Goal: Information Seeking & Learning: Learn about a topic

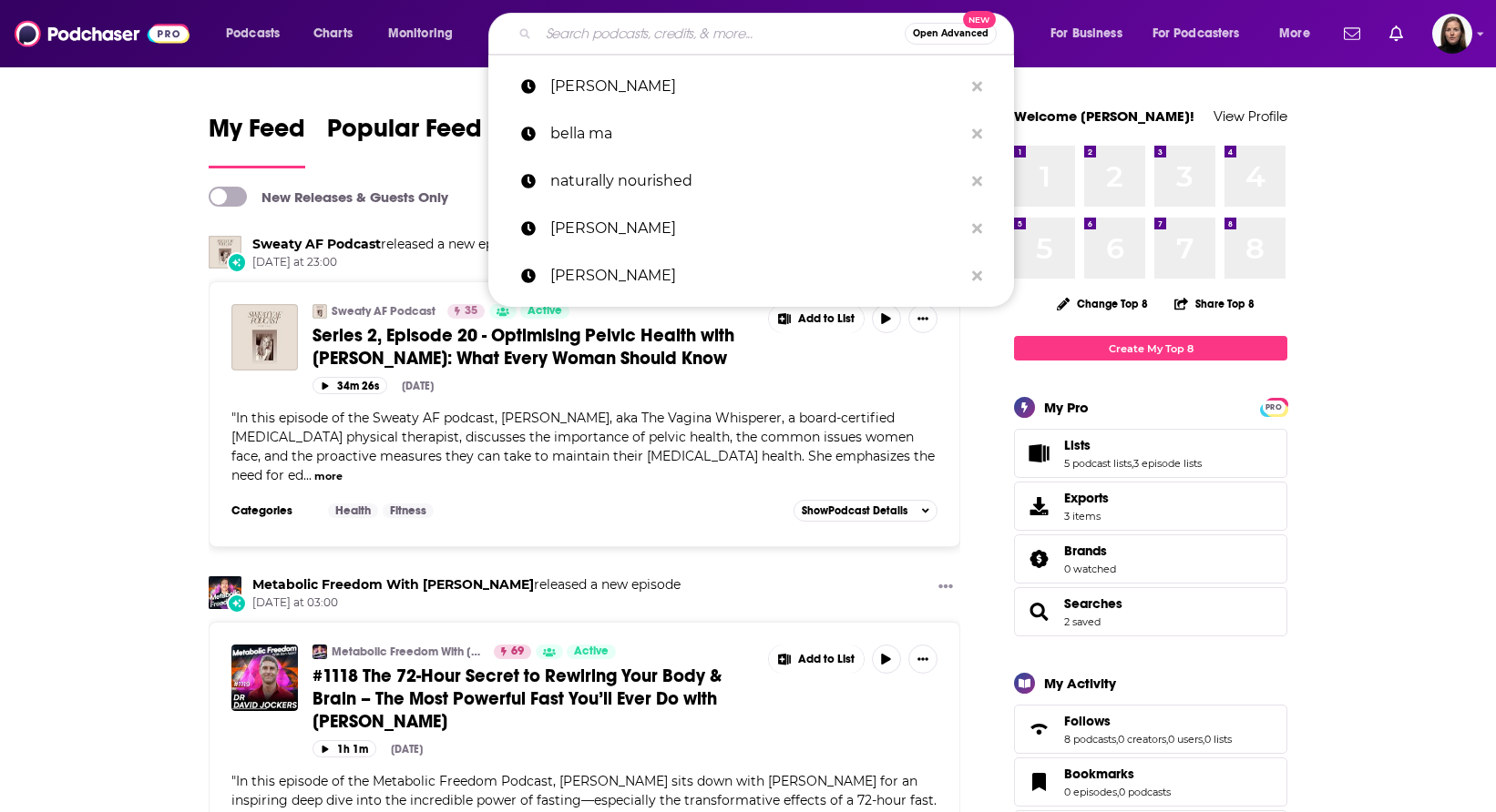
click at [581, 34] on input "Search podcasts, credits, & more..." at bounding box center [722, 33] width 367 height 29
click at [561, 32] on input "Search podcasts, credits, & more..." at bounding box center [722, 33] width 367 height 29
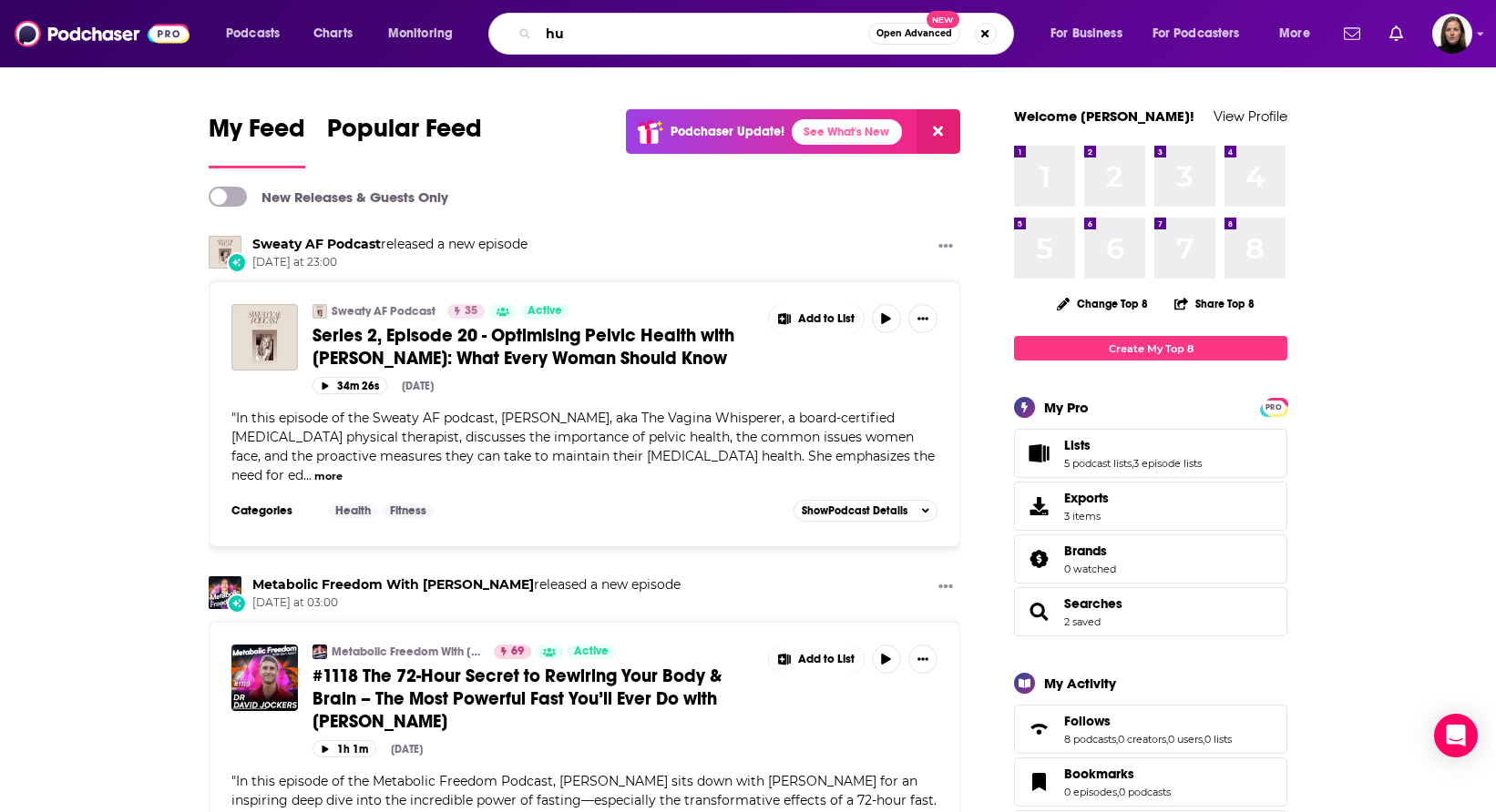
type input "h"
type input "longevity"
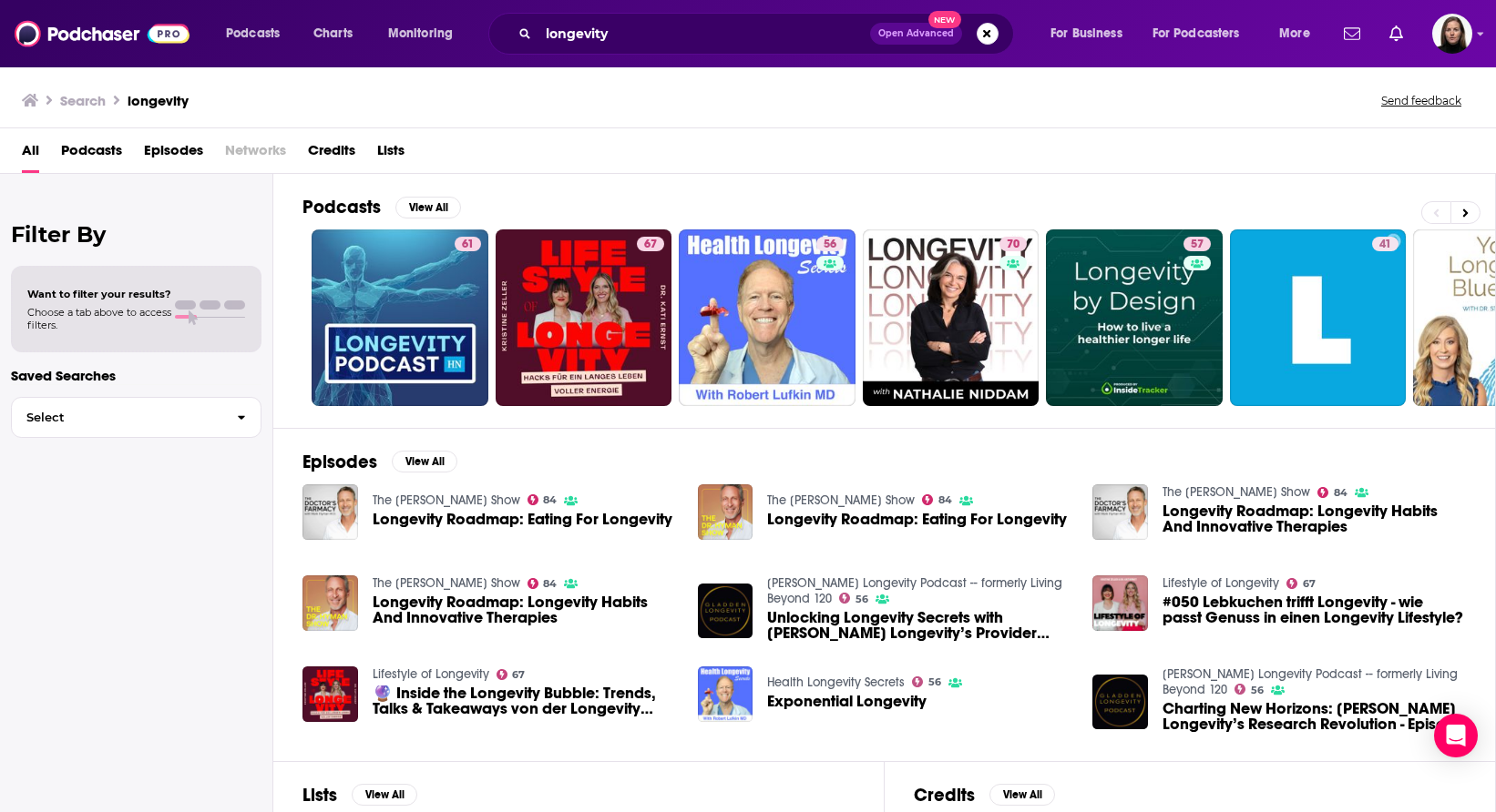
click at [123, 153] on div "All Podcasts Episodes Networks Credits Lists" at bounding box center [751, 154] width 1460 height 37
click at [95, 158] on span "Podcasts" at bounding box center [92, 154] width 61 height 37
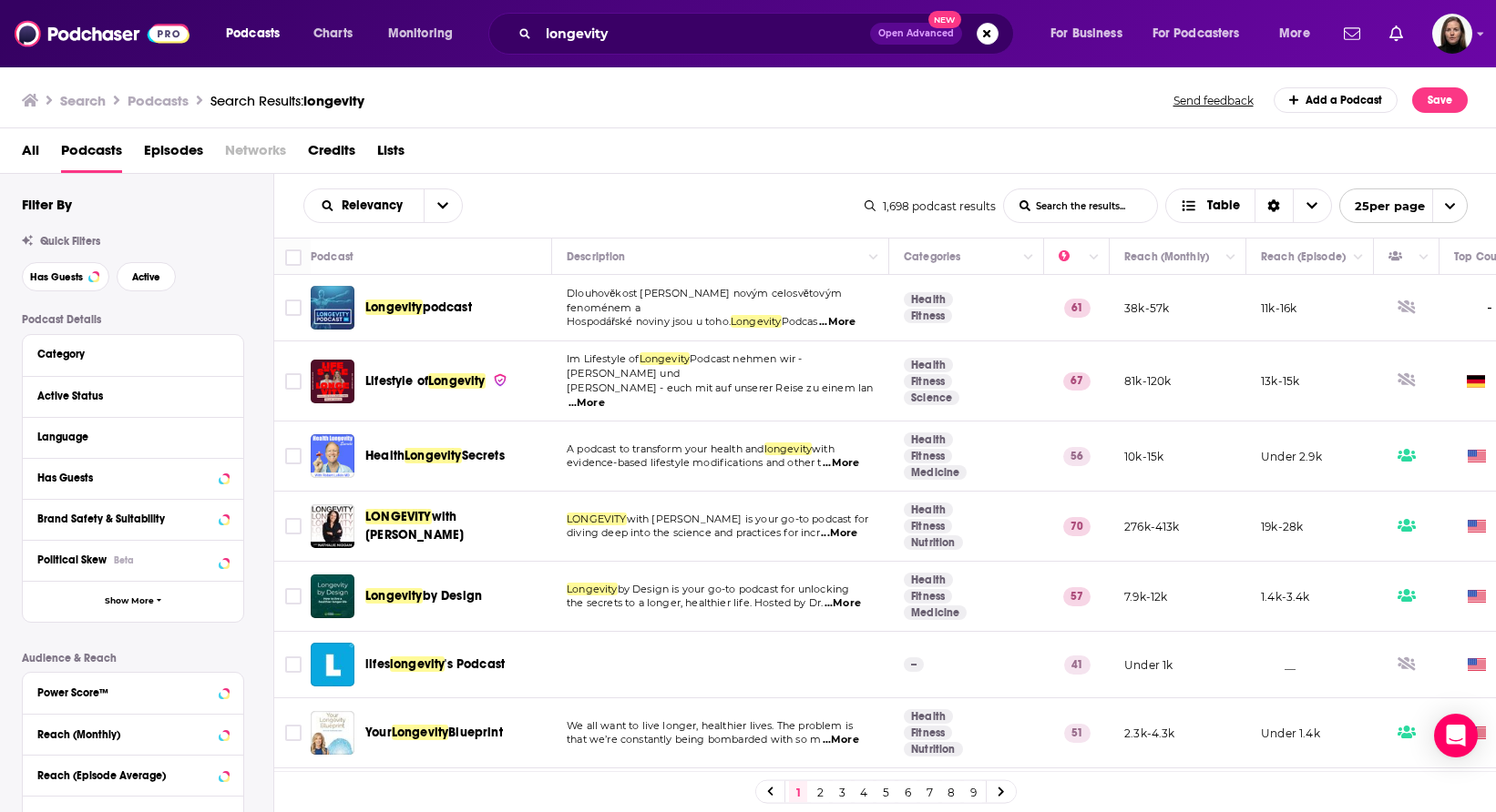
click at [129, 372] on div "Category" at bounding box center [132, 355] width 220 height 41
click at [228, 396] on icon at bounding box center [224, 395] width 9 height 15
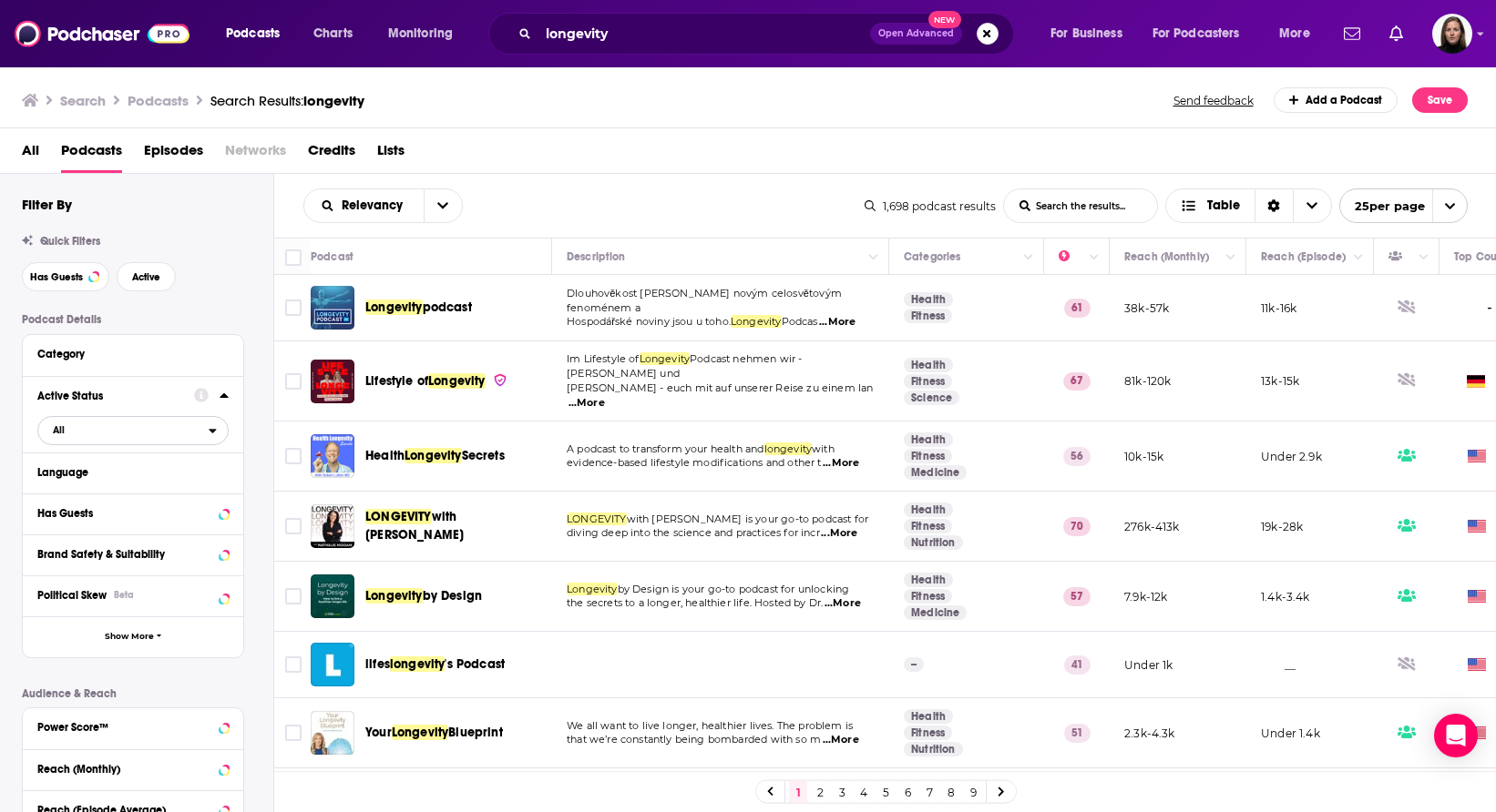
click at [142, 430] on span "All" at bounding box center [123, 429] width 170 height 23
click at [104, 496] on span "Active" at bounding box center [93, 490] width 94 height 10
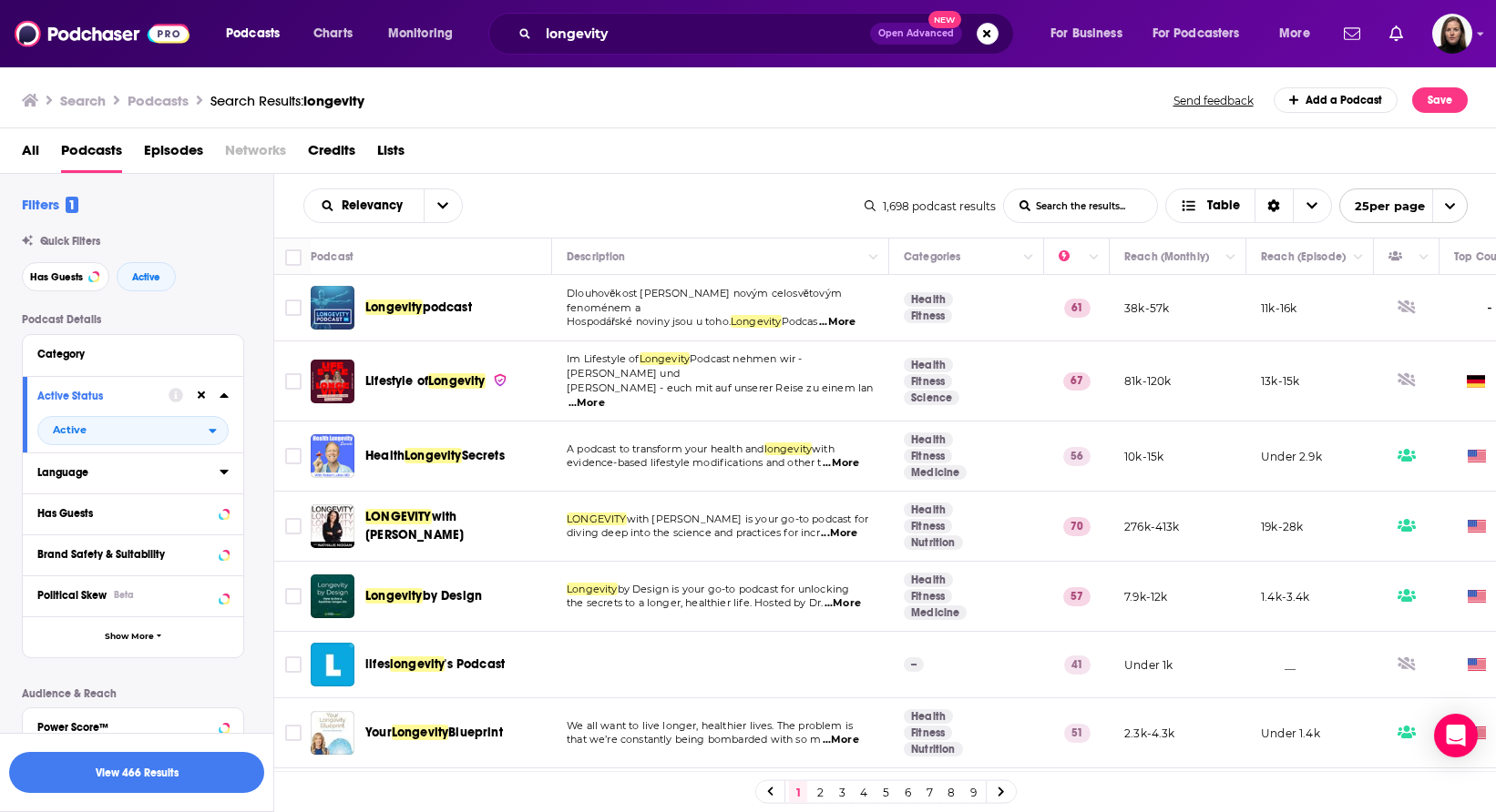
click at [183, 472] on div "Language" at bounding box center [122, 473] width 170 height 13
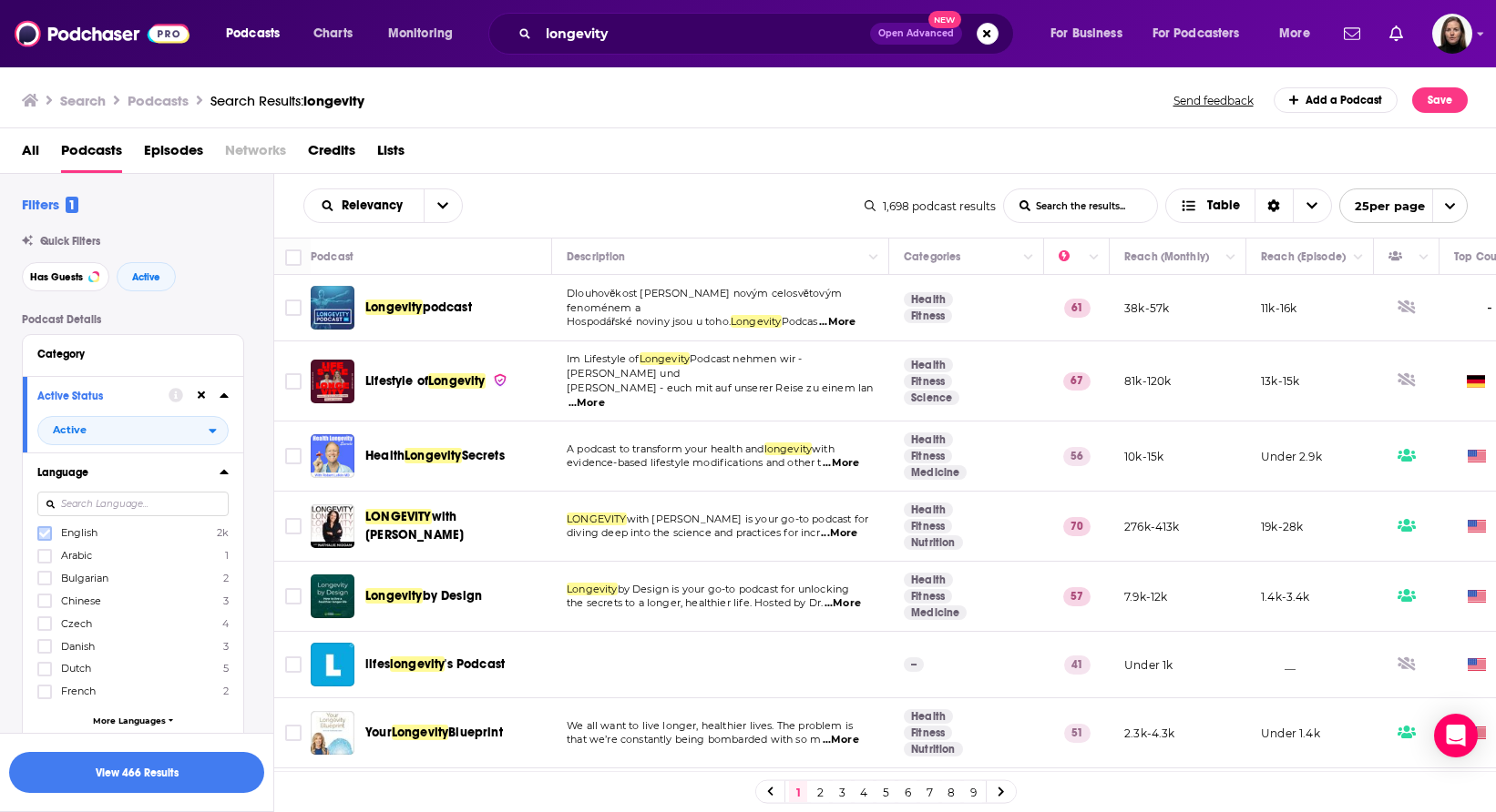
click at [47, 535] on icon at bounding box center [45, 533] width 11 height 8
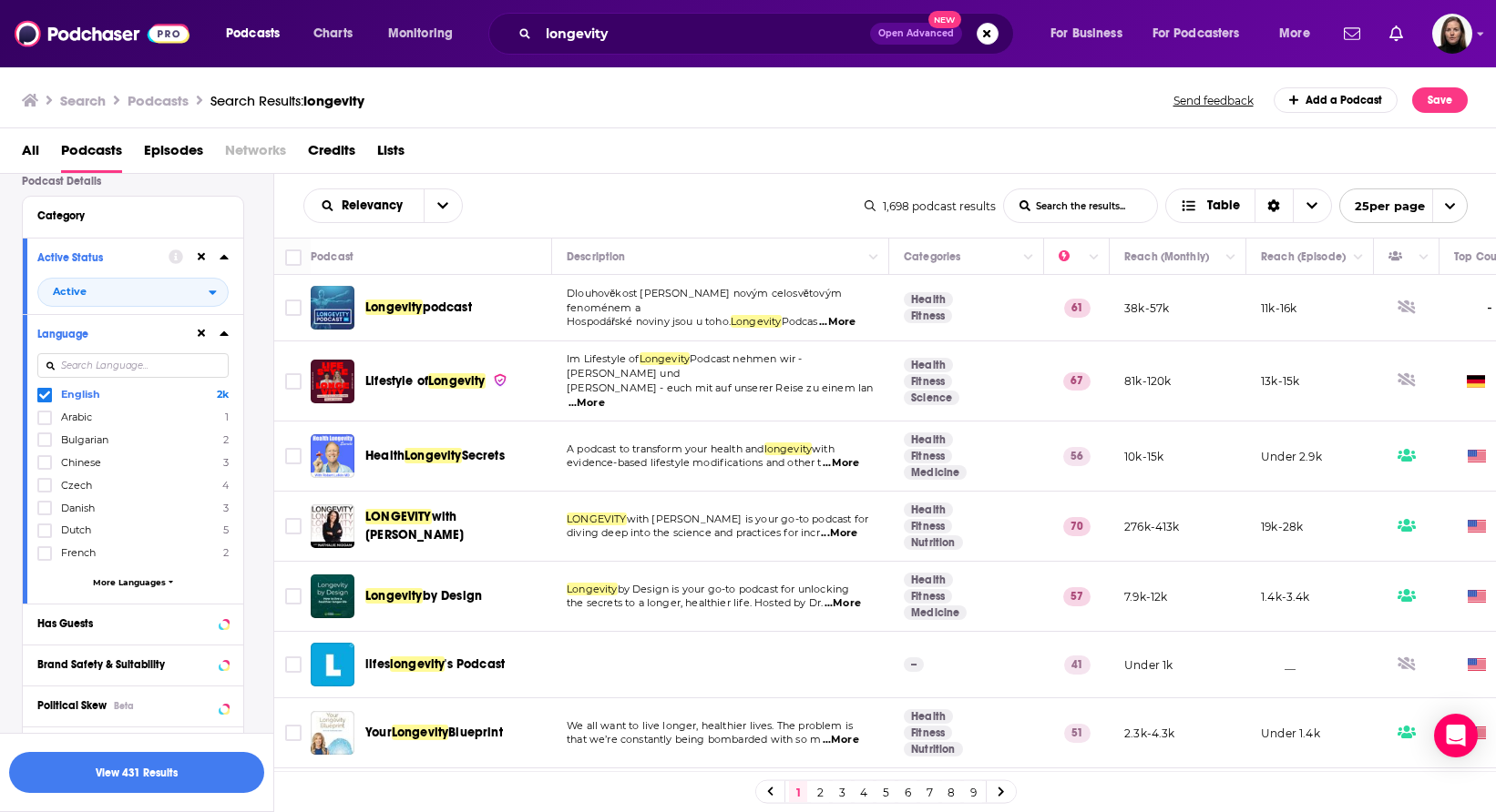
scroll to position [152, 0]
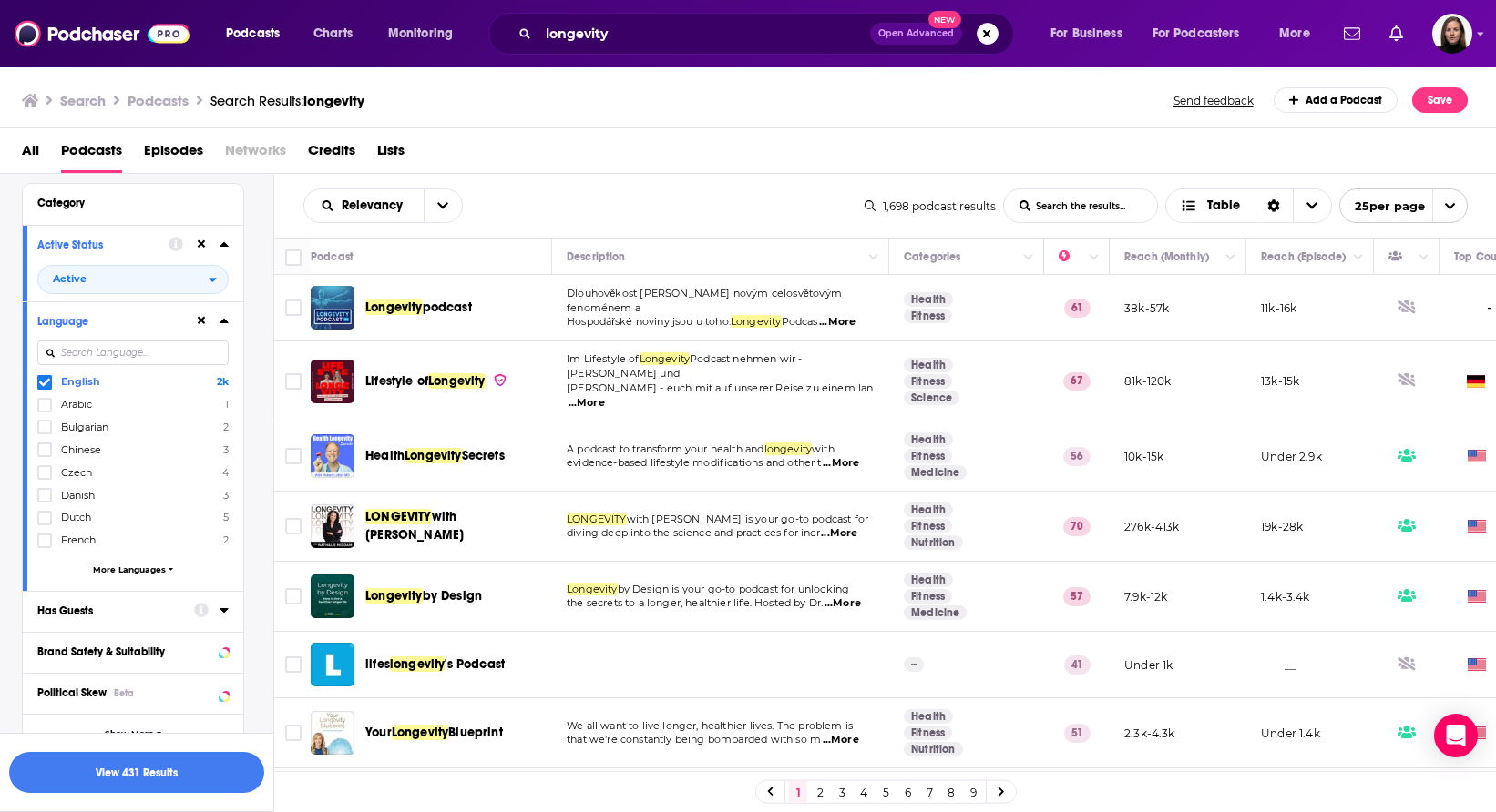
click at [123, 618] on button "Has Guests" at bounding box center [115, 610] width 156 height 22
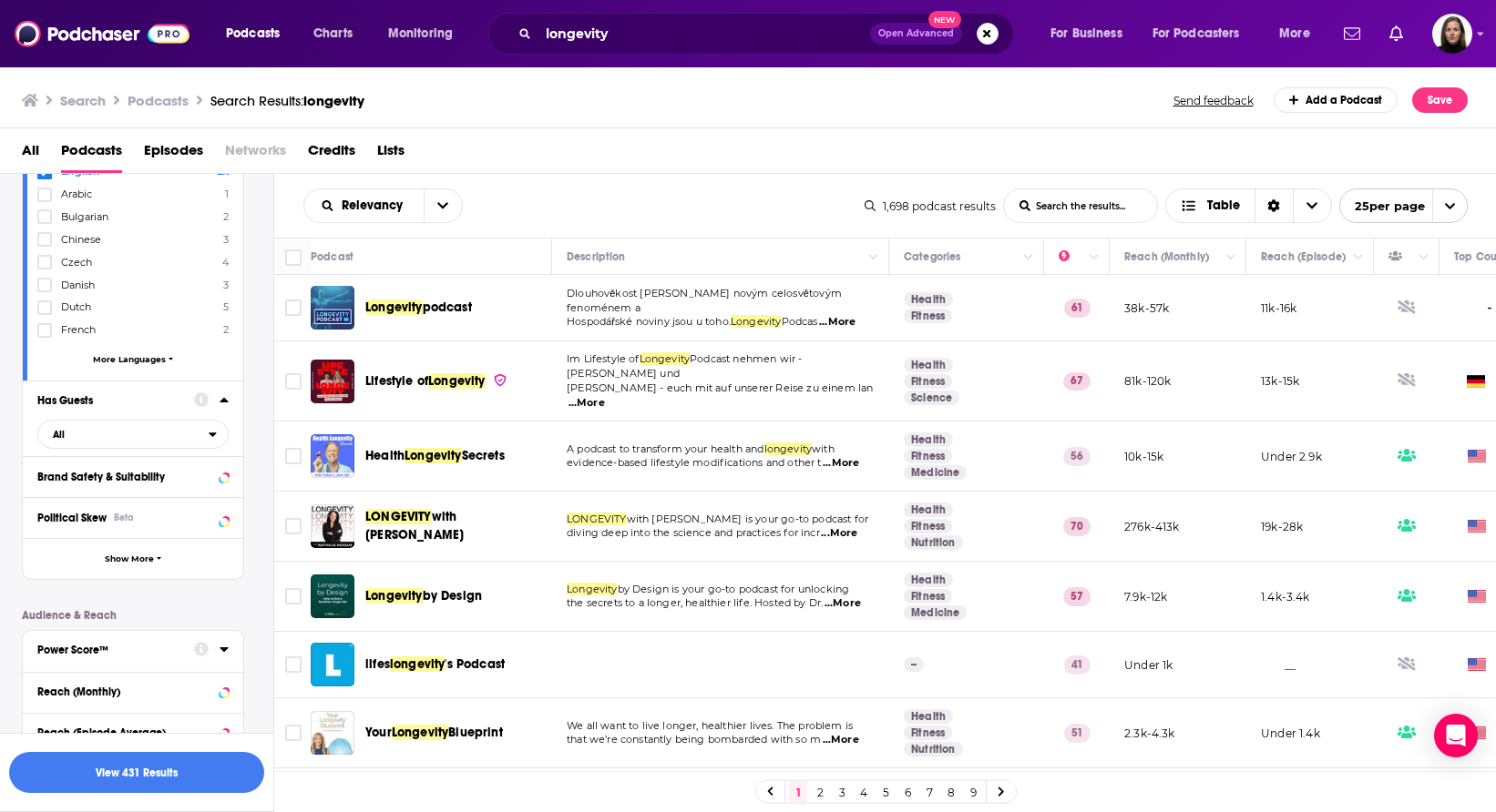
scroll to position [415, 0]
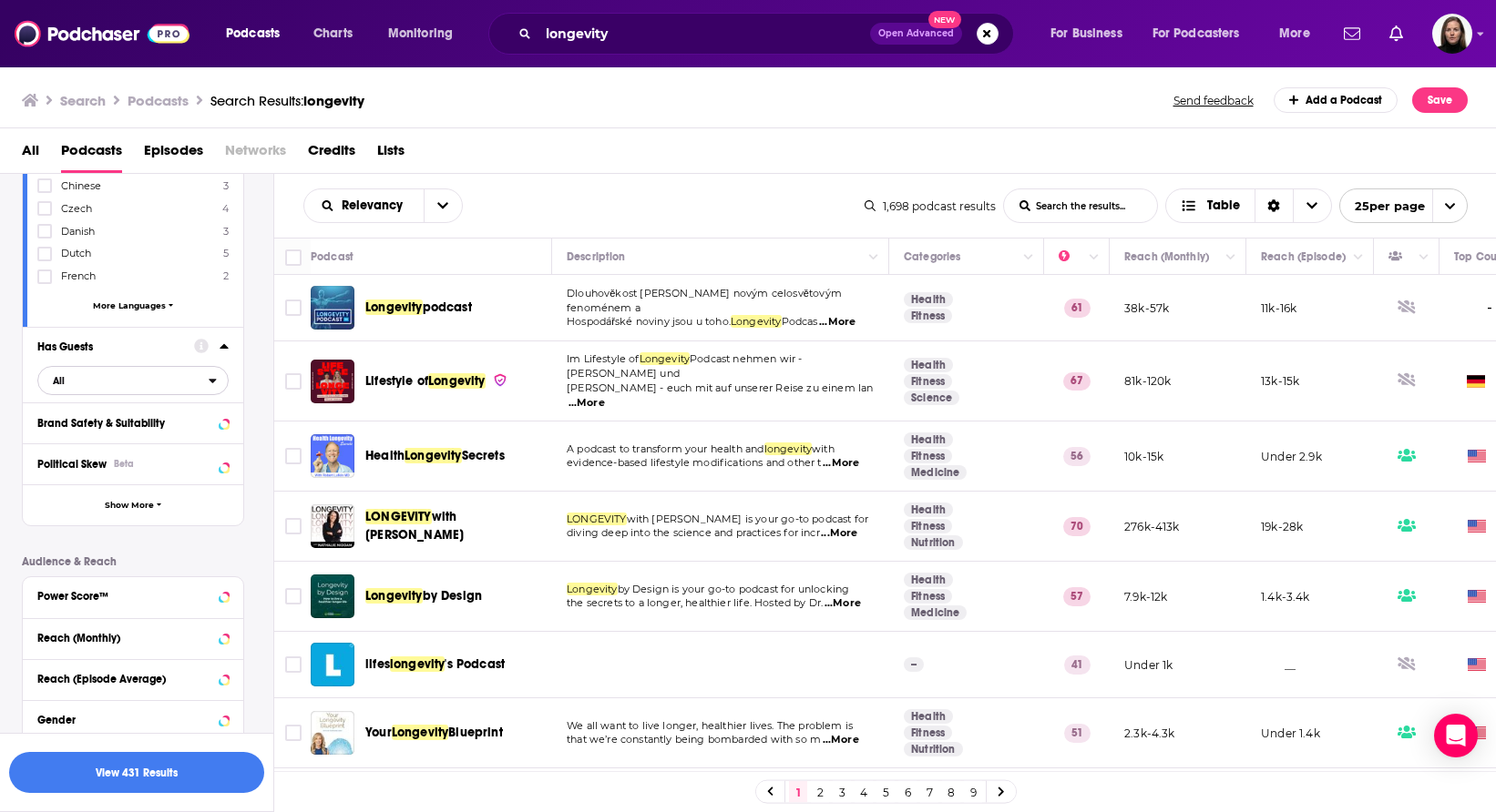
click at [111, 385] on span "All" at bounding box center [123, 380] width 170 height 23
click at [91, 445] on span "Has guests" at bounding box center [100, 441] width 106 height 10
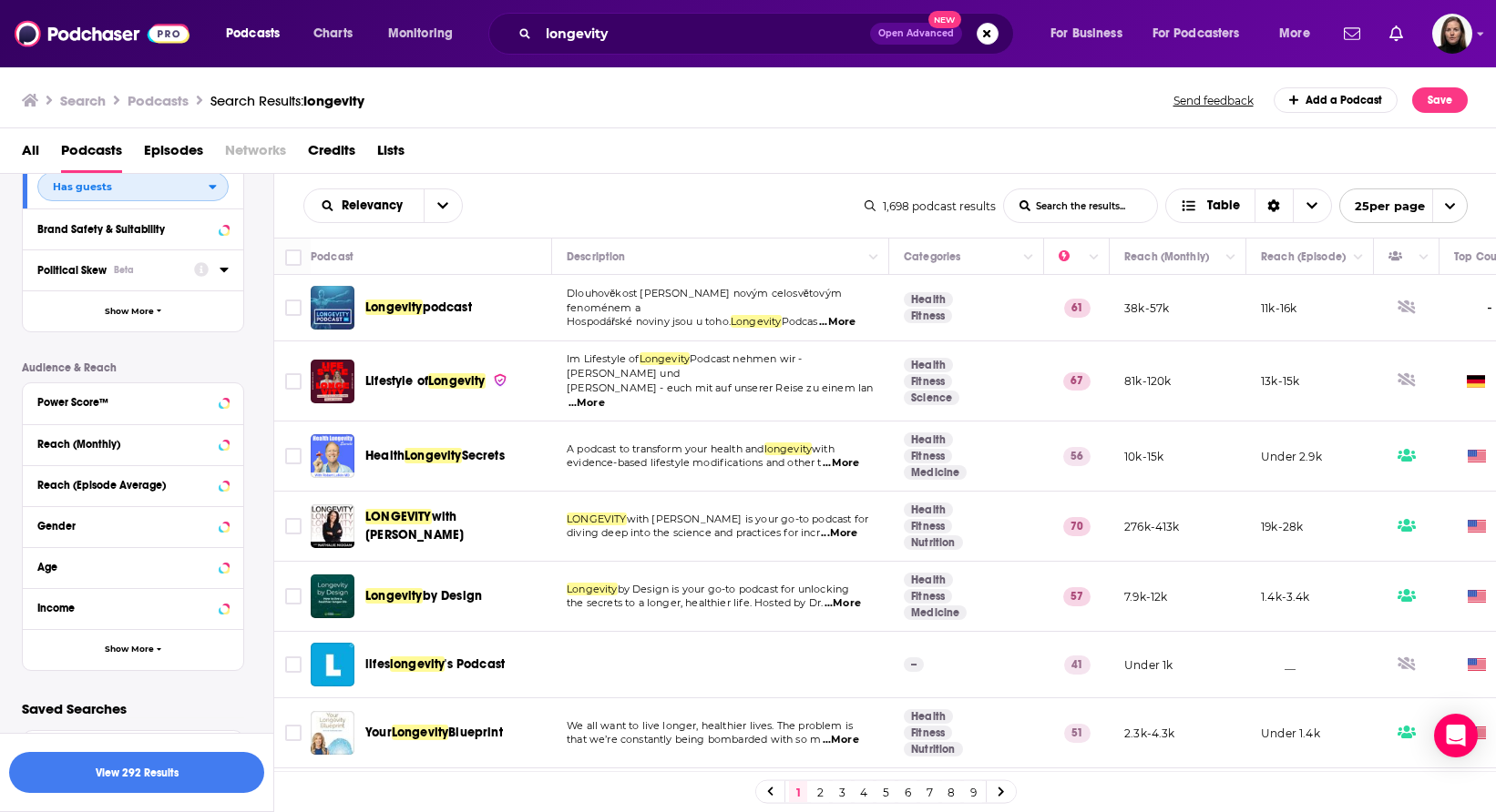
scroll to position [609, 0]
click at [174, 404] on div "Power Score™" at bounding box center [110, 403] width 145 height 13
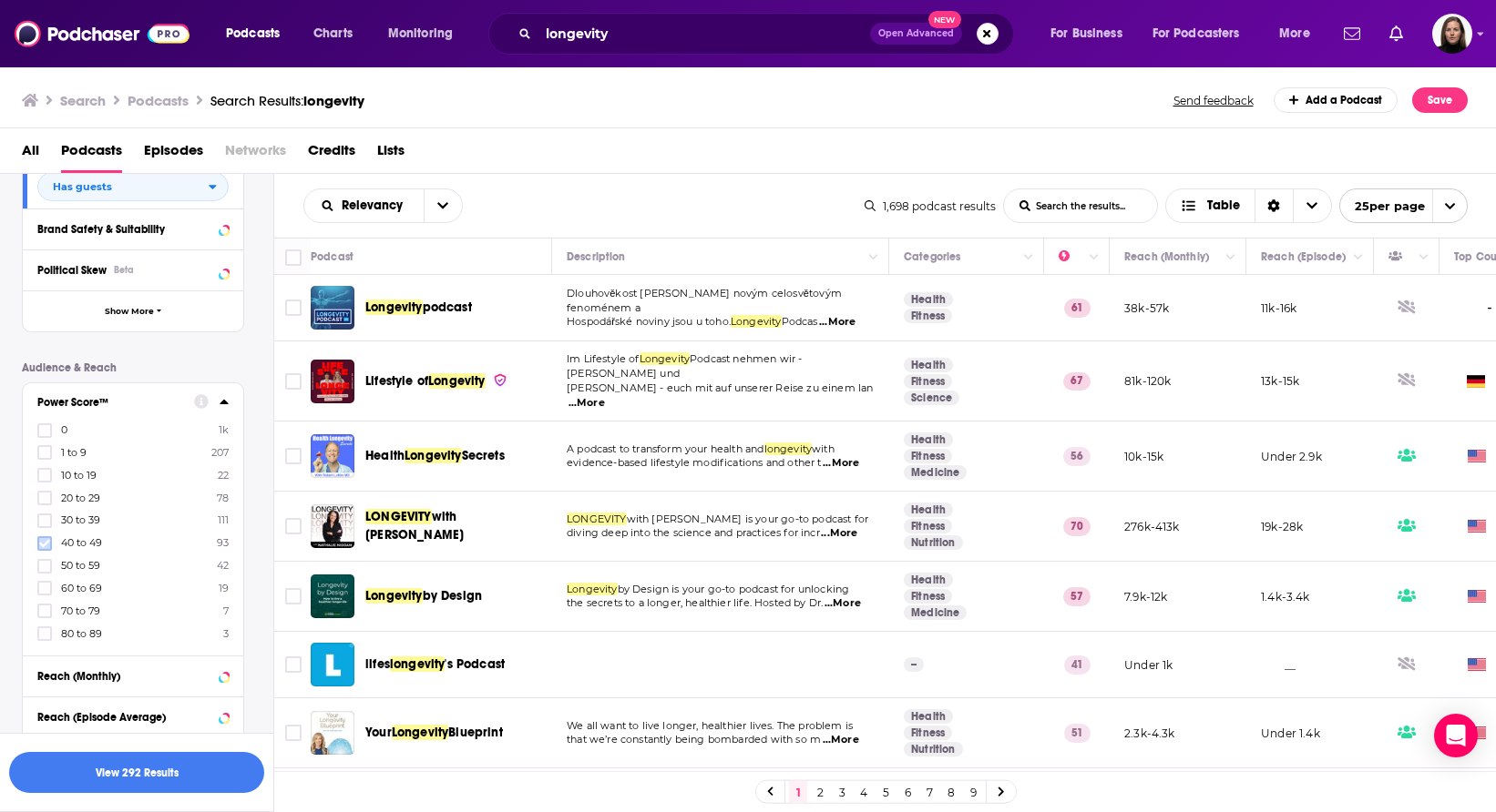
click at [50, 540] on label at bounding box center [45, 544] width 15 height 15
click at [47, 545] on icon at bounding box center [45, 544] width 11 height 11
click at [46, 568] on icon at bounding box center [45, 566] width 11 height 11
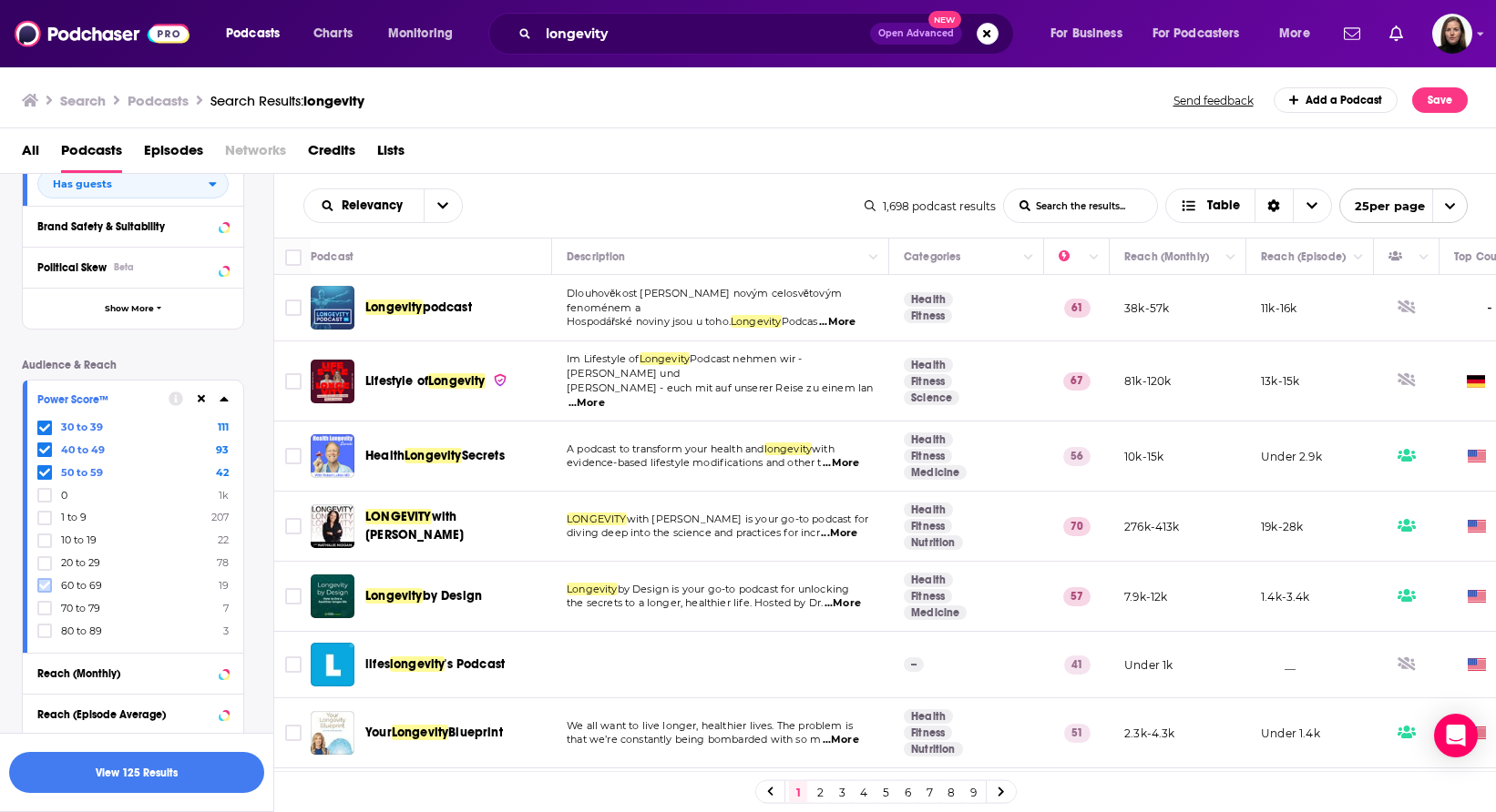
click at [44, 581] on icon at bounding box center [45, 586] width 11 height 11
click at [43, 626] on icon at bounding box center [45, 632] width 11 height 11
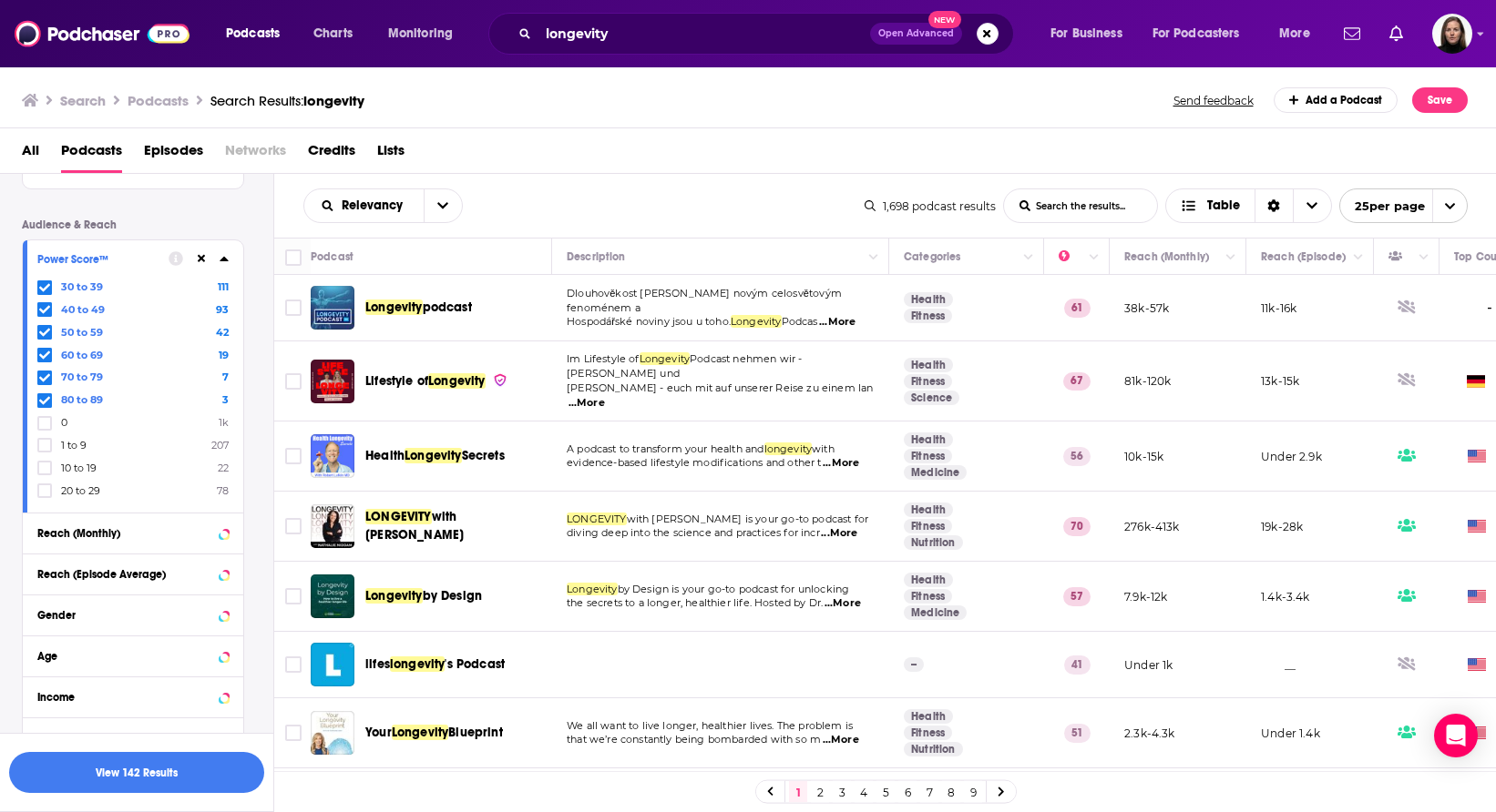
scroll to position [758, 0]
click at [167, 531] on div "Reach (Monthly)" at bounding box center [110, 528] width 145 height 13
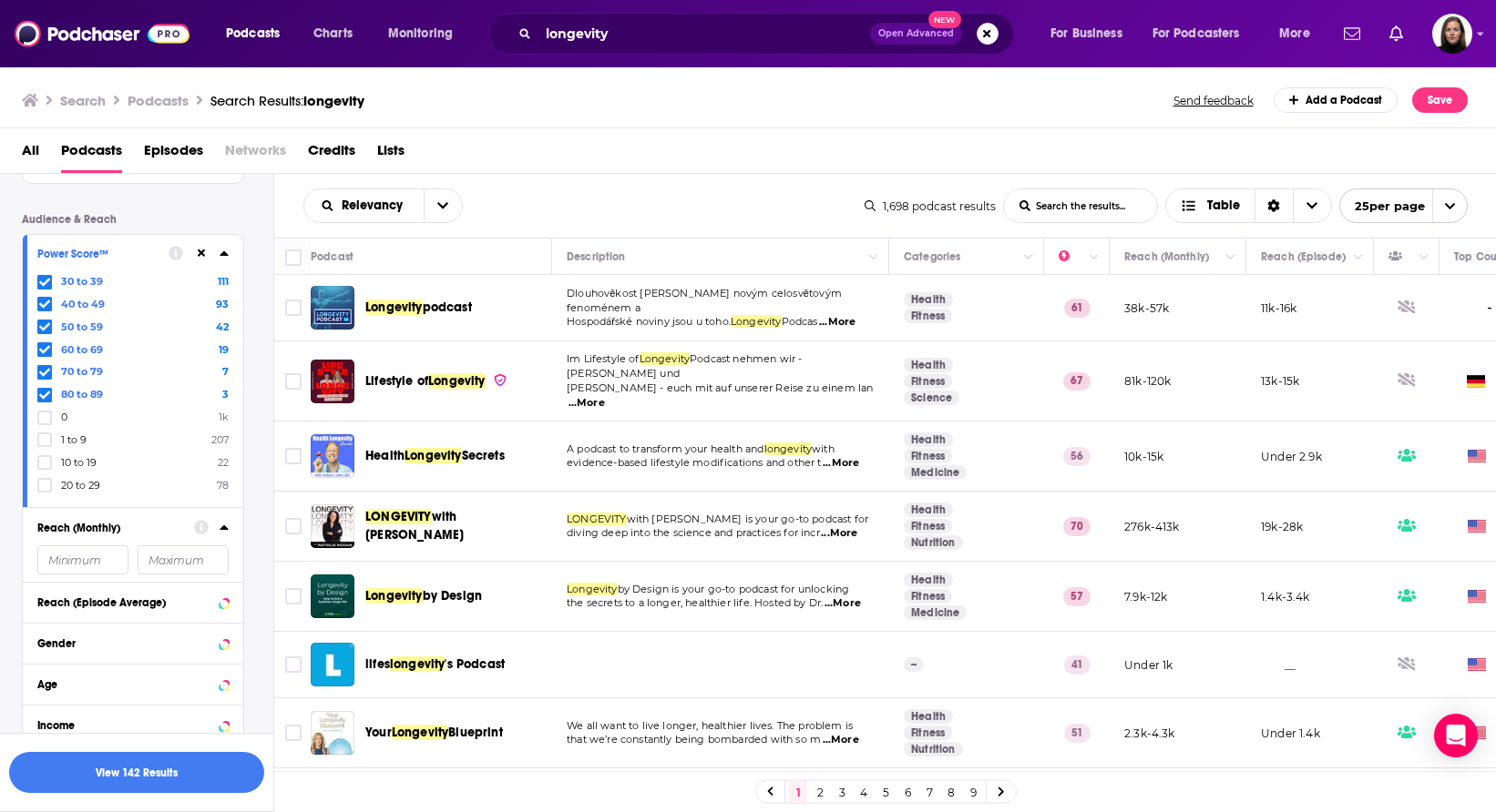
click at [107, 553] on input "number" at bounding box center [83, 560] width 91 height 29
click at [159, 529] on div "Reach (Monthly)" at bounding box center [110, 528] width 145 height 13
click at [167, 565] on div "Reach (Episode Average)" at bounding box center [110, 569] width 145 height 13
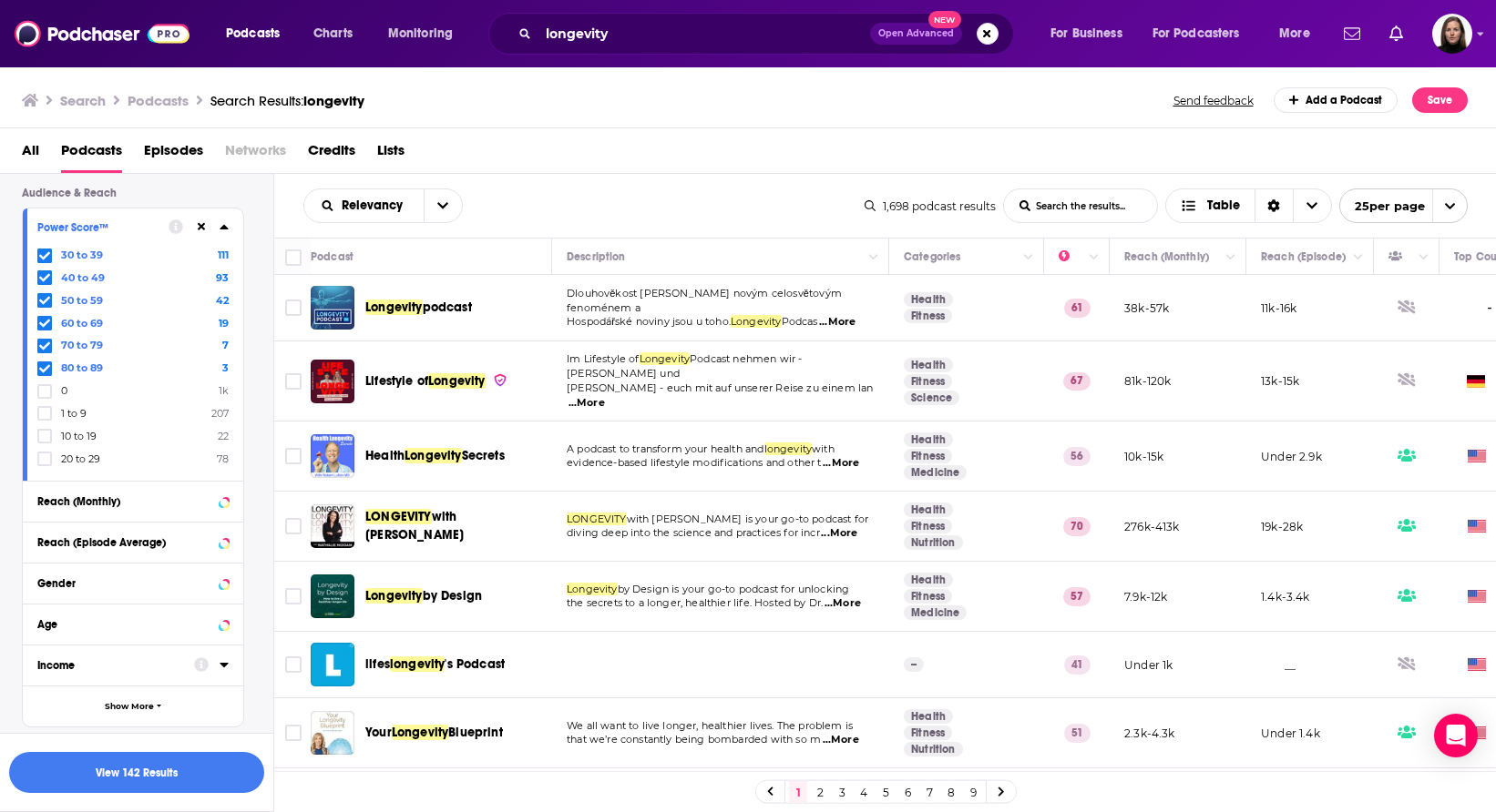
scroll to position [837, 0]
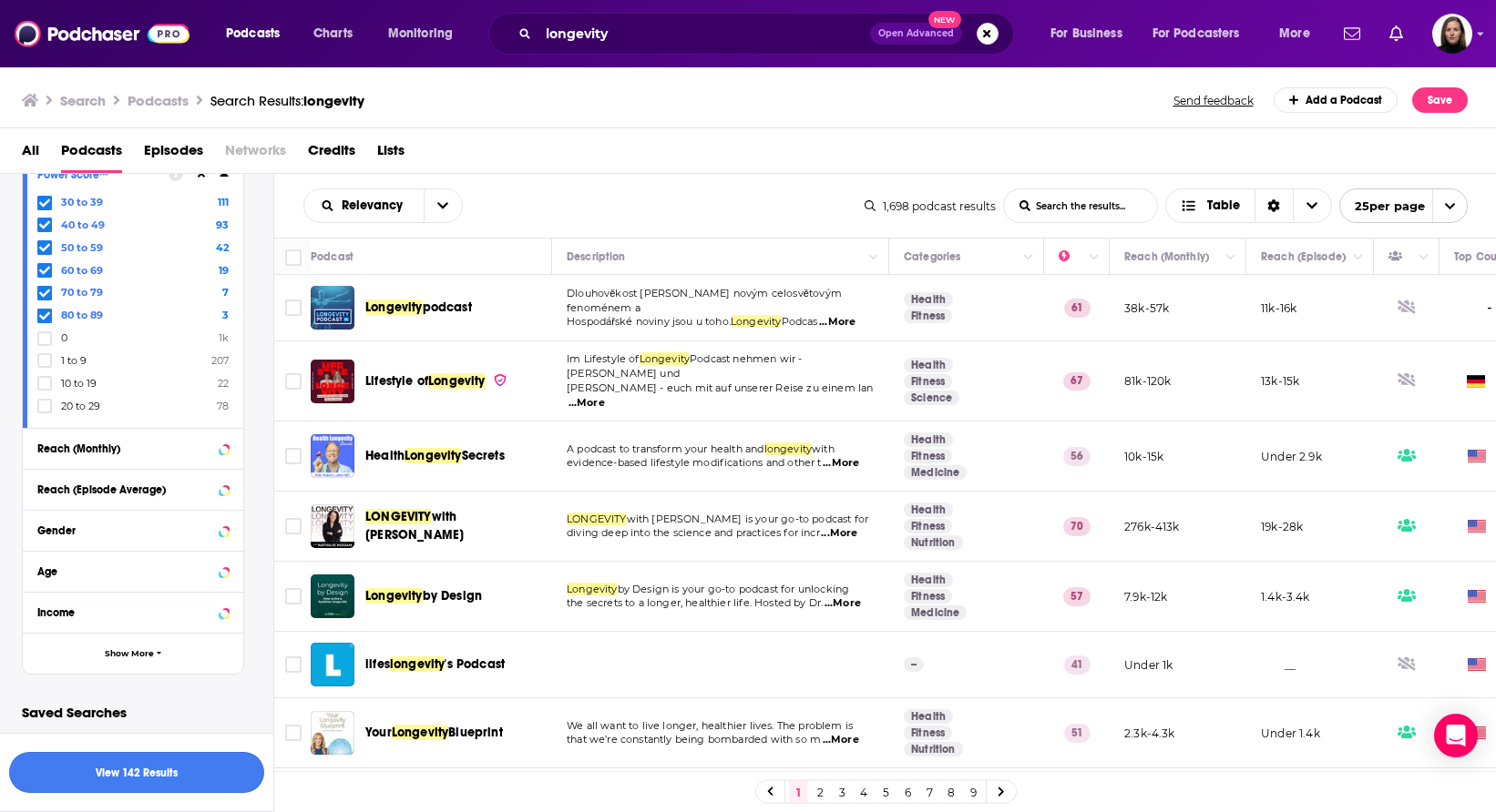
click at [143, 777] on button "View 142 Results" at bounding box center [137, 773] width 255 height 41
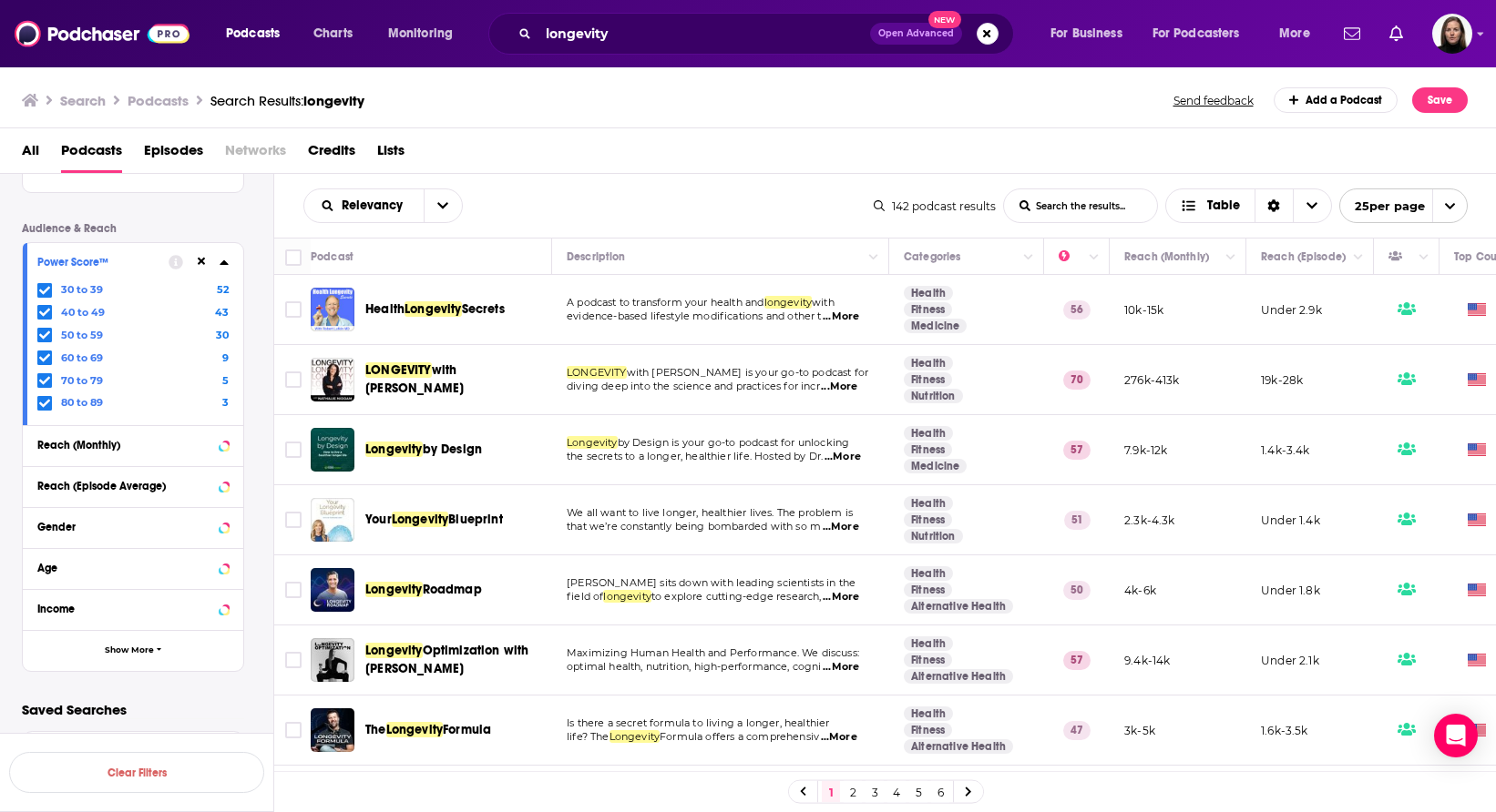
click at [383, 290] on div "Health Longevity Secrets" at bounding box center [461, 309] width 190 height 44
click at [1440, 100] on button "Save" at bounding box center [1440, 100] width 56 height 25
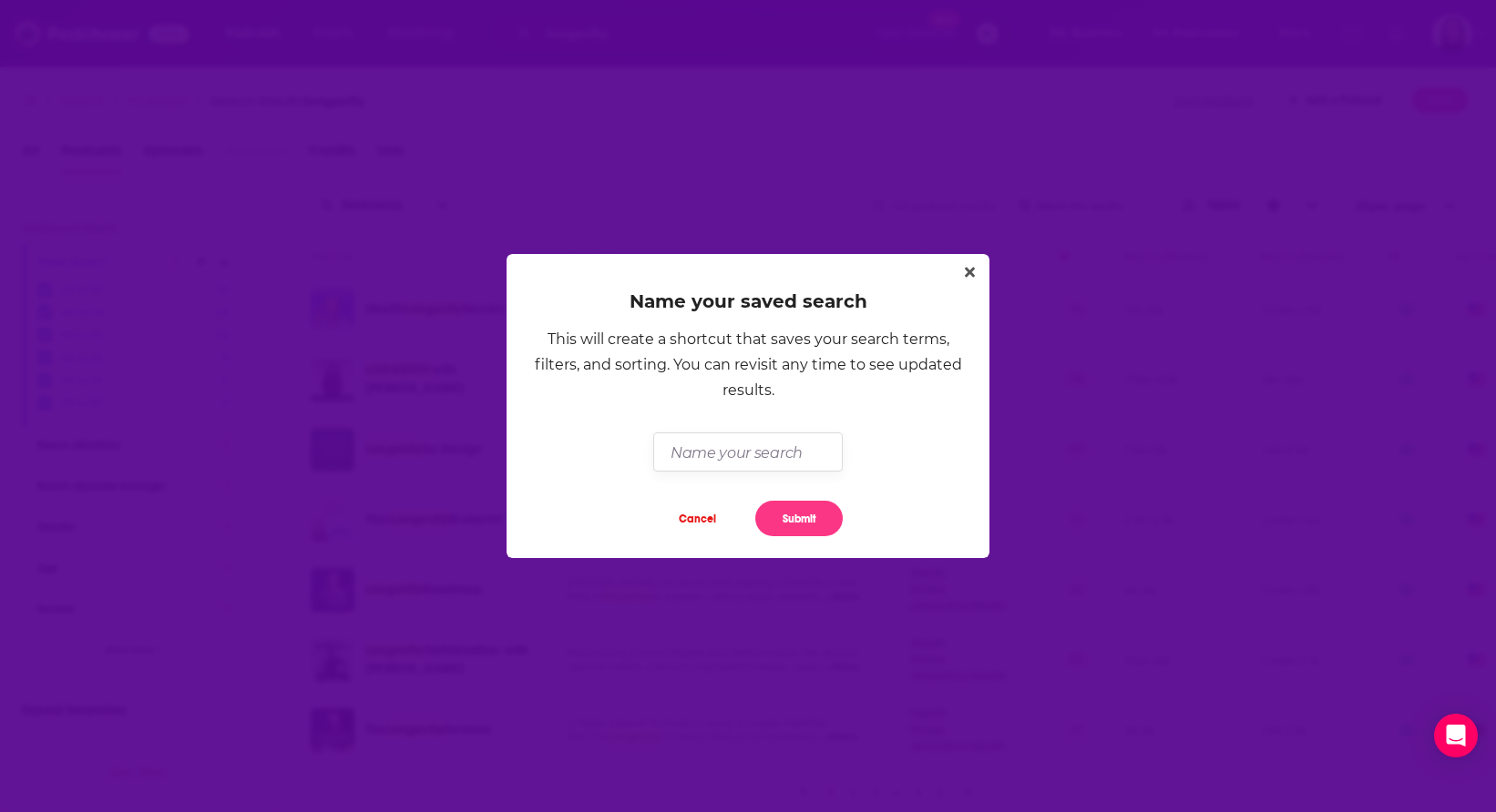
click at [697, 450] on input "Dialog" at bounding box center [747, 452] width 189 height 39
type input "[PERSON_NAME]-Longevity"
click at [799, 516] on button "Submit" at bounding box center [799, 519] width 87 height 35
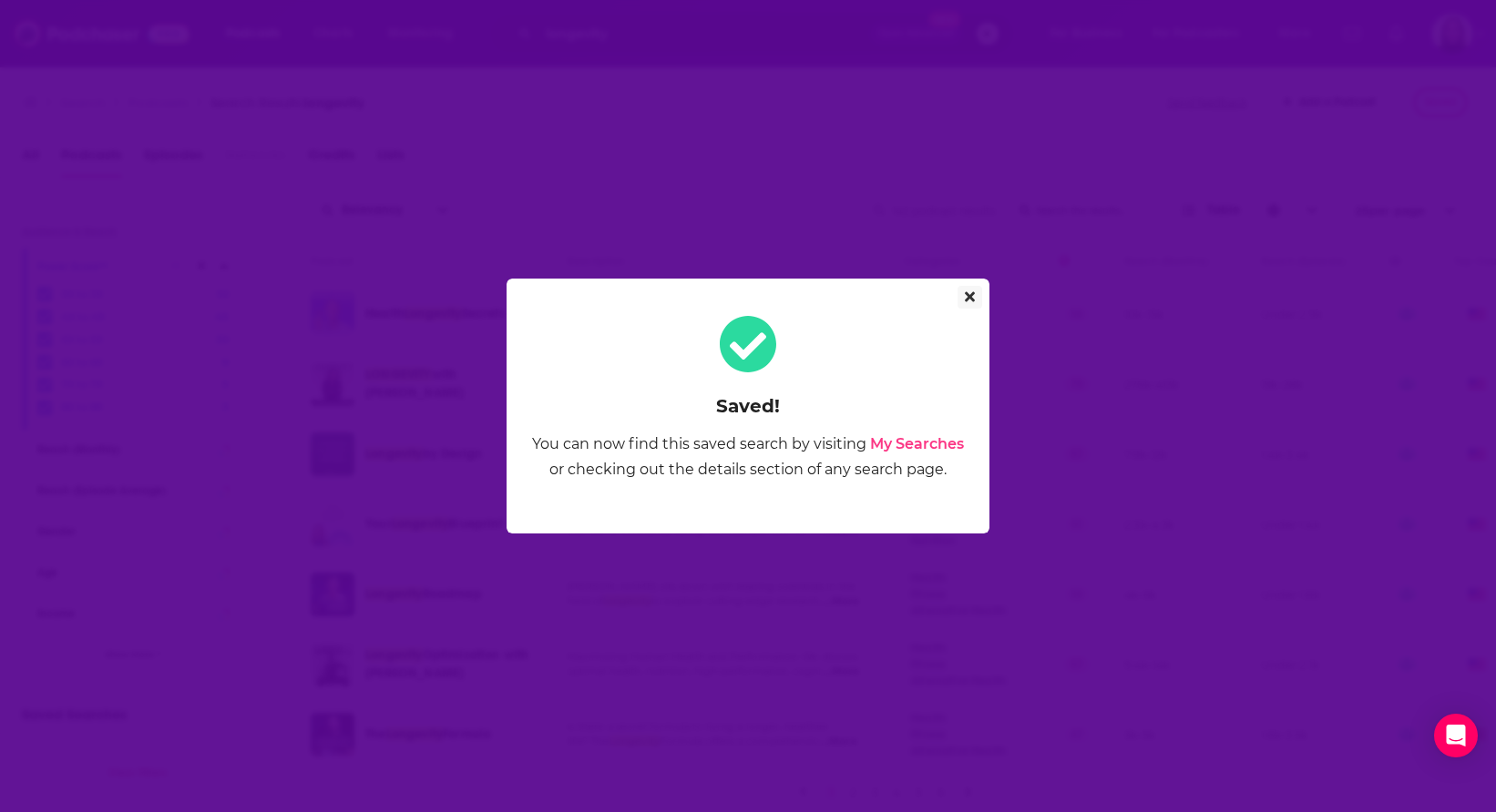
click at [968, 296] on icon "Close" at bounding box center [969, 297] width 10 height 10
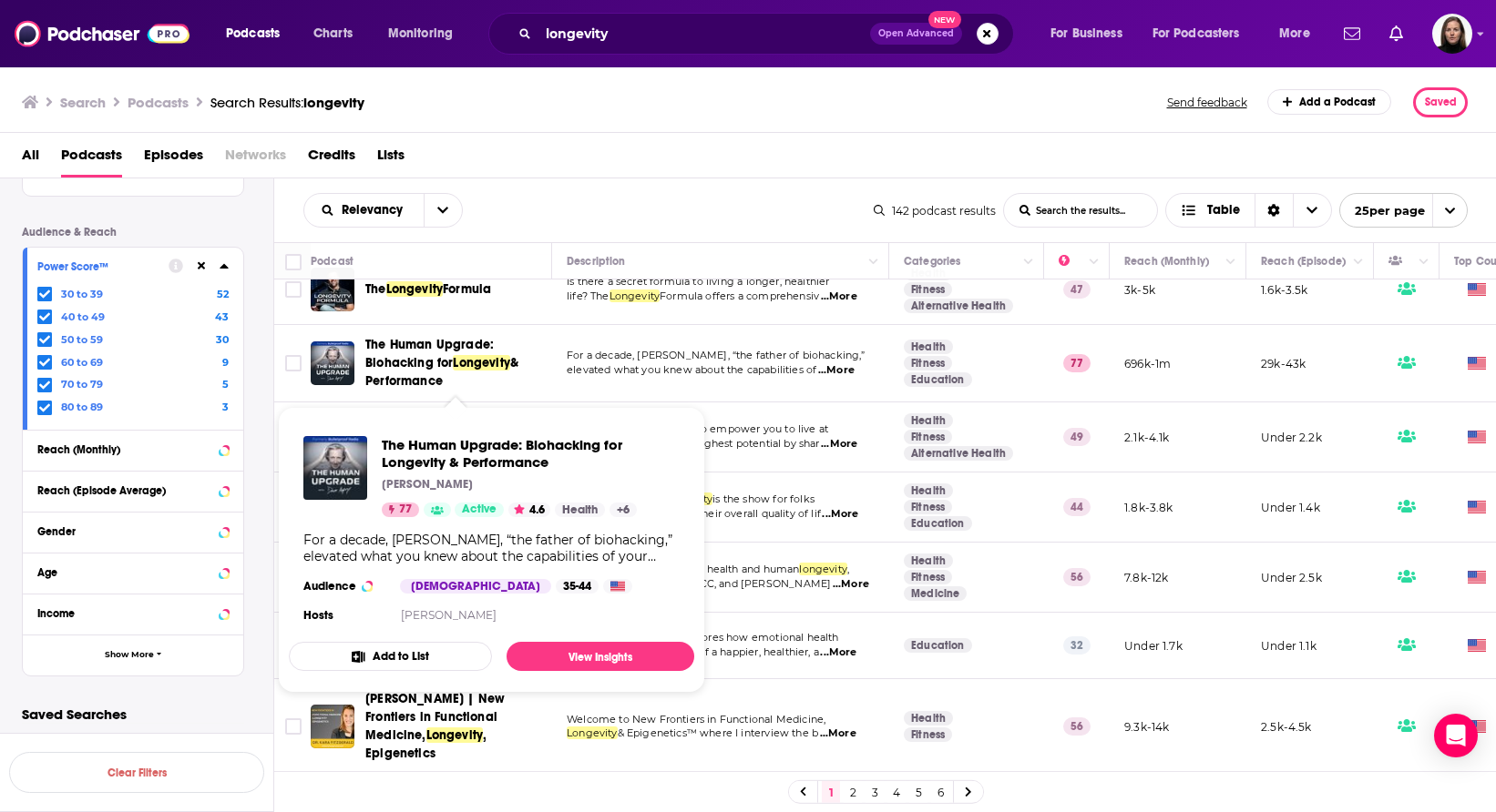
scroll to position [446, 0]
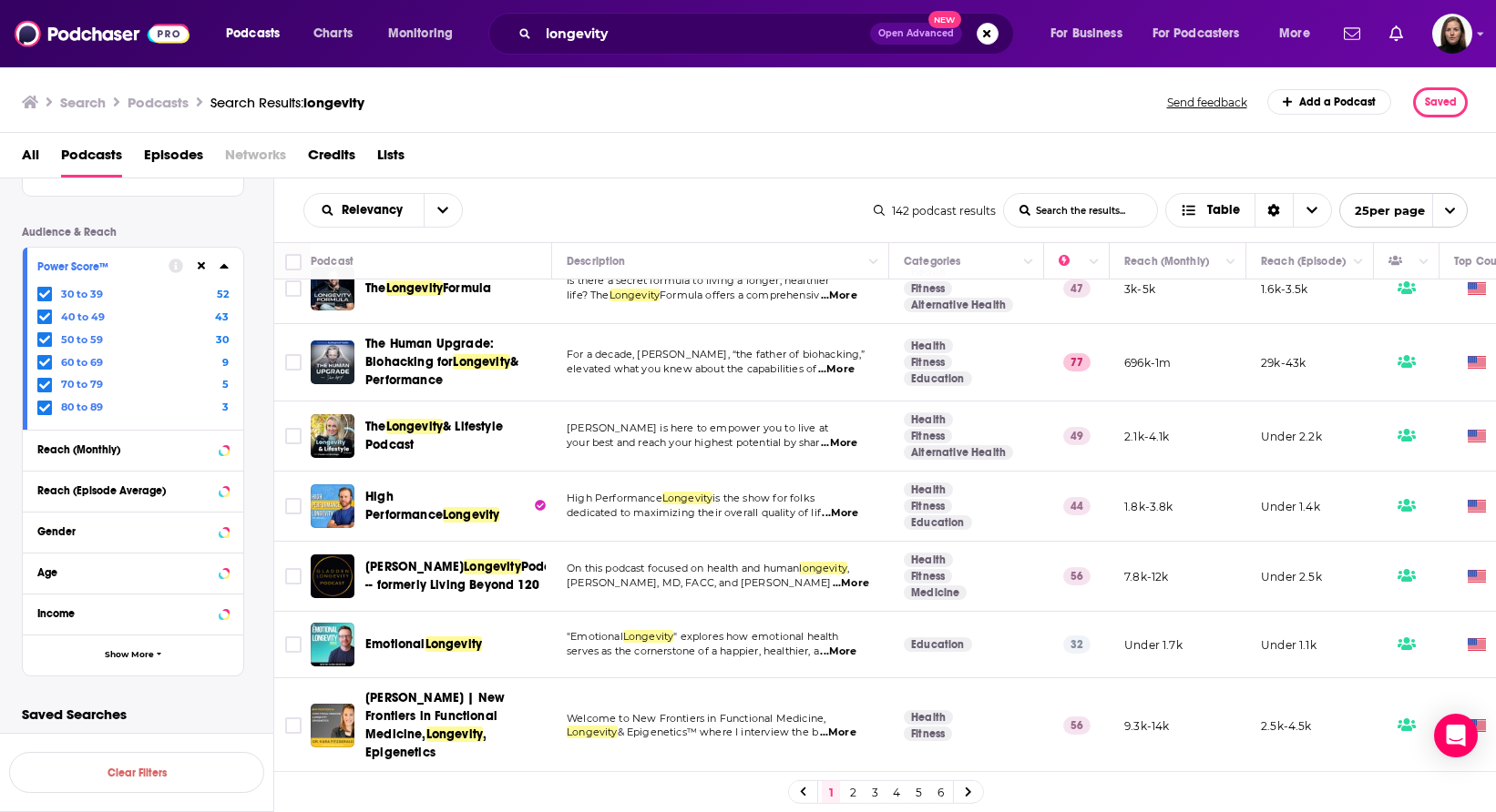
click at [559, 186] on div "Relevancy List Search Input Search the results... Table 142 podcast results Lis…" at bounding box center [886, 210] width 1222 height 64
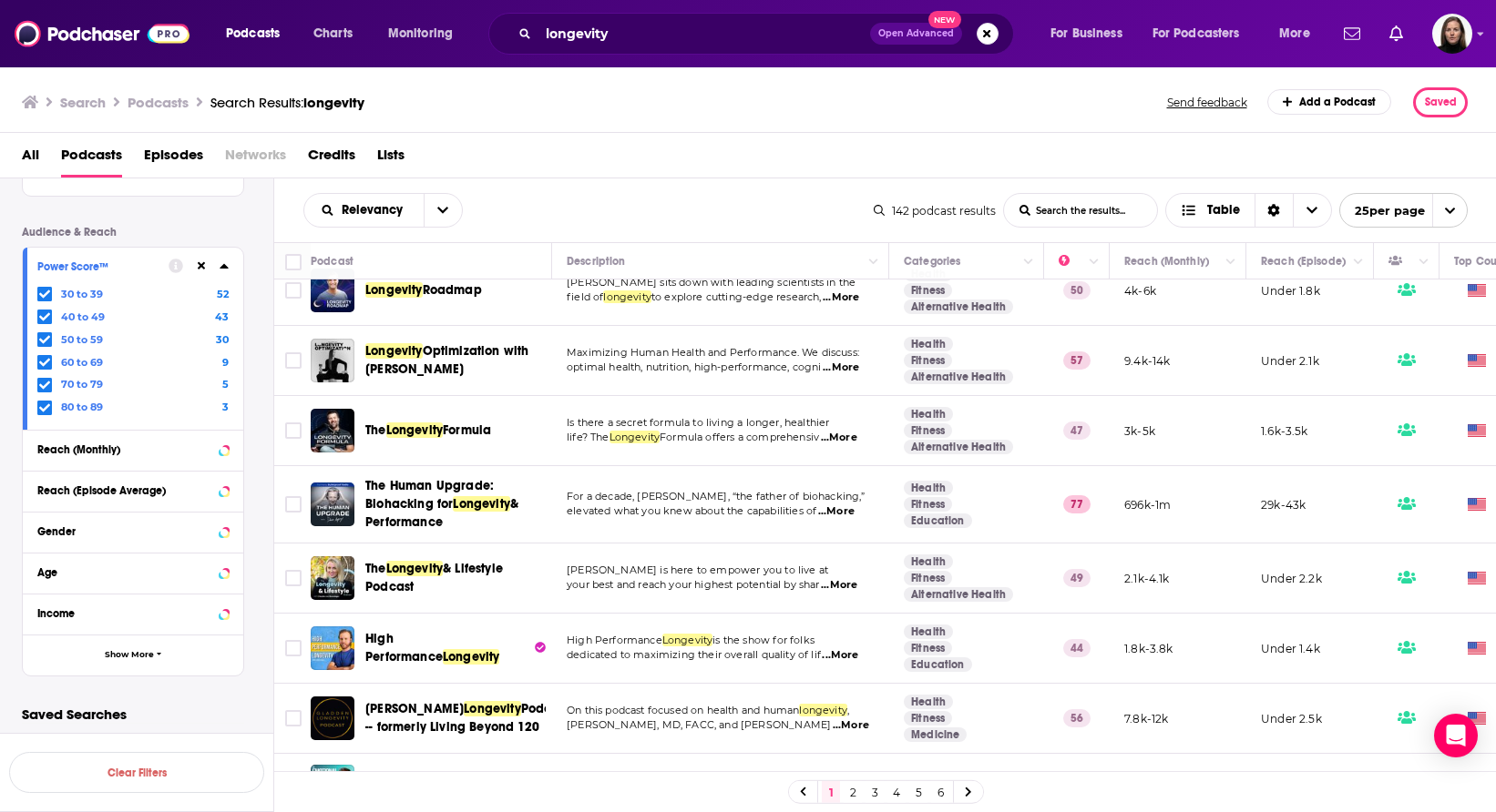
scroll to position [0, 0]
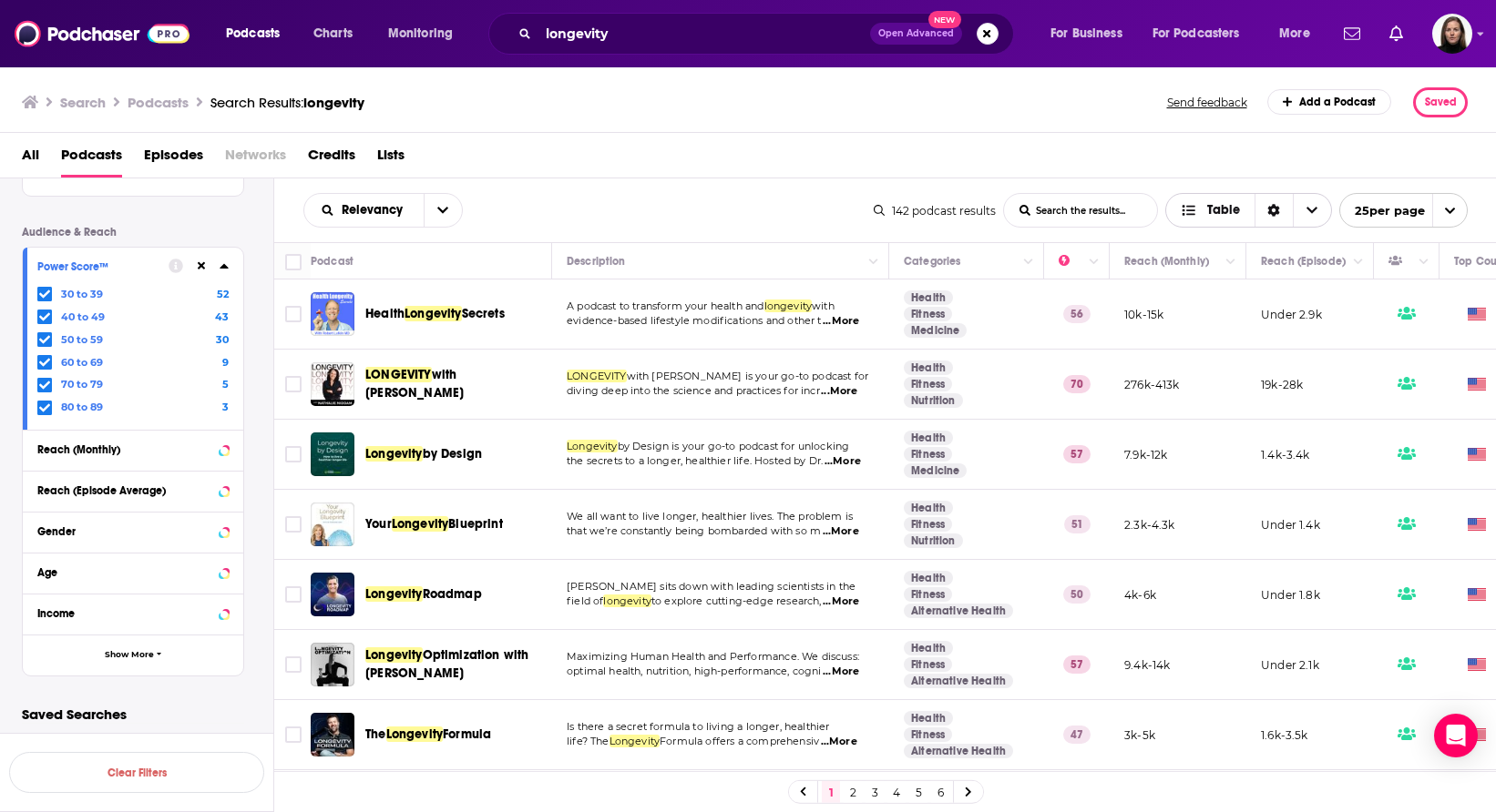
click at [1213, 207] on span "Table" at bounding box center [1222, 210] width 33 height 13
click at [1213, 238] on span "Card" at bounding box center [1260, 243] width 114 height 10
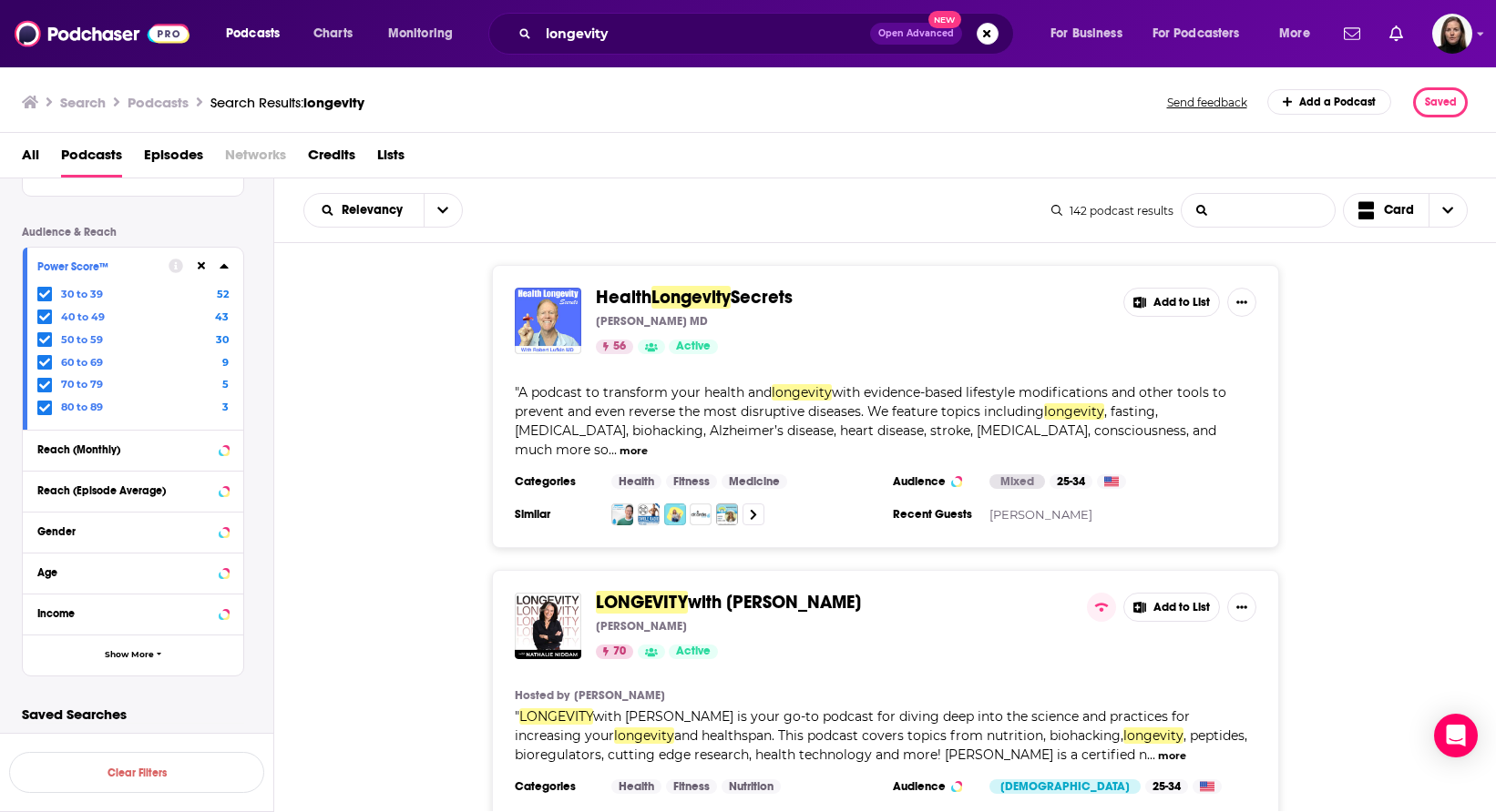
click at [1236, 201] on input "List Search Input" at bounding box center [1258, 210] width 153 height 33
click at [1360, 202] on icon "Choose View" at bounding box center [1367, 205] width 17 height 8
click at [1383, 270] on span "Gallery" at bounding box center [1416, 273] width 73 height 10
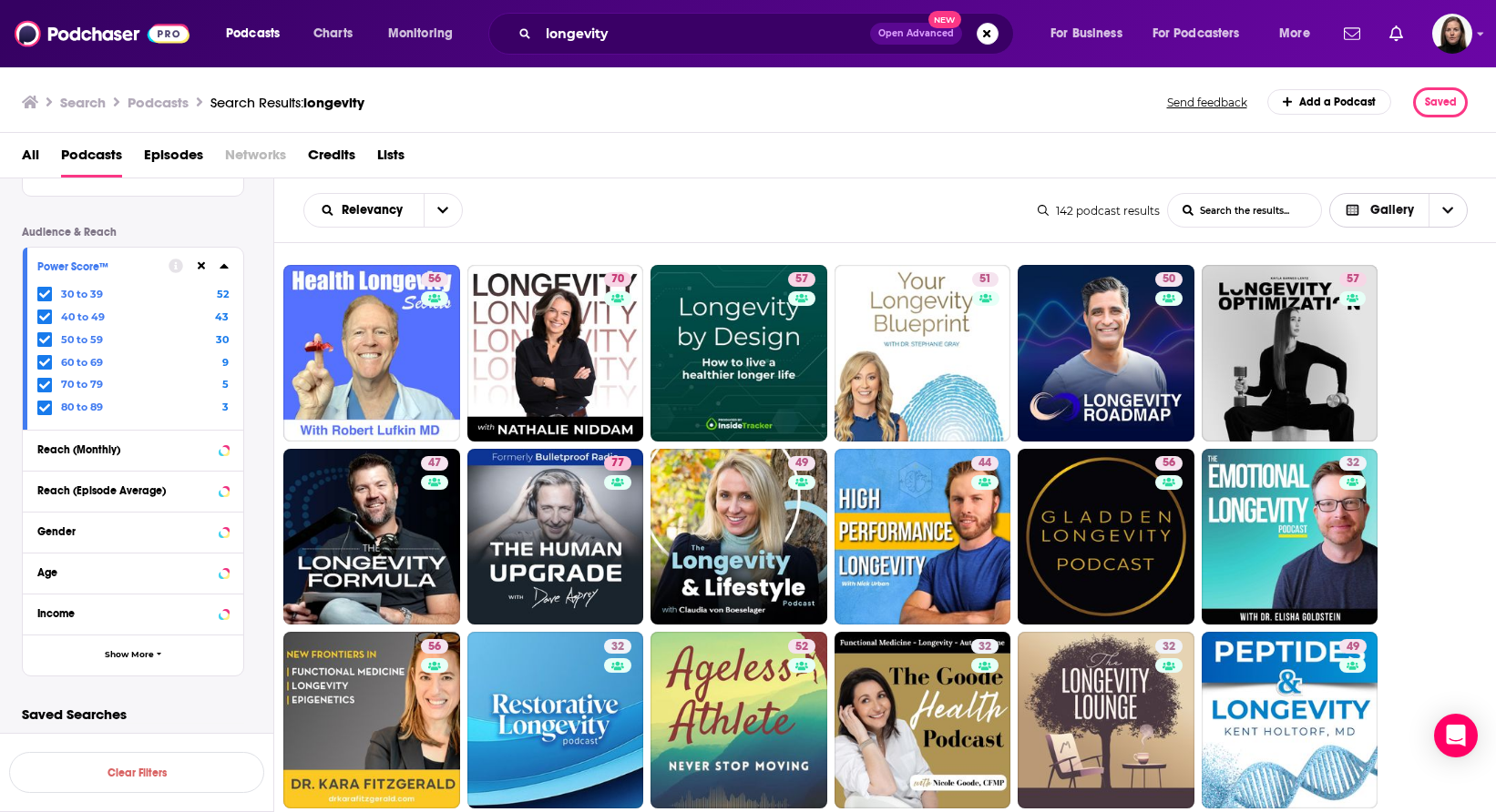
click at [1384, 212] on span "Gallery" at bounding box center [1392, 210] width 44 height 13
click at [1379, 303] on span "Table" at bounding box center [1409, 304] width 87 height 10
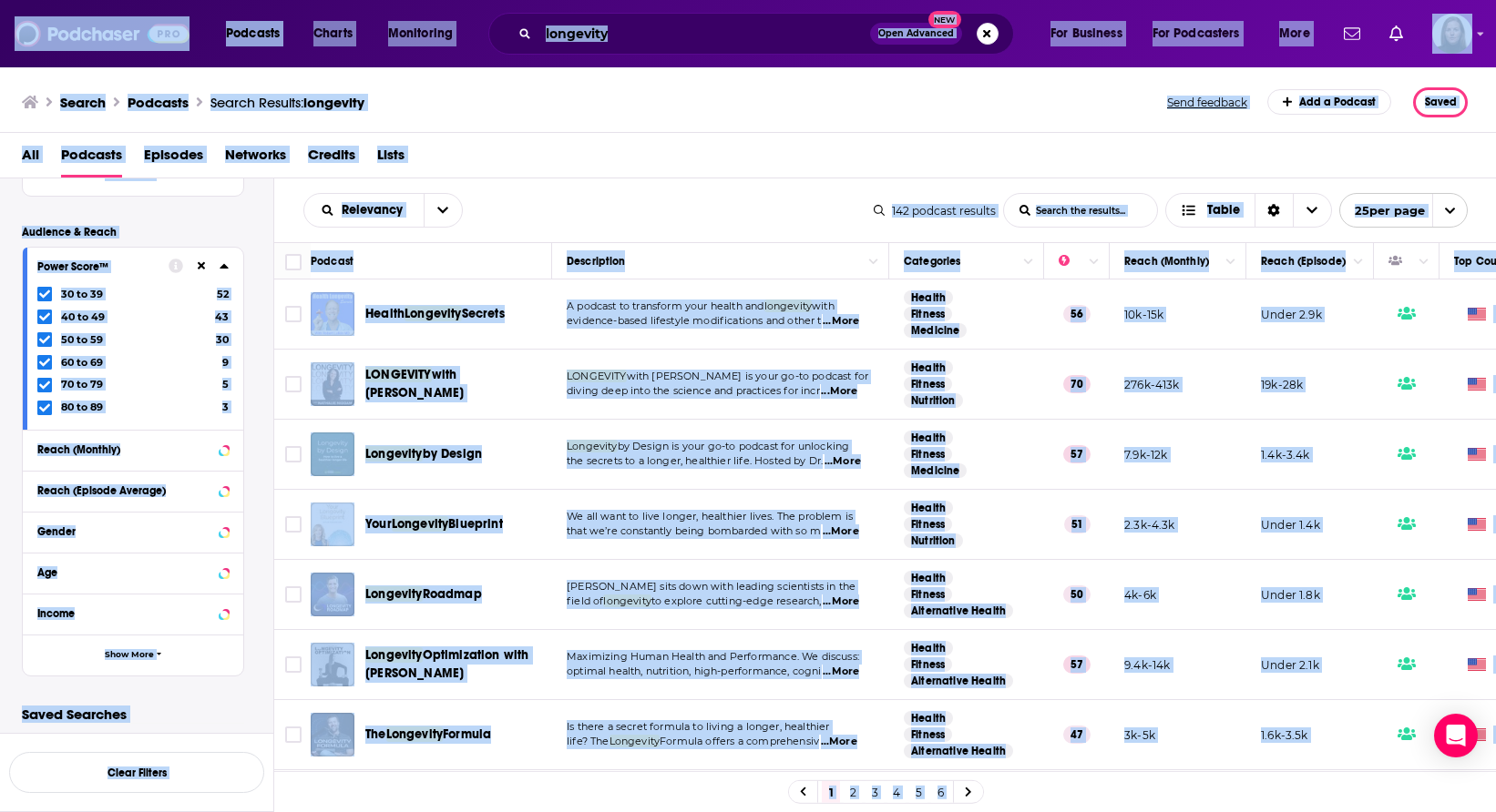
click at [530, 184] on div "Relevancy List Search Input Search the results... Table 142 podcast results Lis…" at bounding box center [886, 210] width 1222 height 64
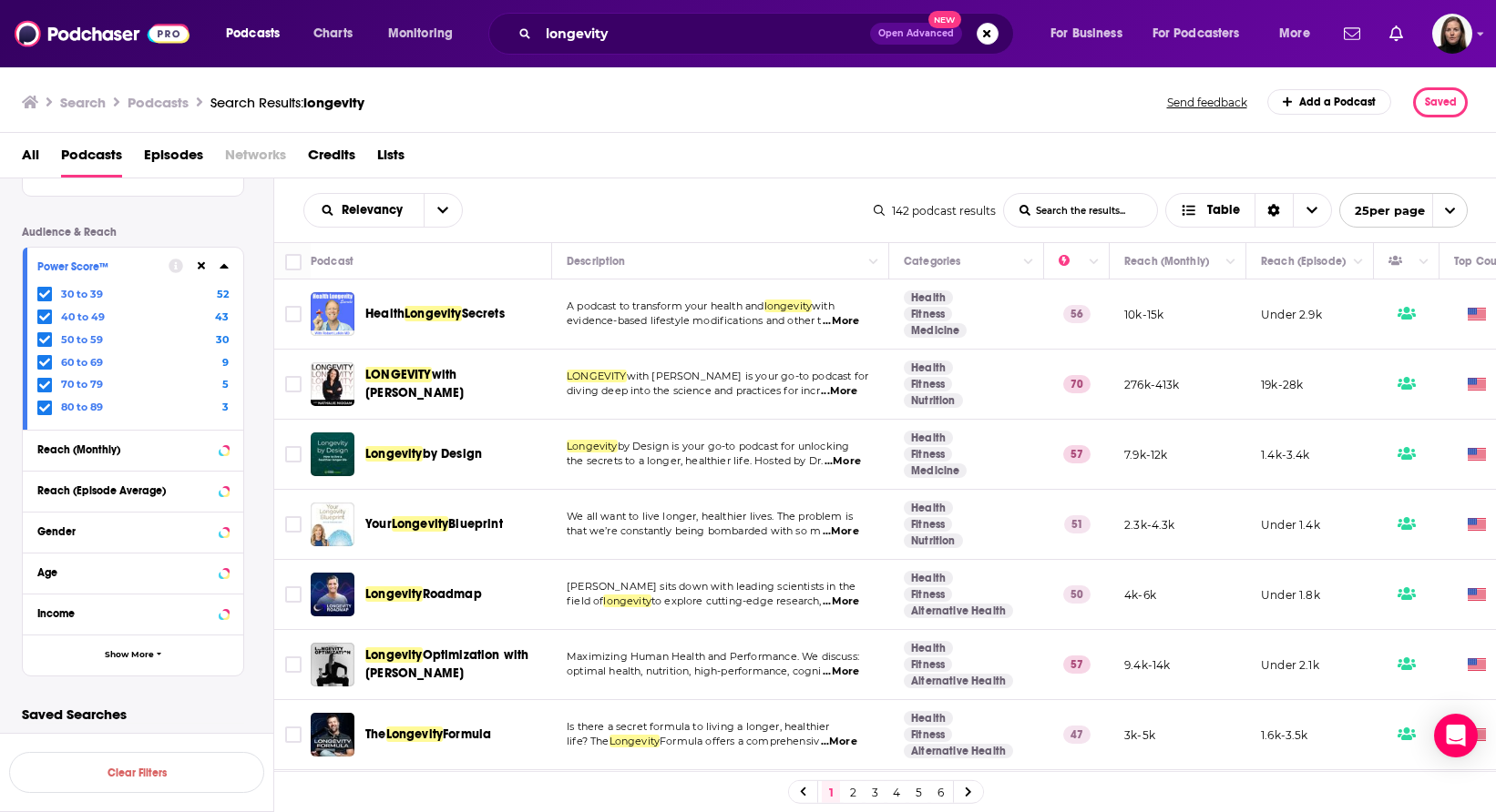
click at [378, 255] on div "Podcast" at bounding box center [423, 260] width 226 height 21
click at [314, 261] on div "Podcast" at bounding box center [332, 260] width 43 height 21
click at [319, 255] on div "Podcast" at bounding box center [332, 260] width 43 height 21
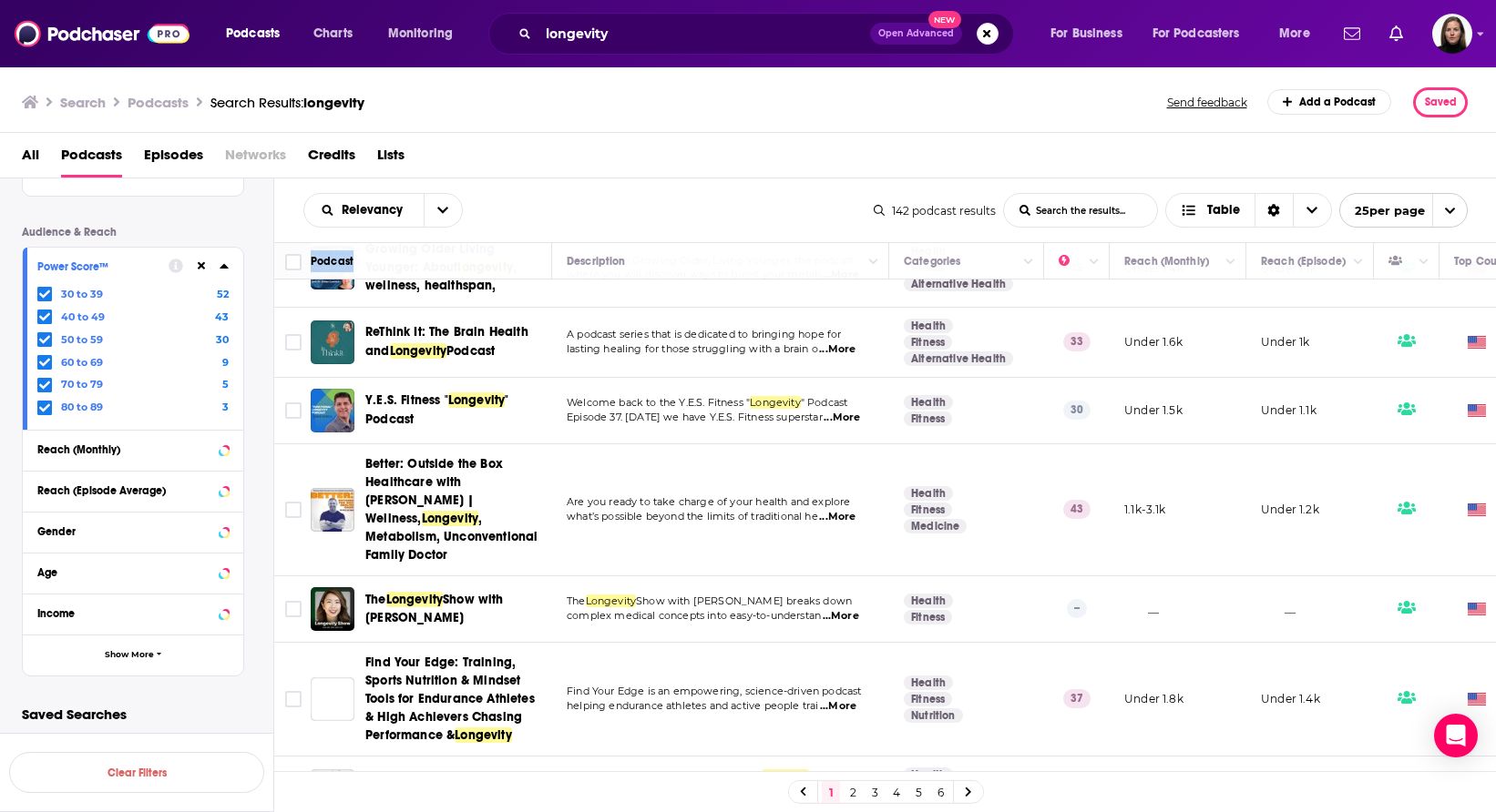
scroll to position [1404, 0]
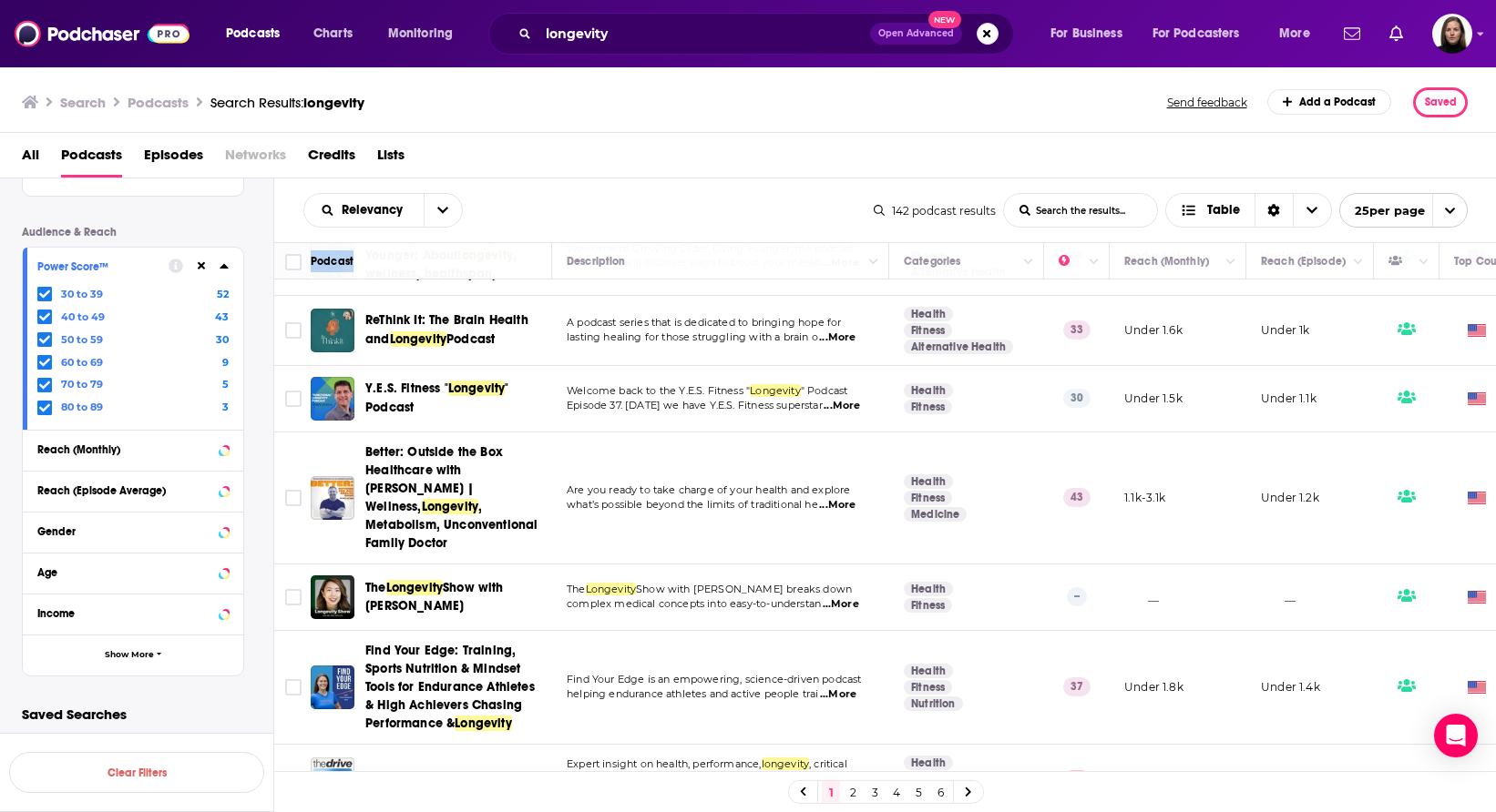
click at [1447, 211] on icon "open menu" at bounding box center [1449, 210] width 12 height 12
click at [1414, 310] on button "100 per page" at bounding box center [1403, 302] width 127 height 28
click at [1093, 258] on icon "Column Actions" at bounding box center [1094, 262] width 9 height 11
click at [1095, 256] on div at bounding box center [748, 406] width 1496 height 812
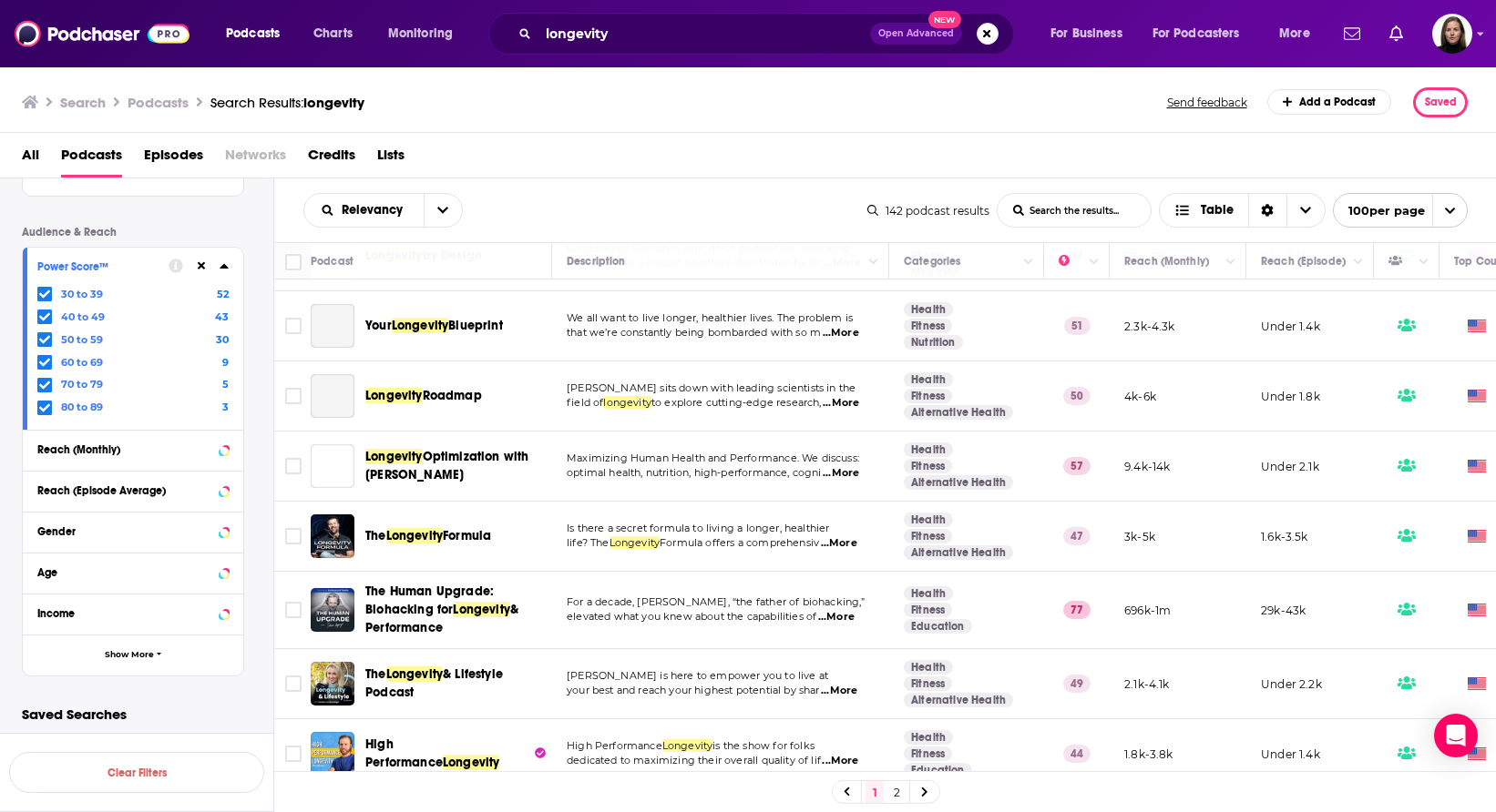
scroll to position [0, 0]
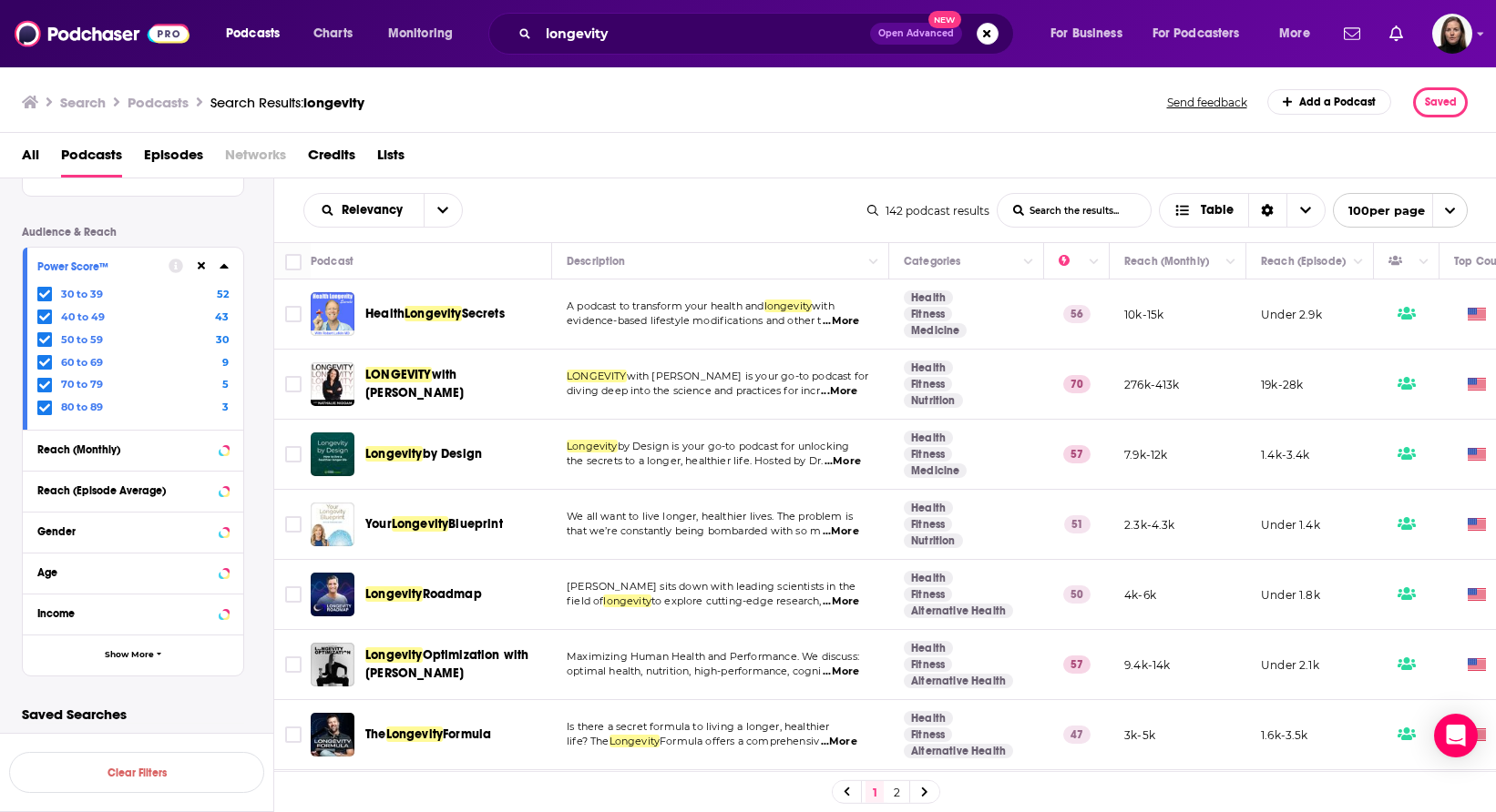
click at [395, 153] on span "Lists" at bounding box center [390, 159] width 27 height 37
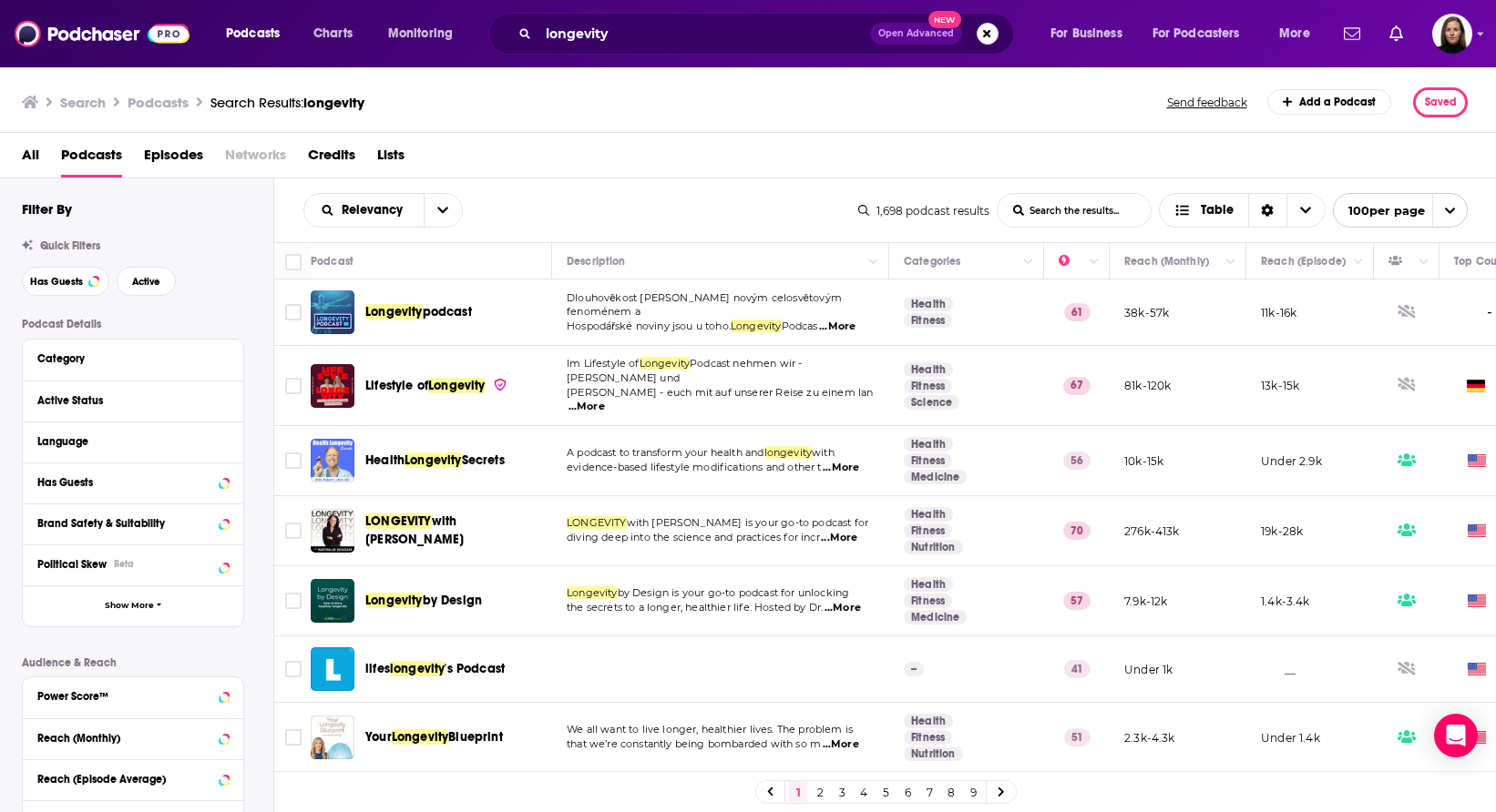
click at [379, 355] on td "Lifestyle of Longevity" at bounding box center [431, 386] width 241 height 80
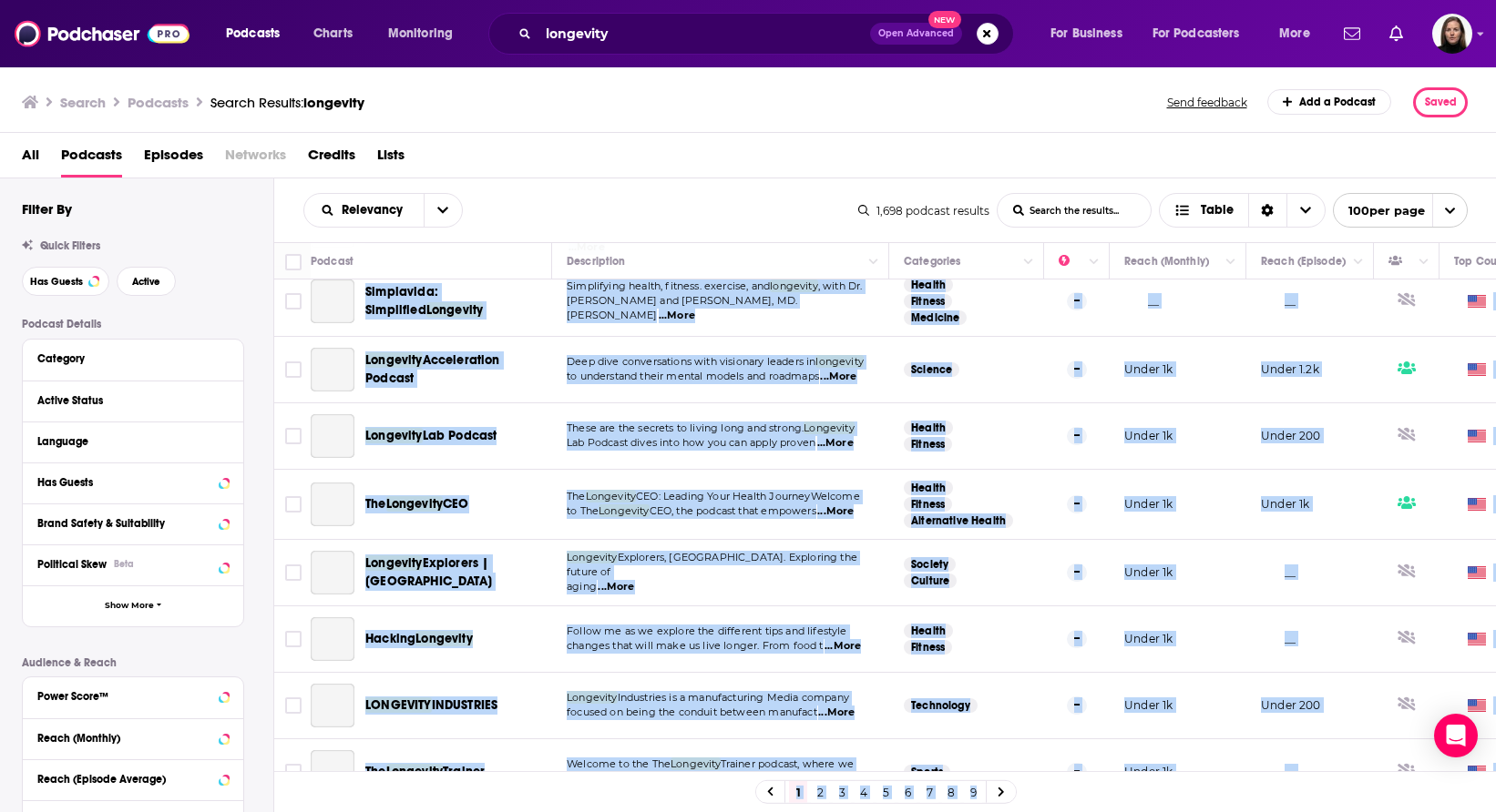
scroll to position [6475, 0]
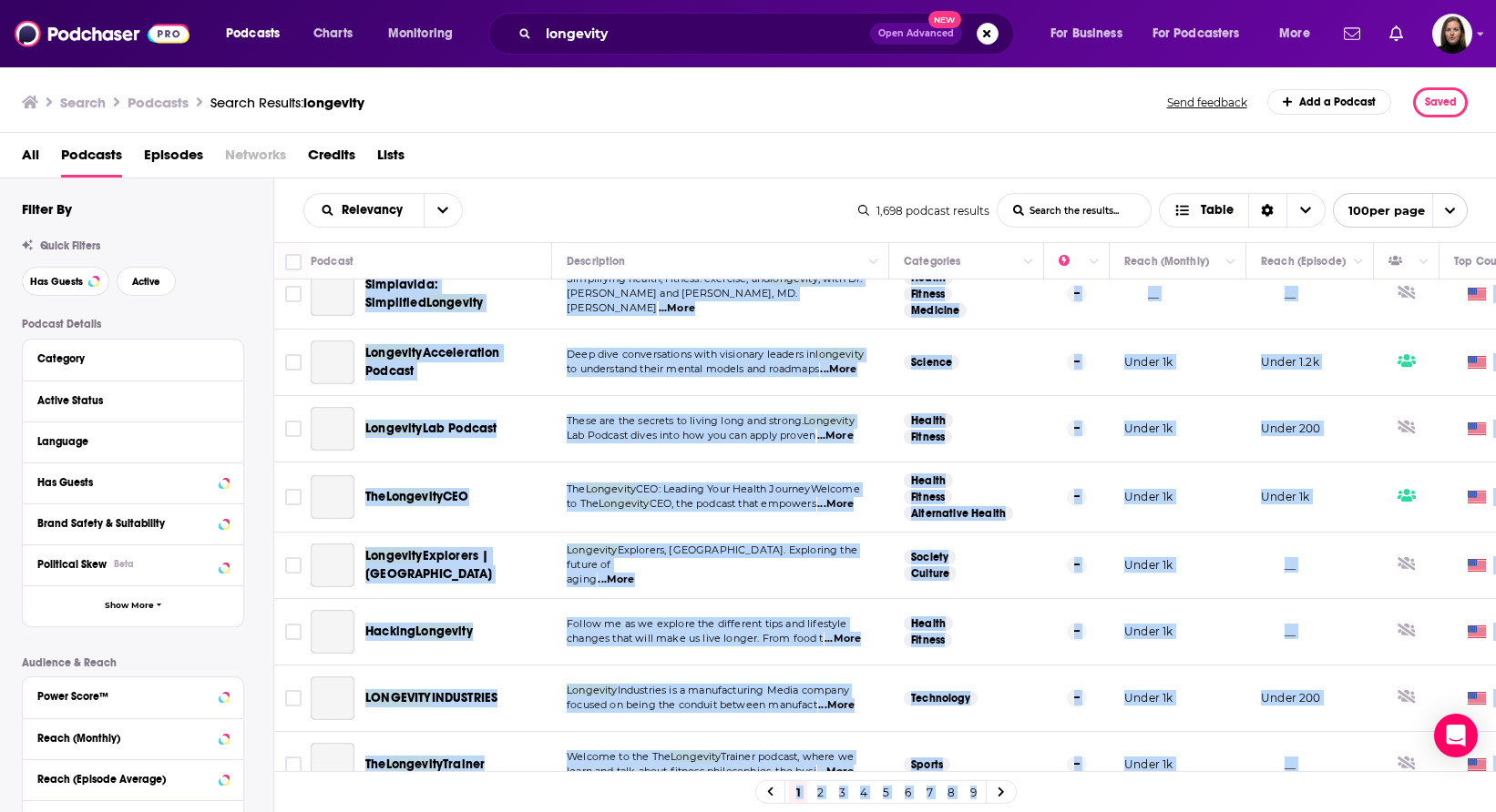
drag, startPoint x: 370, startPoint y: 360, endPoint x: 1327, endPoint y: 778, distance: 1044.3
click at [1327, 778] on div "Podcast Description Categories Reach (Monthly) Reach (Episode) Top Country Long…" at bounding box center [886, 529] width 1222 height 576
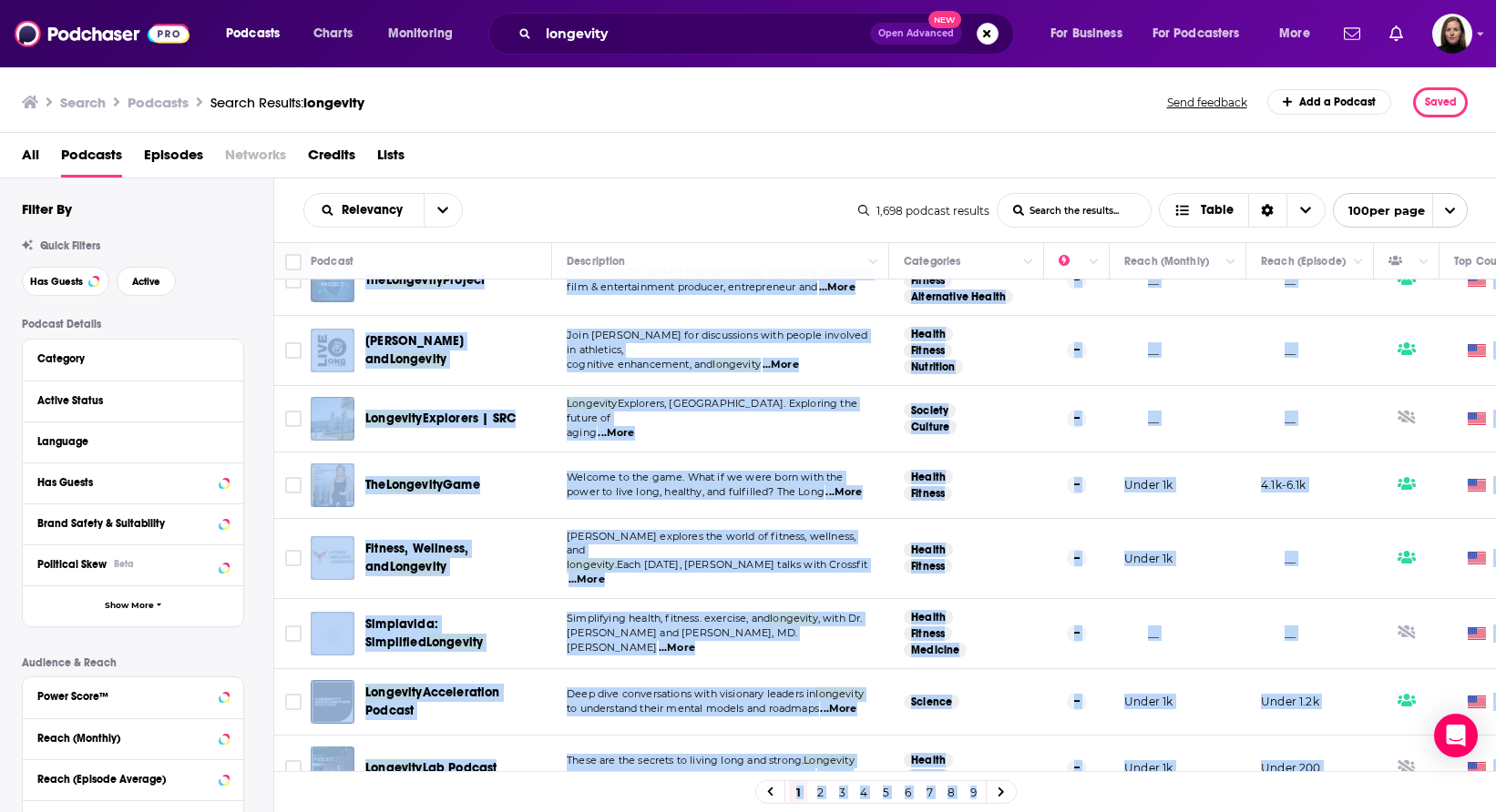
scroll to position [6134, 0]
copy body "Loremipsu do Sitametco Ad Elitseddo ei Temporinc Utlabor etdolo mag - Aliq eni …"
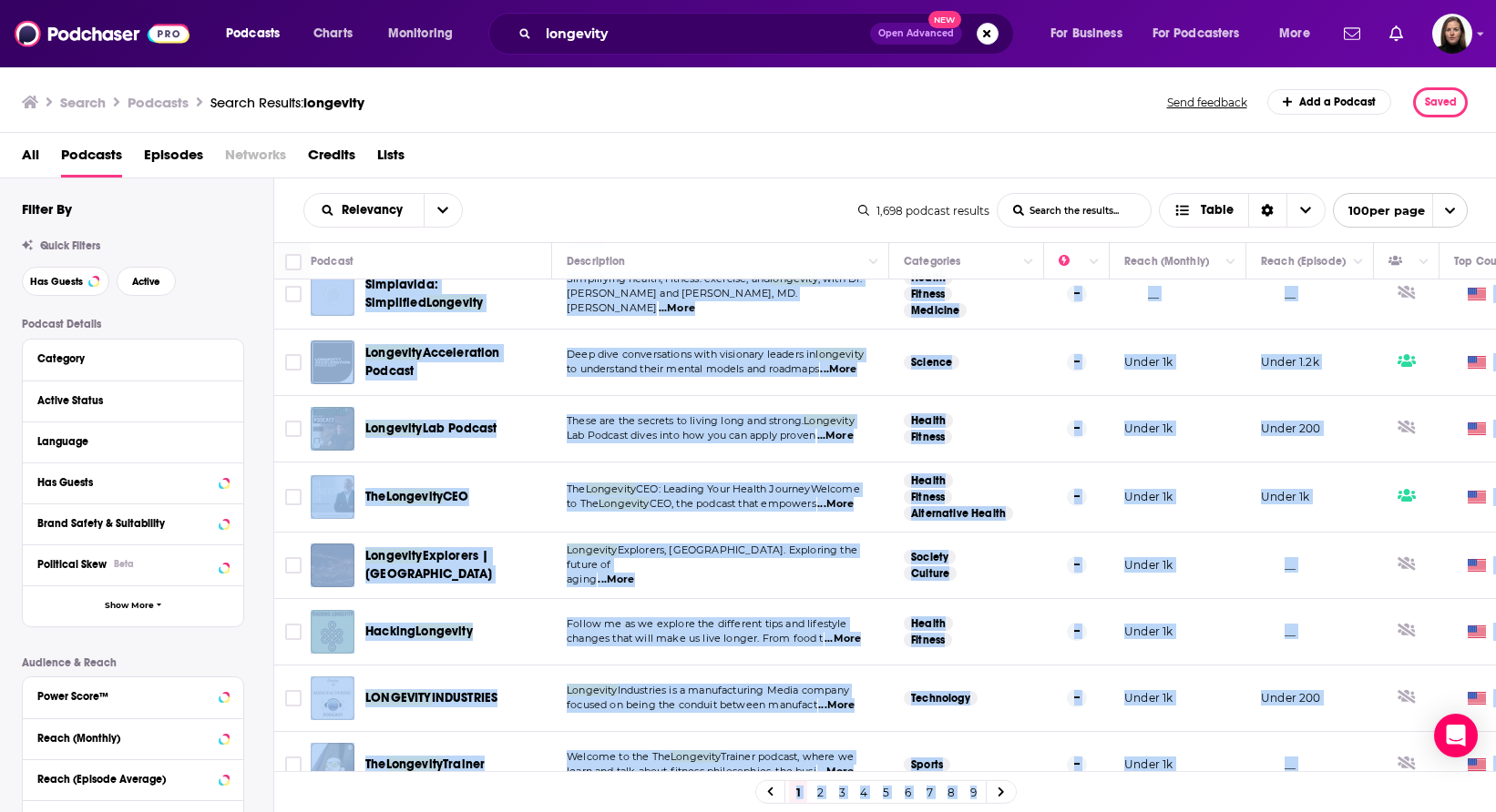
click at [1003, 792] on icon at bounding box center [1001, 792] width 7 height 11
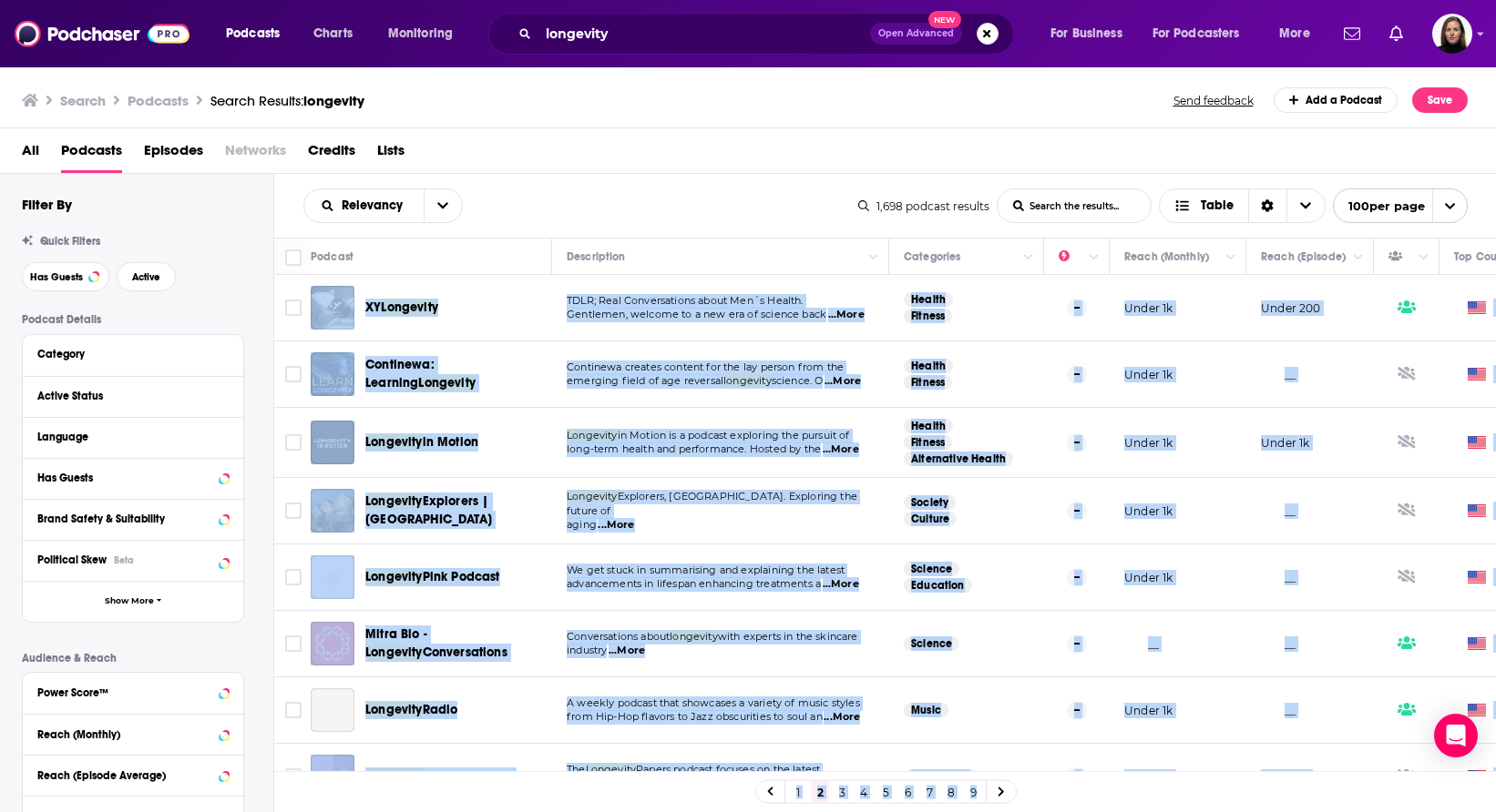
click at [530, 301] on div "XY Longevity" at bounding box center [461, 308] width 190 height 19
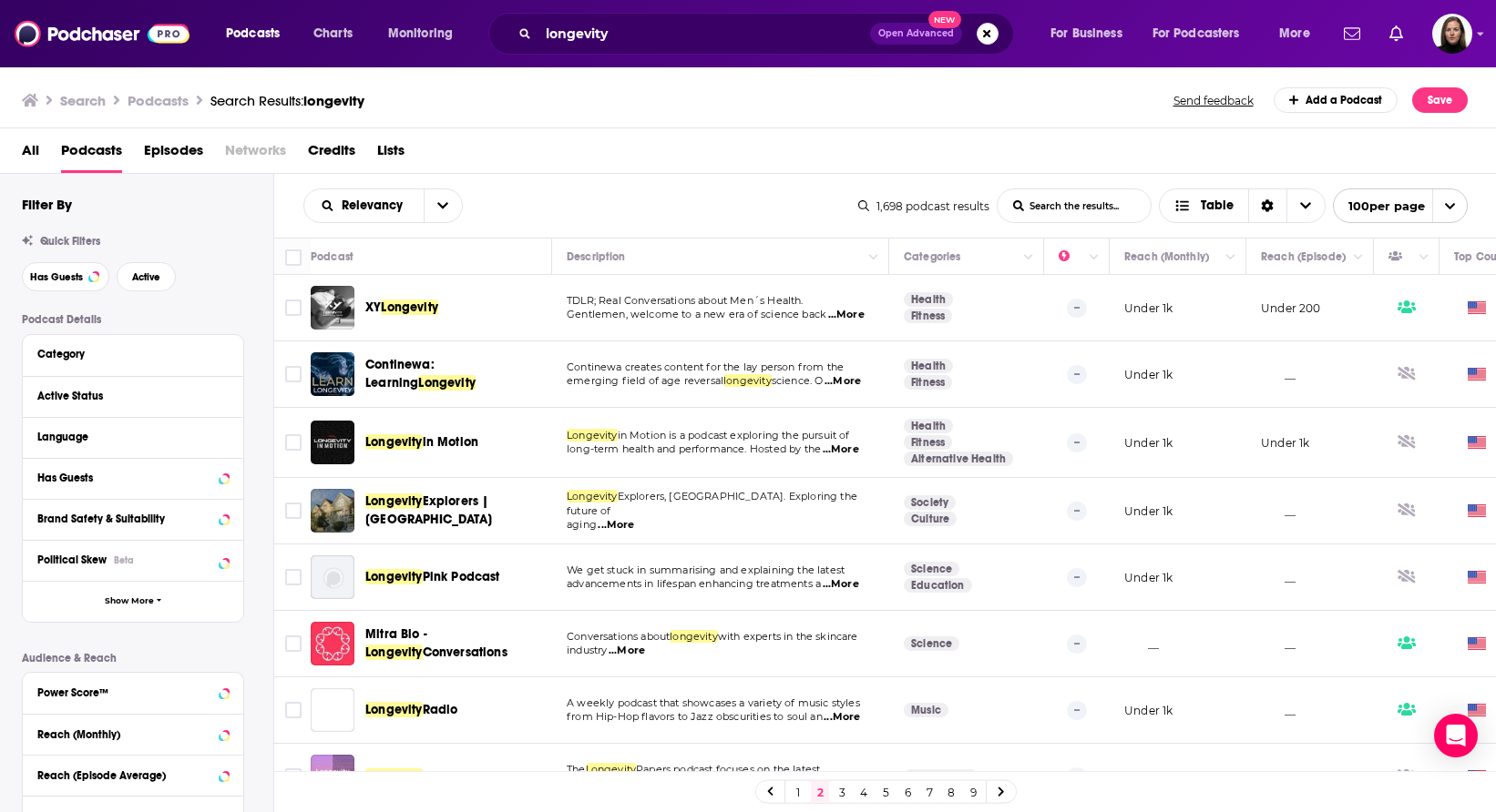
click at [794, 793] on link "1" at bounding box center [798, 792] width 19 height 21
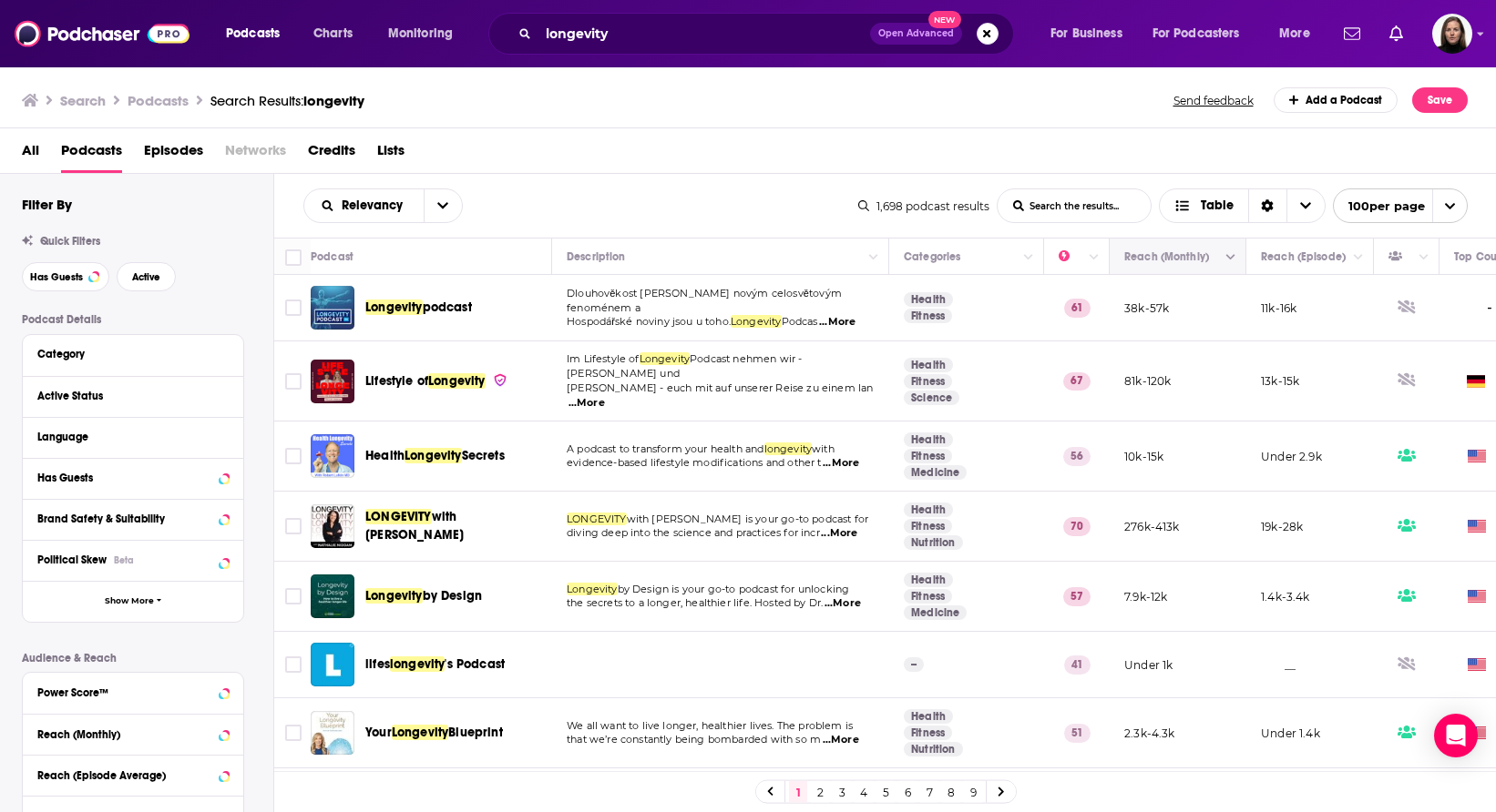
click at [1234, 254] on icon "Column Actions" at bounding box center [1231, 258] width 9 height 11
click at [1187, 254] on div at bounding box center [748, 406] width 1496 height 812
click at [1187, 254] on button "Move" at bounding box center [1175, 256] width 107 height 21
click at [1303, 206] on icon "Choose View" at bounding box center [1305, 206] width 11 height 7
click at [1303, 206] on icon "Choose View" at bounding box center [1305, 206] width 11 height 13
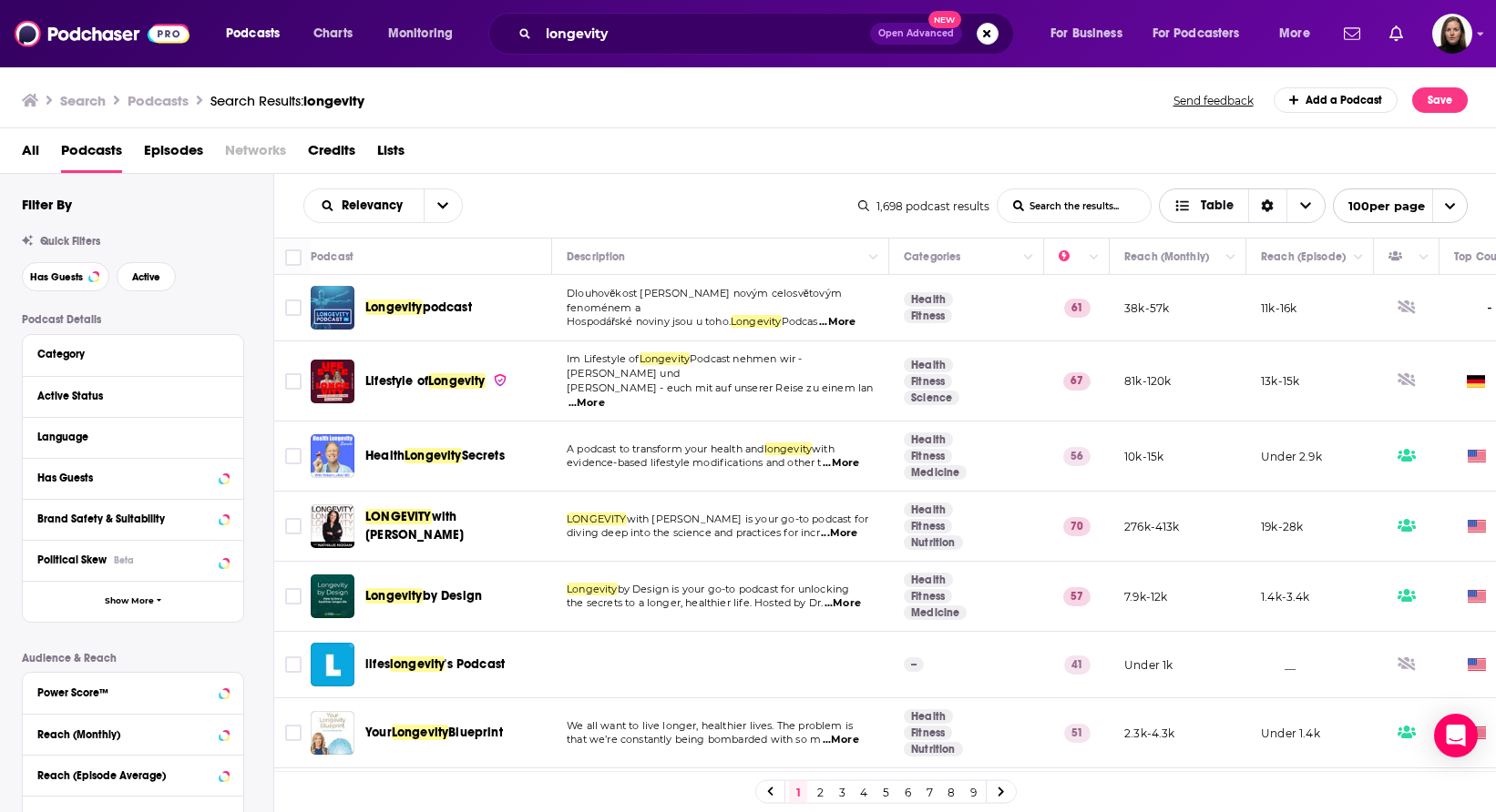
click at [1273, 199] on div "Sort Direction" at bounding box center [1266, 206] width 38 height 33
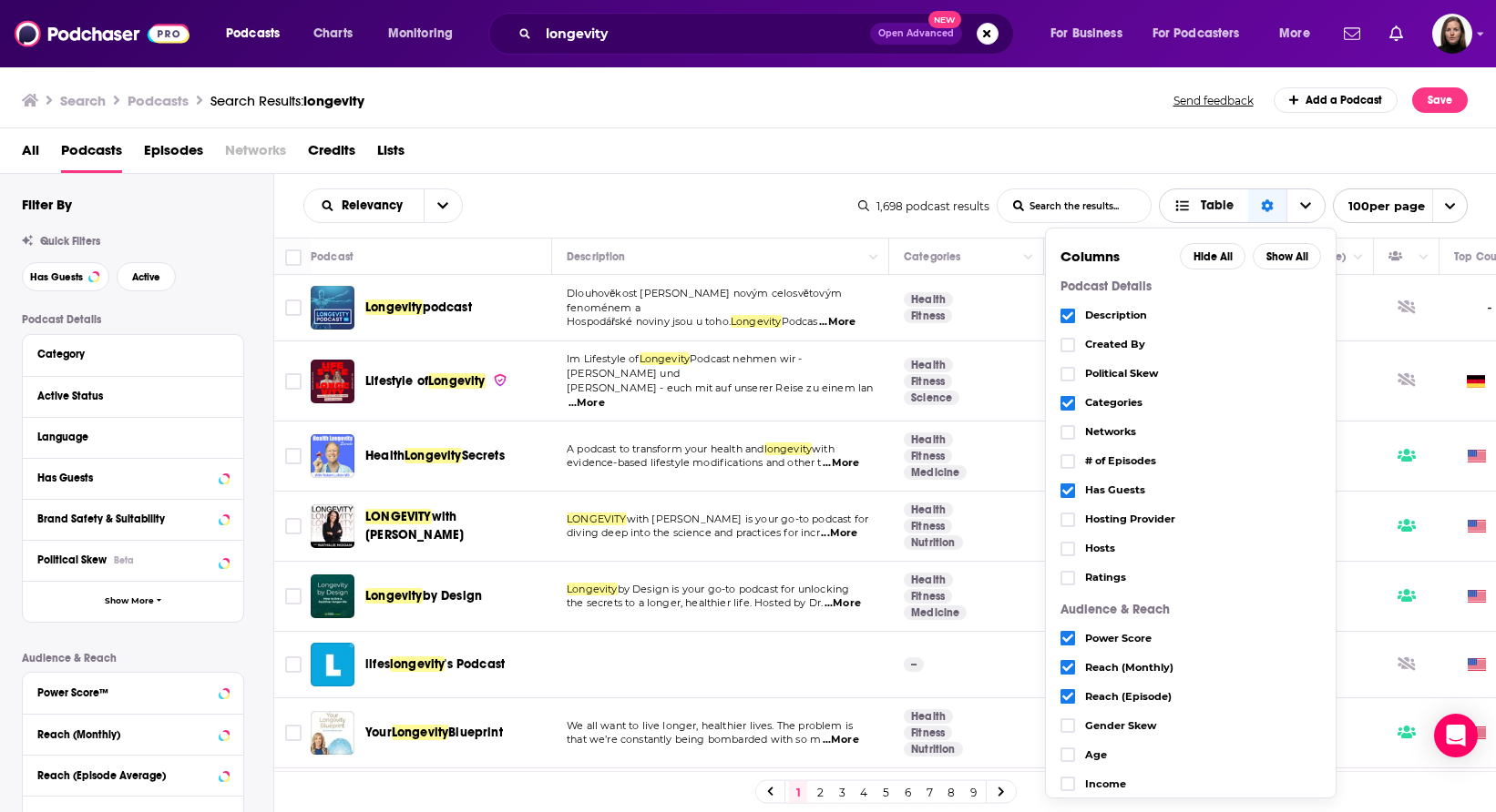
click at [1225, 212] on span "Table" at bounding box center [1217, 206] width 33 height 13
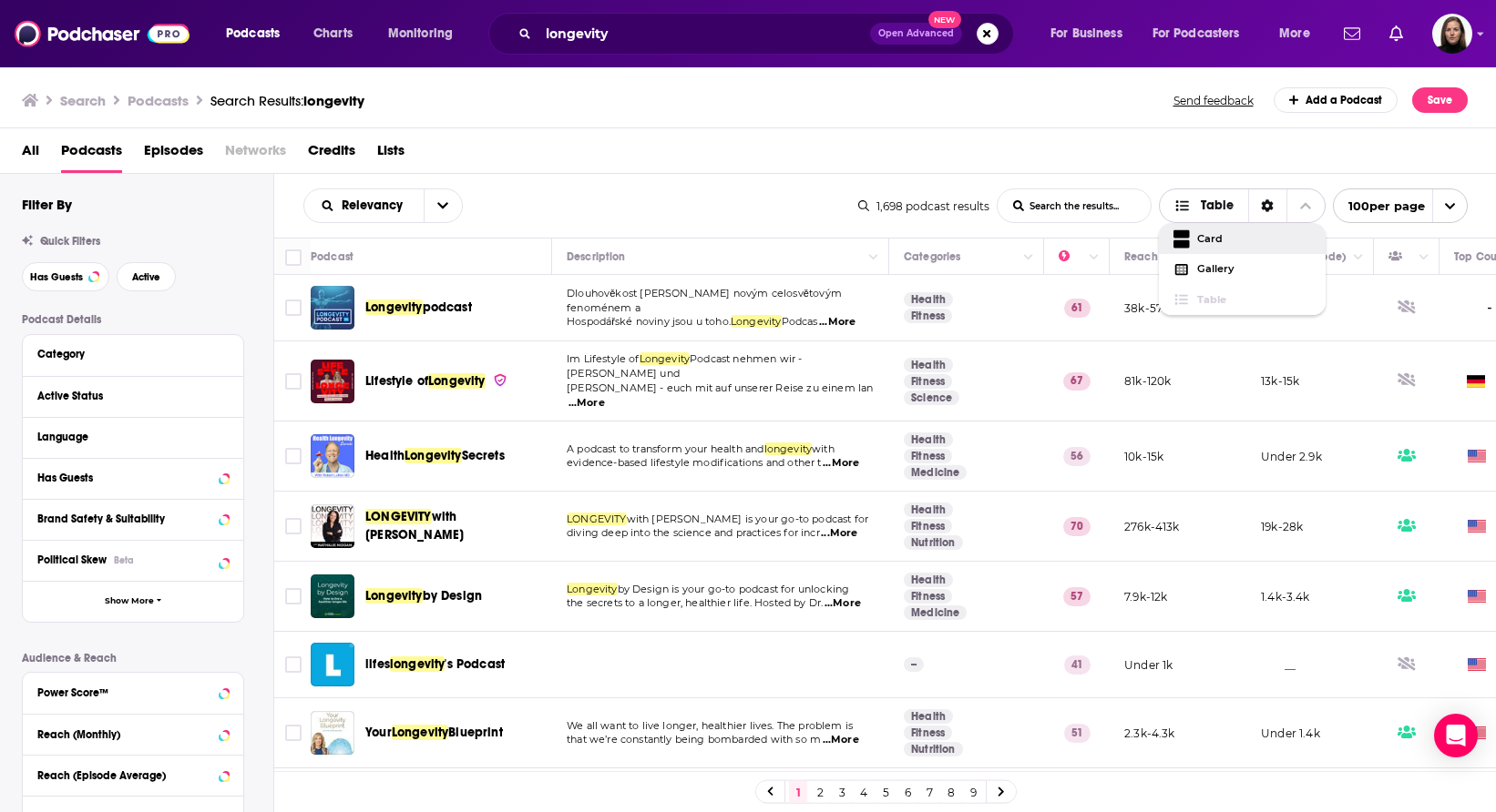
click at [1211, 237] on span "Card" at bounding box center [1254, 239] width 114 height 10
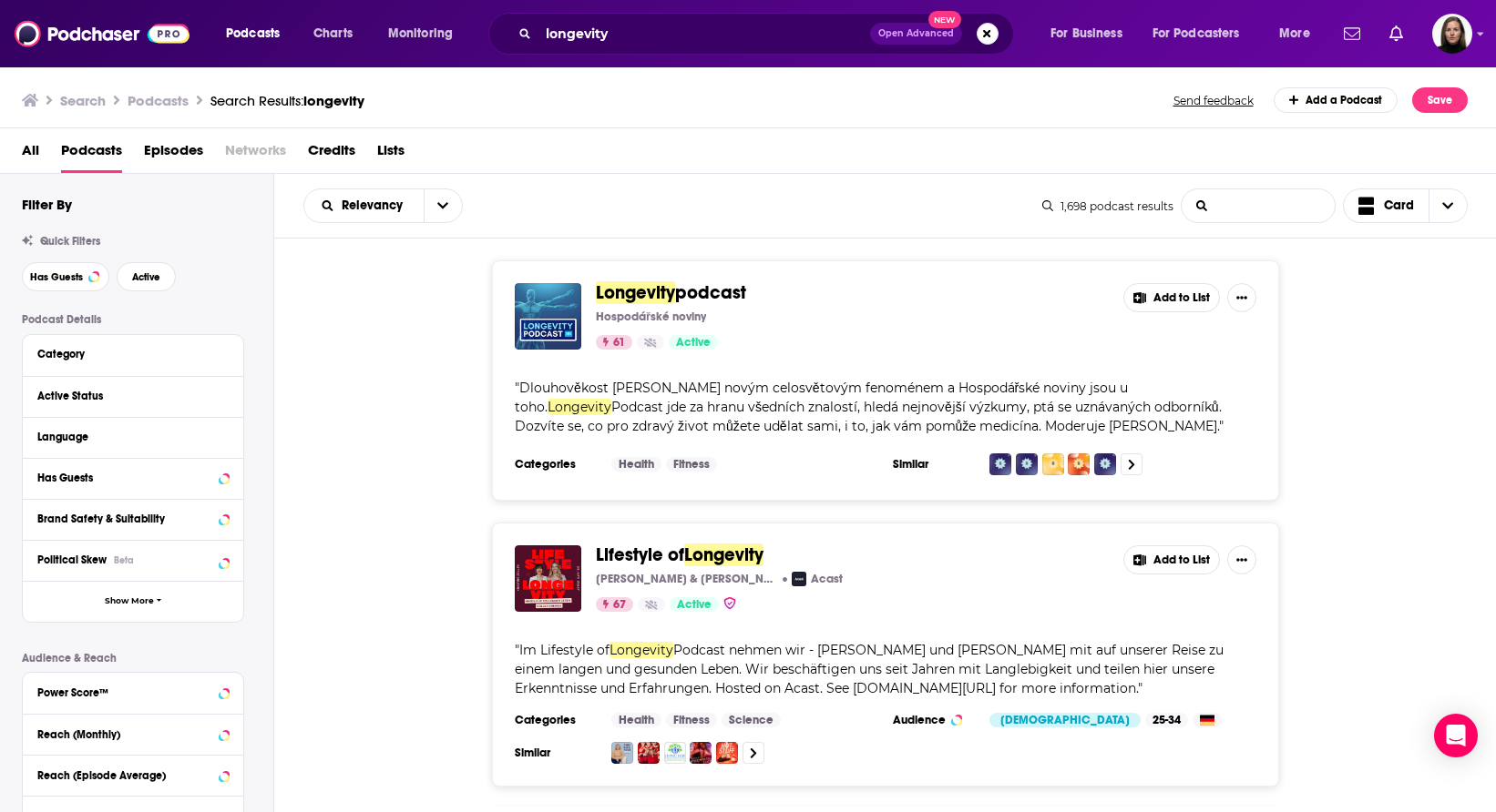
click at [1233, 205] on input "List Search Input" at bounding box center [1258, 206] width 153 height 33
click at [1411, 210] on span "Card" at bounding box center [1398, 206] width 30 height 13
drag, startPoint x: 1396, startPoint y: 267, endPoint x: 1392, endPoint y: 283, distance: 16.5
click at [1392, 290] on div "Card Gallery Table" at bounding box center [1405, 269] width 126 height 92
click at [1391, 272] on span "Gallery" at bounding box center [1416, 269] width 73 height 10
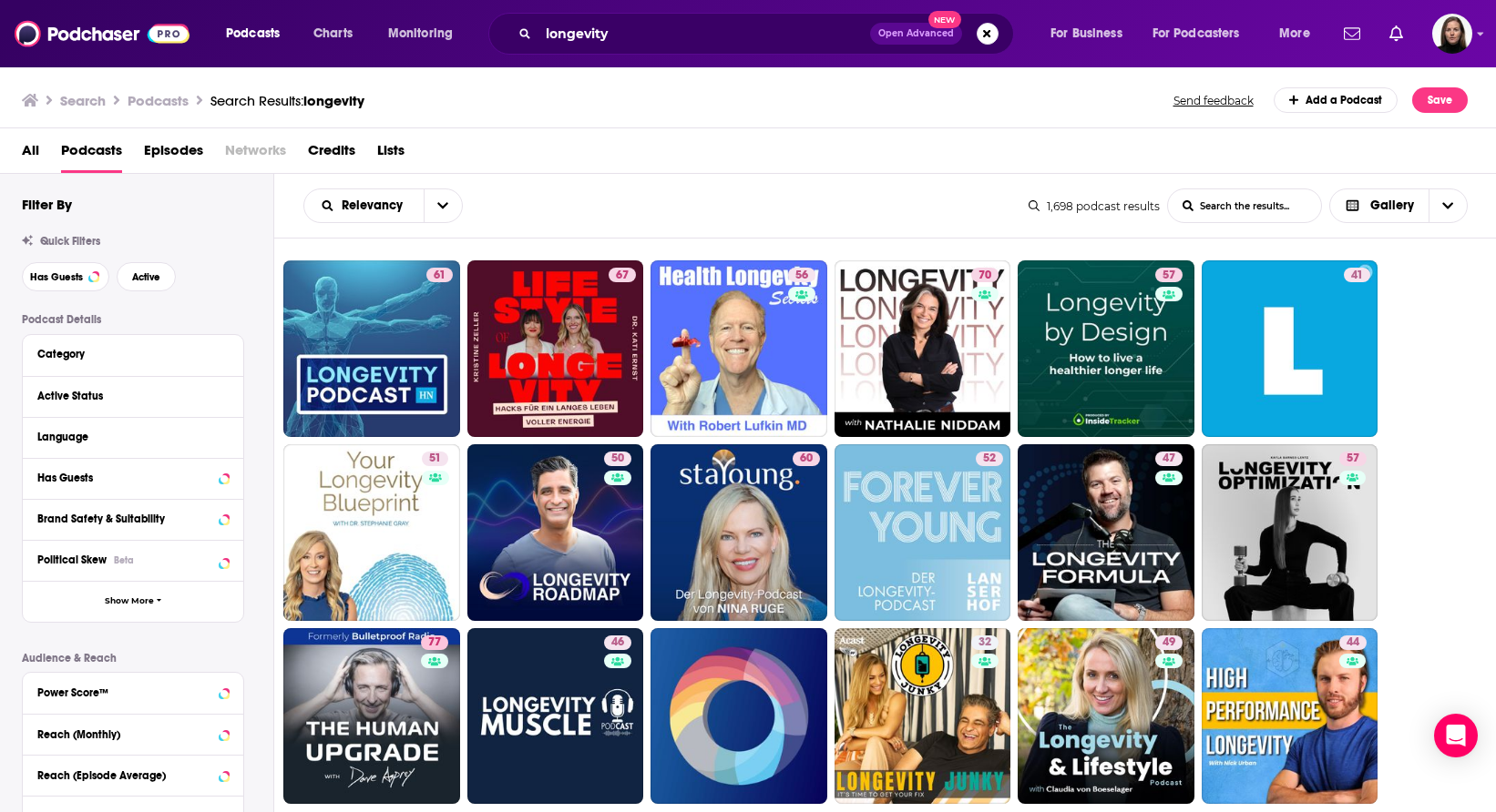
click at [99, 153] on span "Podcasts" at bounding box center [92, 154] width 61 height 37
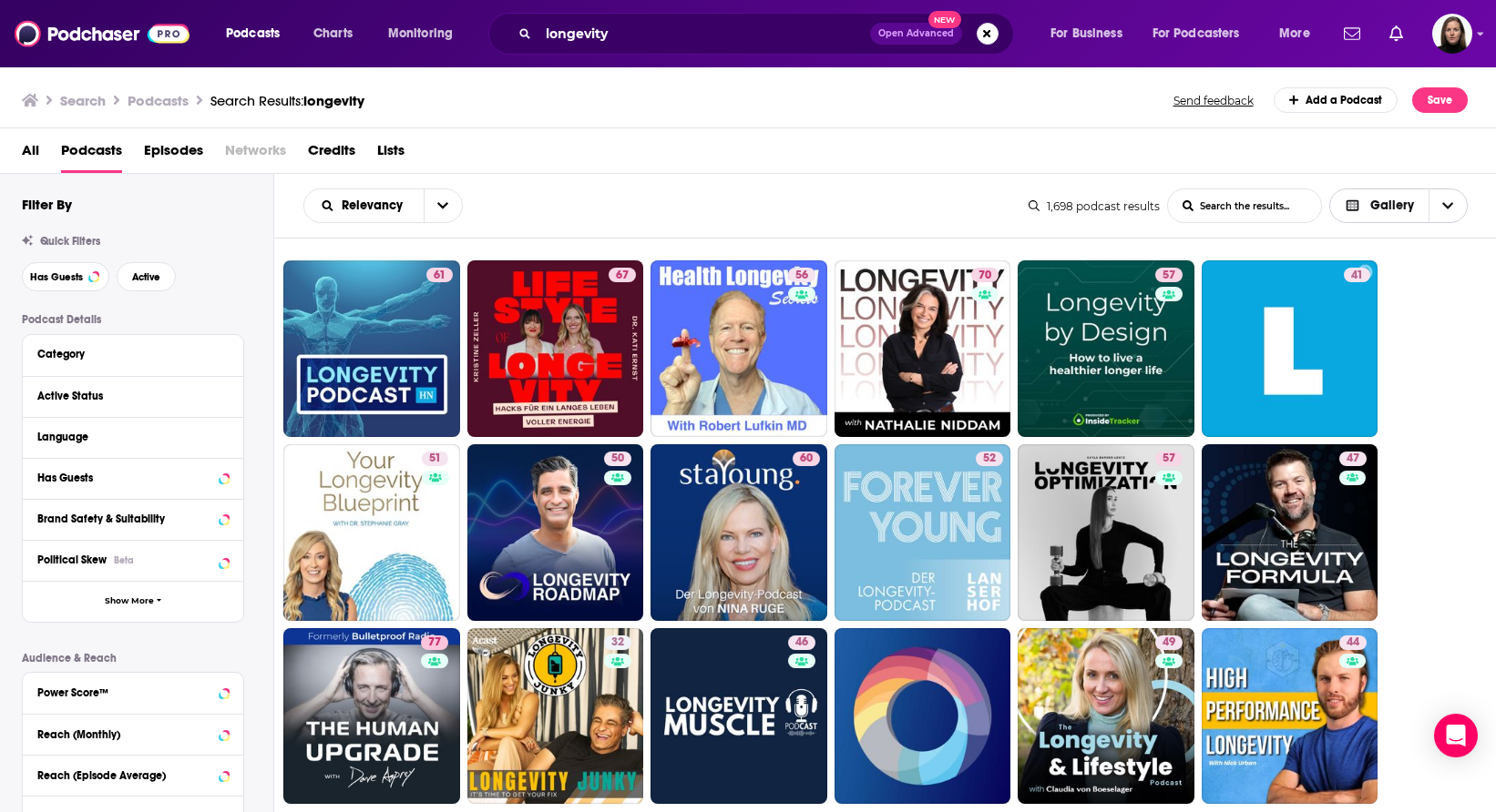
click at [1373, 202] on span "Gallery" at bounding box center [1392, 206] width 44 height 13
click at [1376, 299] on span "Table" at bounding box center [1409, 300] width 87 height 10
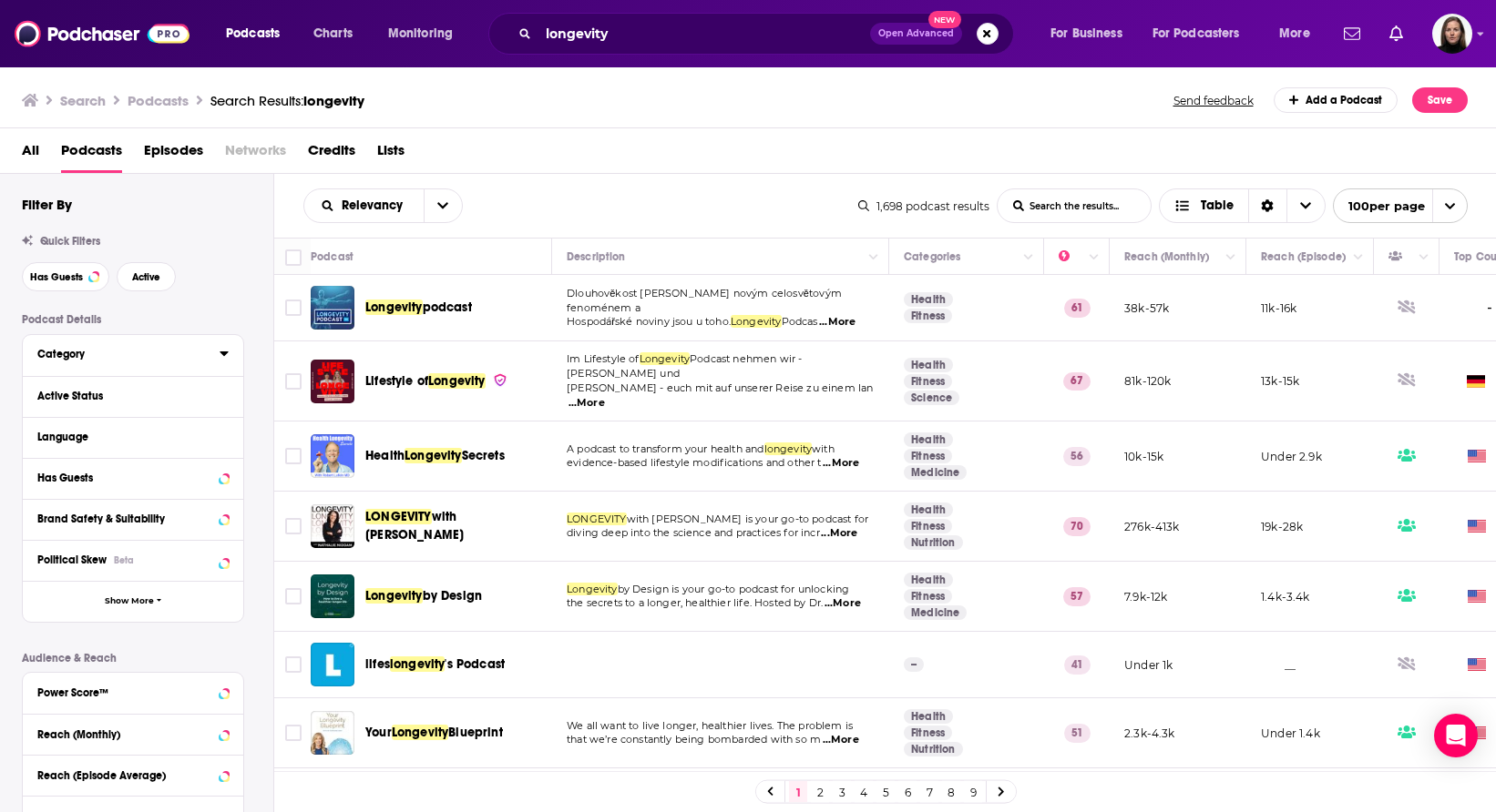
click at [173, 353] on div "Category" at bounding box center [122, 354] width 170 height 13
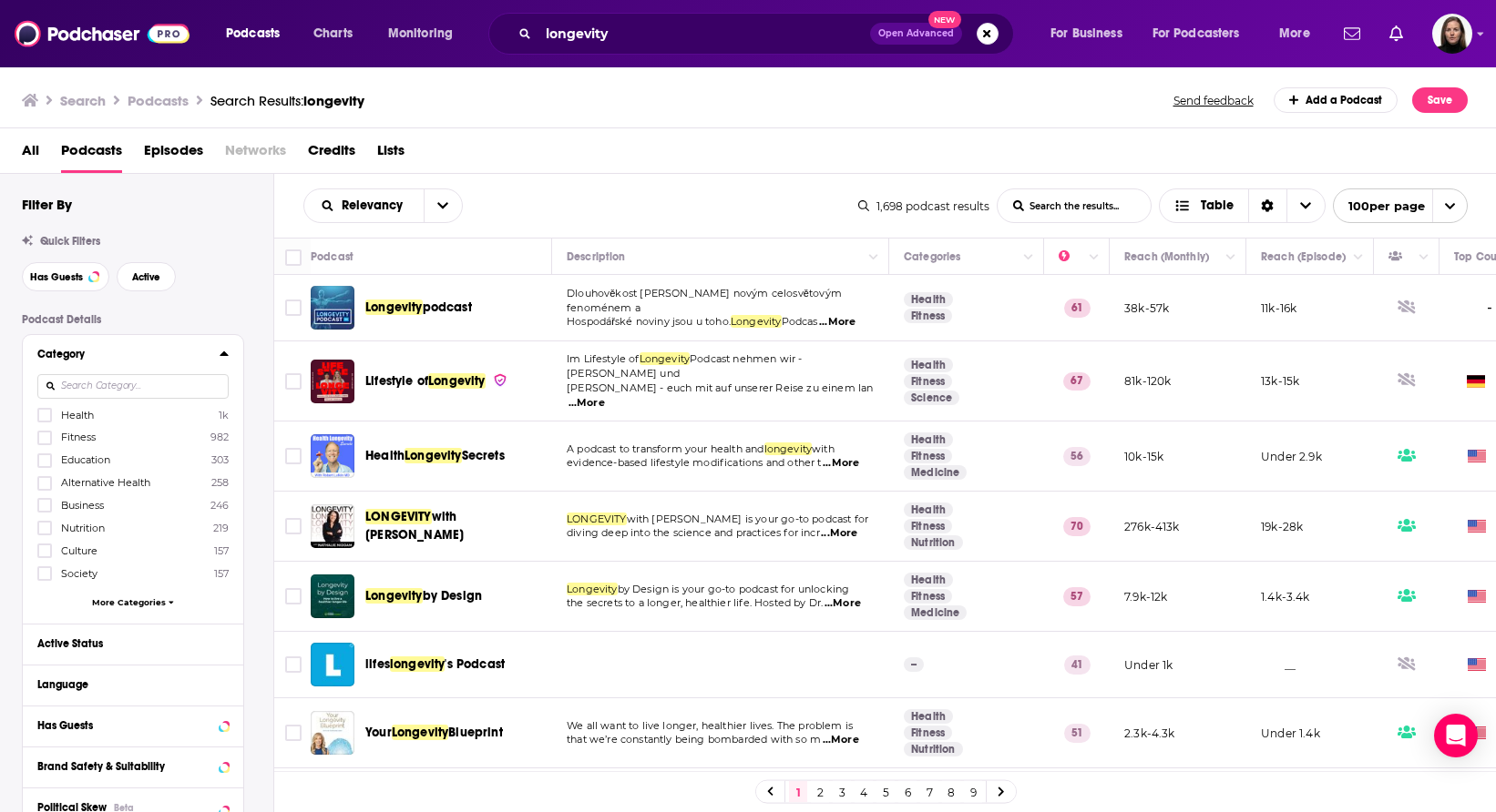
click at [121, 600] on span "More Categories" at bounding box center [128, 602] width 73 height 10
click at [45, 417] on icon at bounding box center [45, 416] width 11 height 8
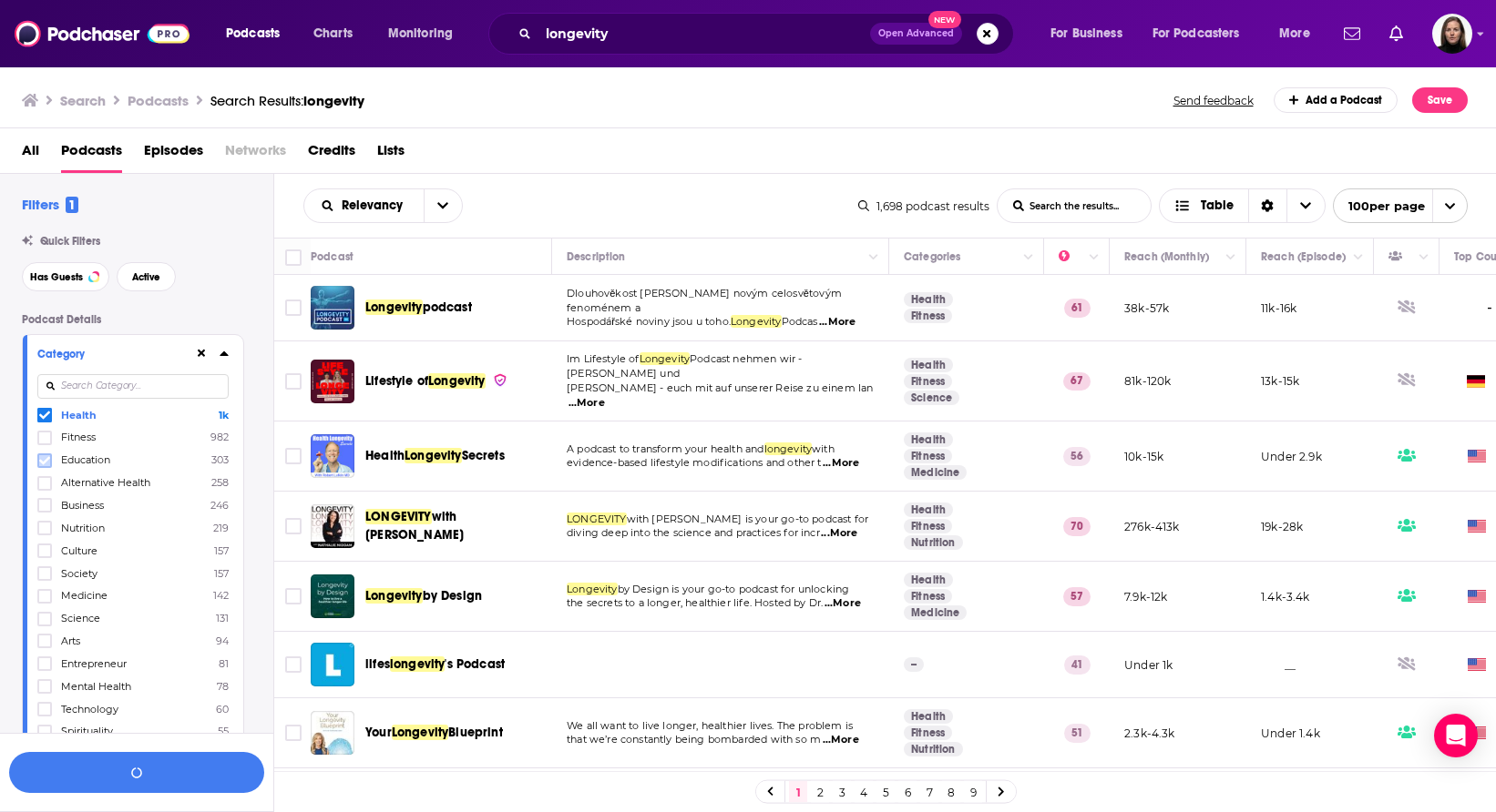
click at [48, 459] on icon at bounding box center [45, 460] width 11 height 8
click at [47, 482] on icon at bounding box center [45, 483] width 11 height 8
click at [42, 573] on icon at bounding box center [45, 573] width 11 height 8
click at [49, 618] on icon at bounding box center [45, 619] width 11 height 11
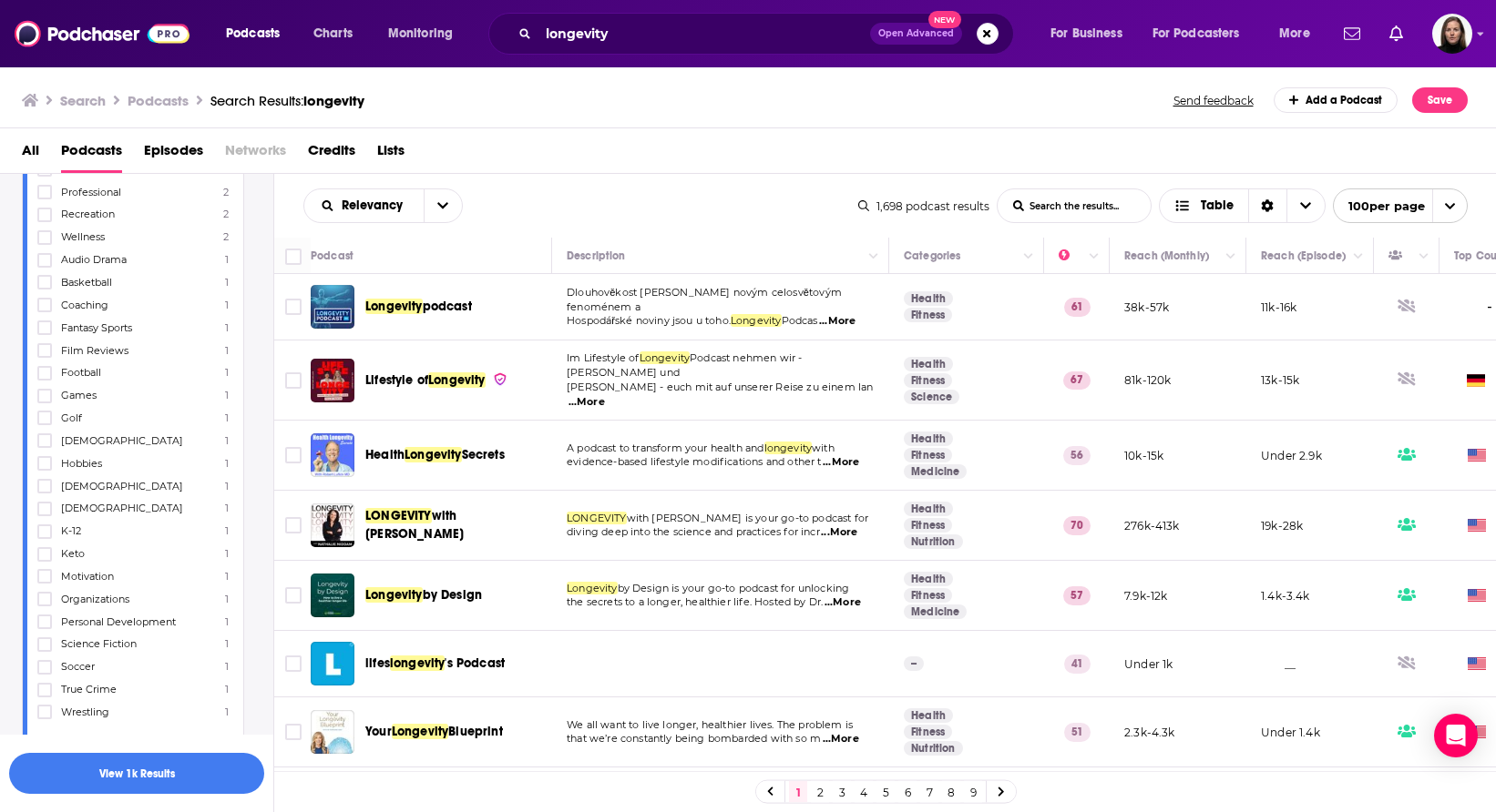
scroll to position [1674, 0]
click at [46, 614] on icon at bounding box center [45, 619] width 11 height 11
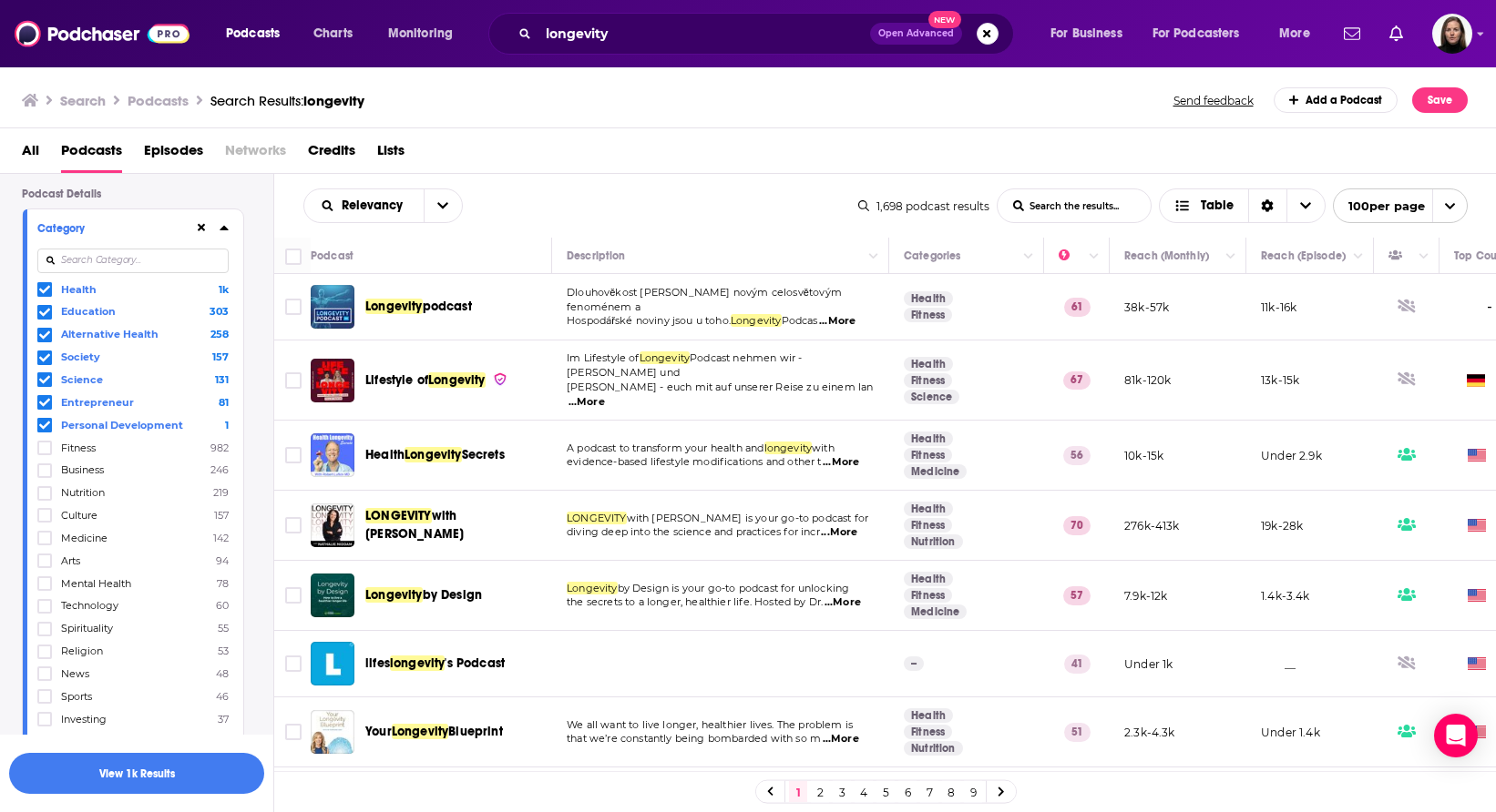
scroll to position [126, 0]
click at [148, 765] on button "View 1k Results" at bounding box center [137, 774] width 255 height 41
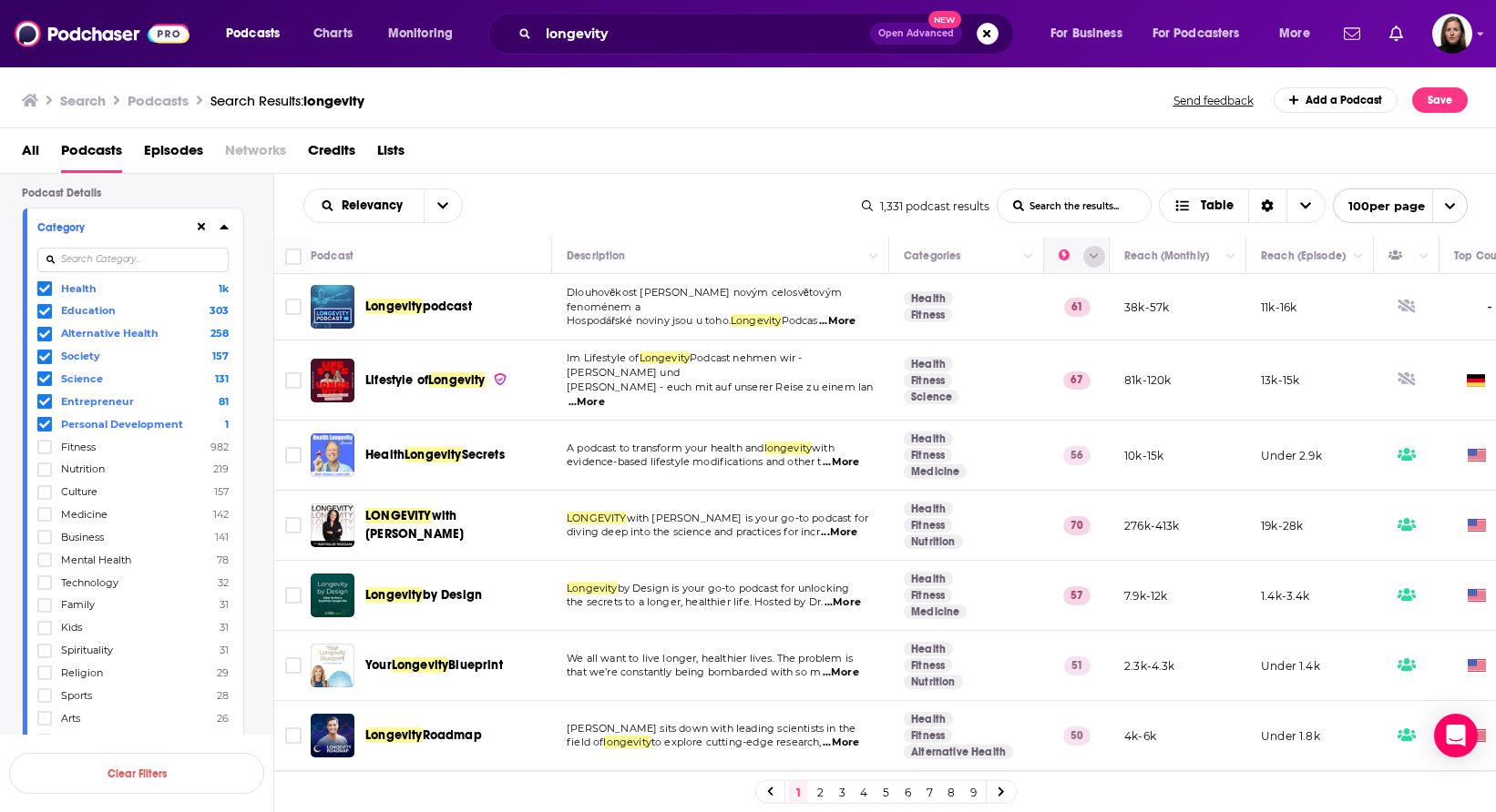
click at [1097, 260] on icon "Column Actions" at bounding box center [1094, 257] width 9 height 11
click at [1097, 260] on div at bounding box center [748, 406] width 1496 height 812
click at [1075, 257] on icon "Move" at bounding box center [1075, 255] width 21 height 21
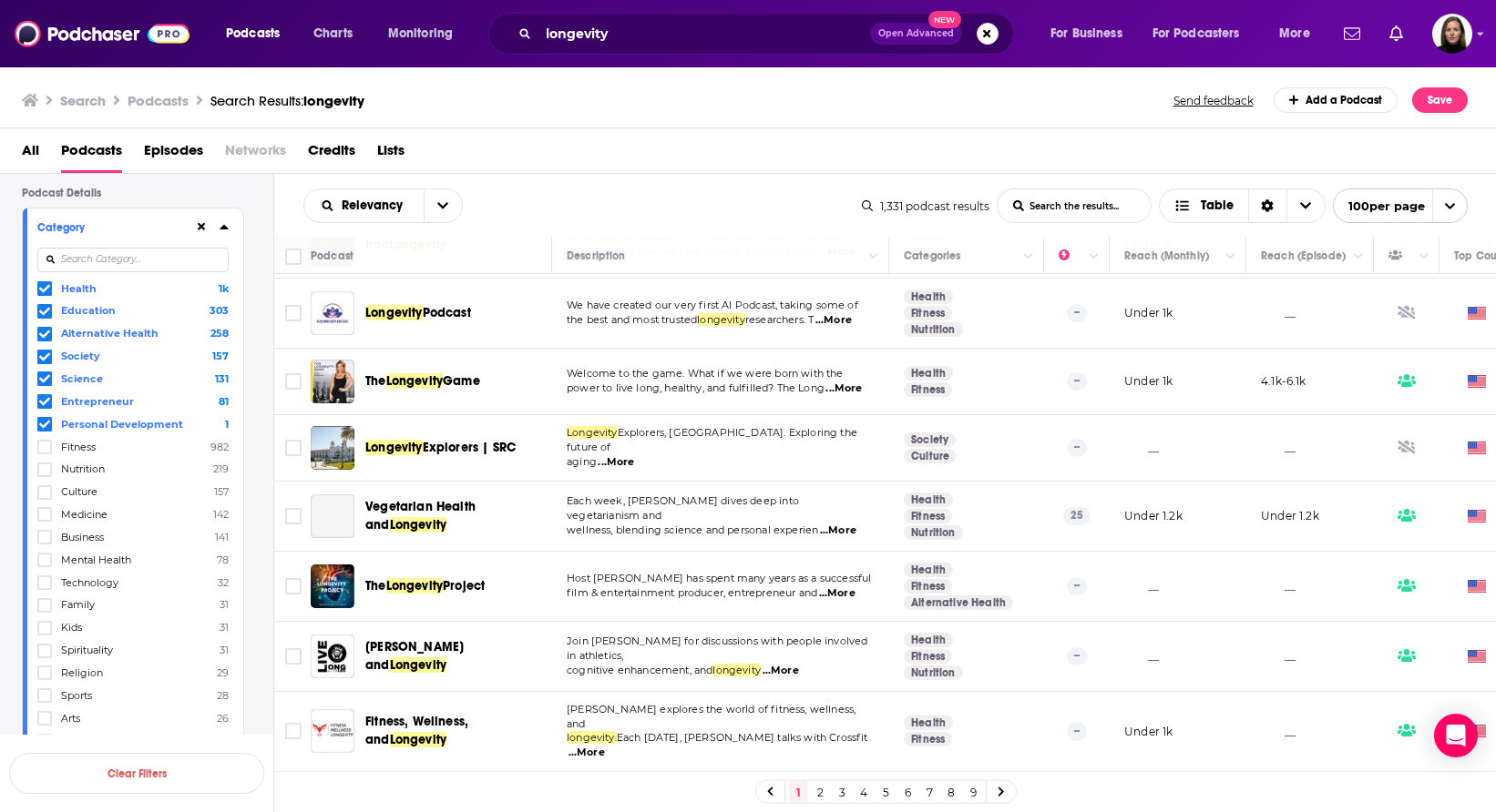
scroll to position [6478, 0]
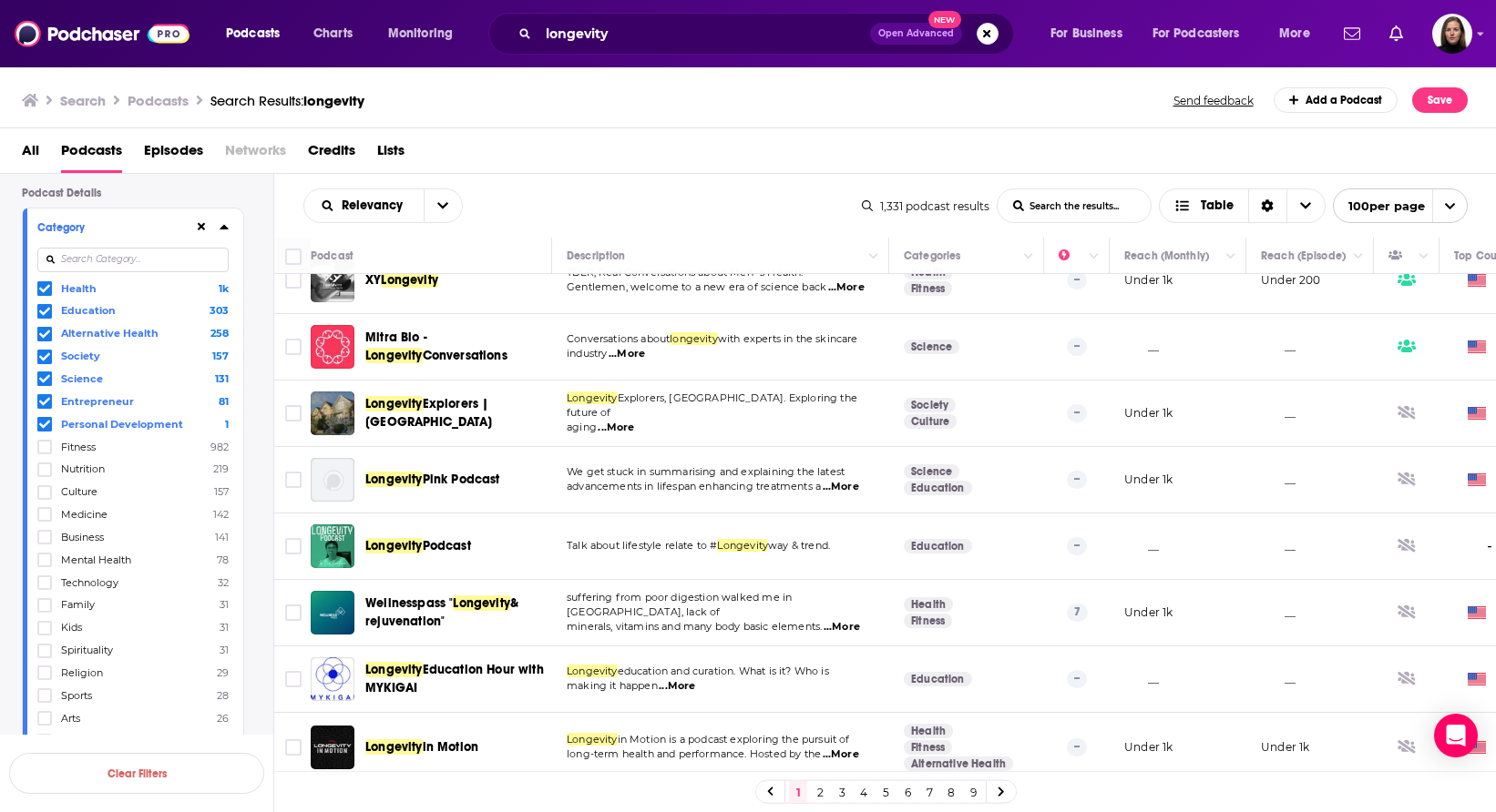
click at [818, 798] on link "2" at bounding box center [820, 792] width 19 height 21
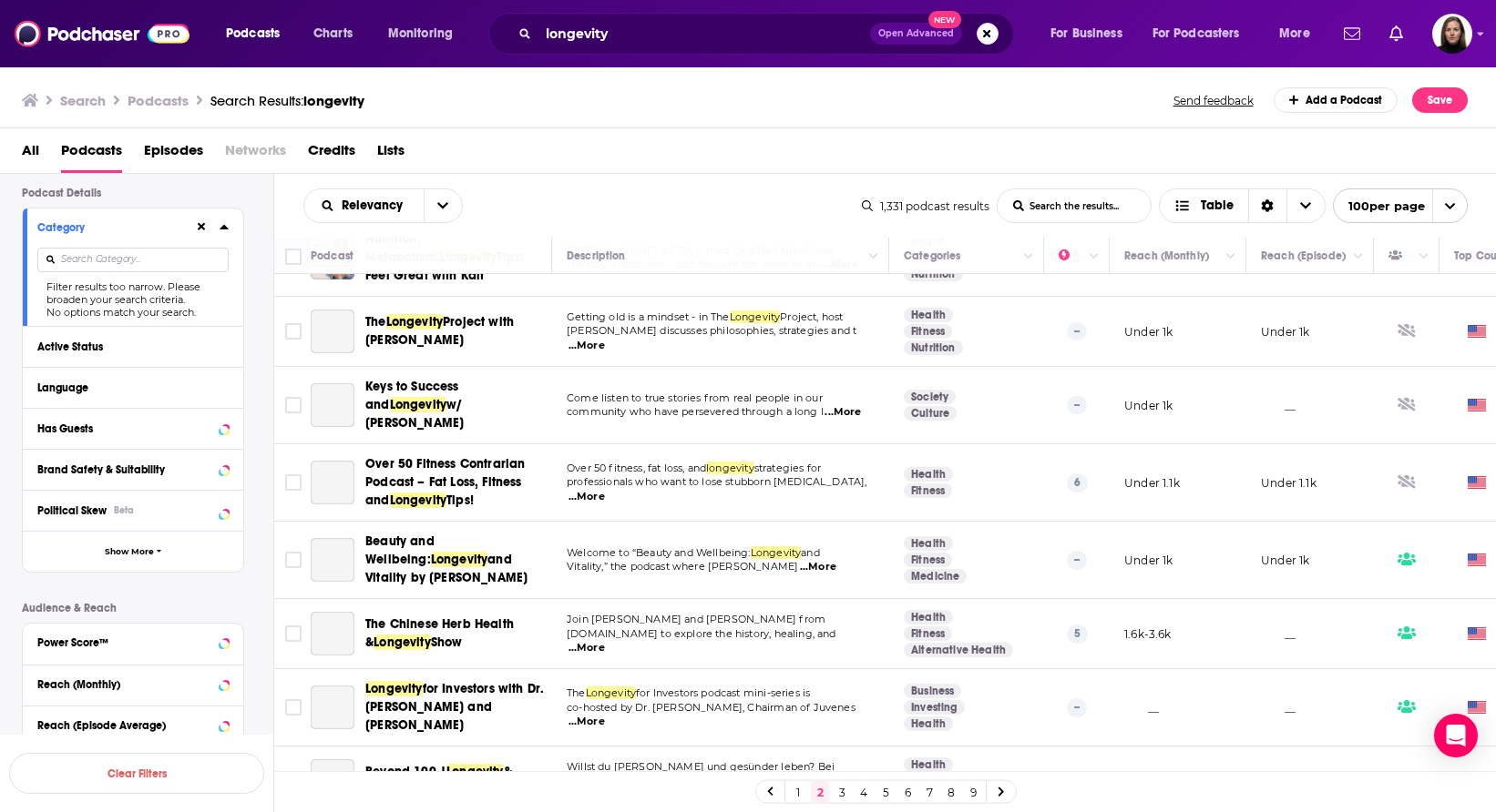
scroll to position [6621, 0]
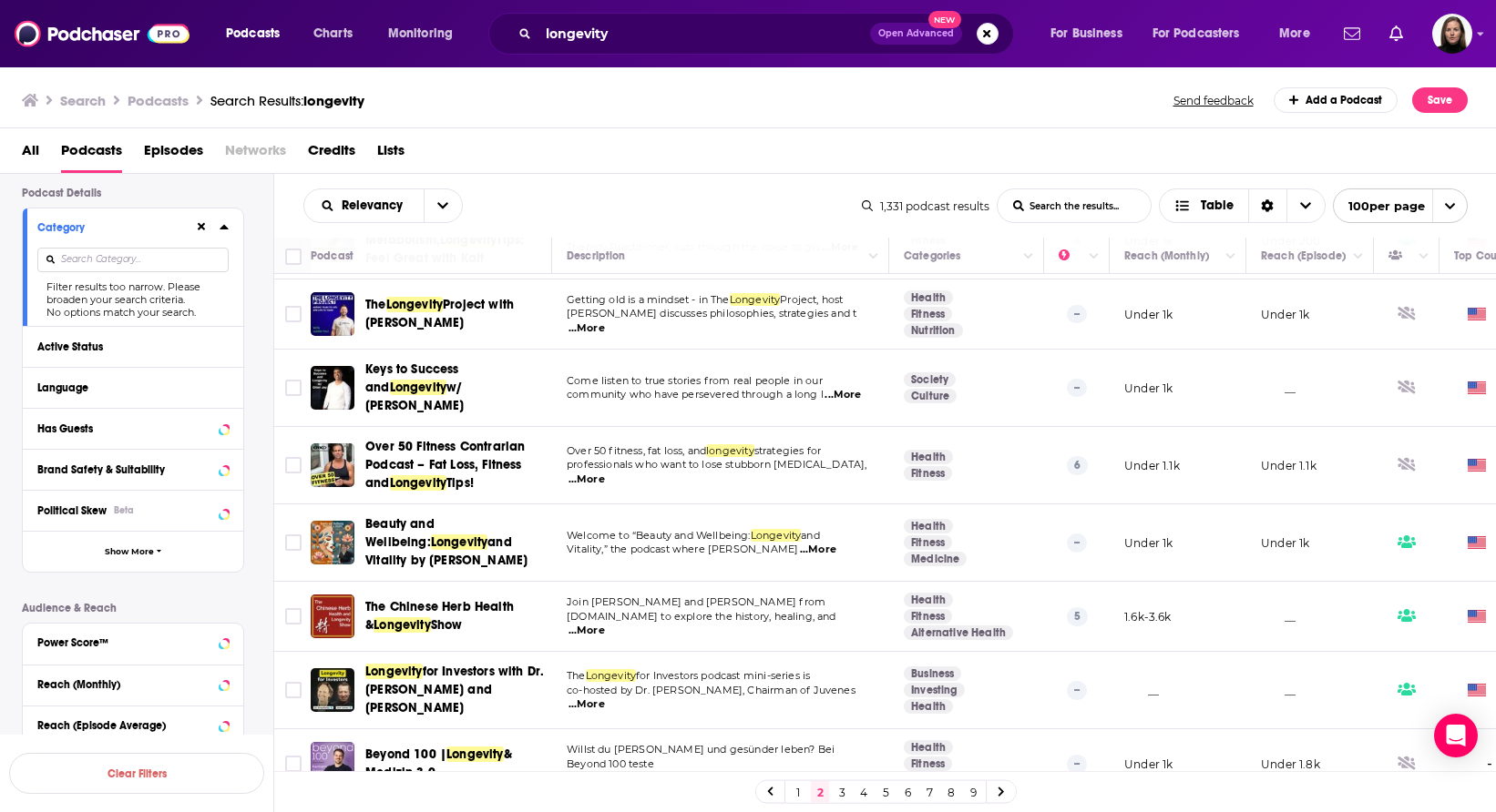
click at [846, 804] on div "1 2 3 4 5 6 7 8 9" at bounding box center [886, 792] width 261 height 23
click at [842, 791] on link "3" at bounding box center [842, 792] width 19 height 21
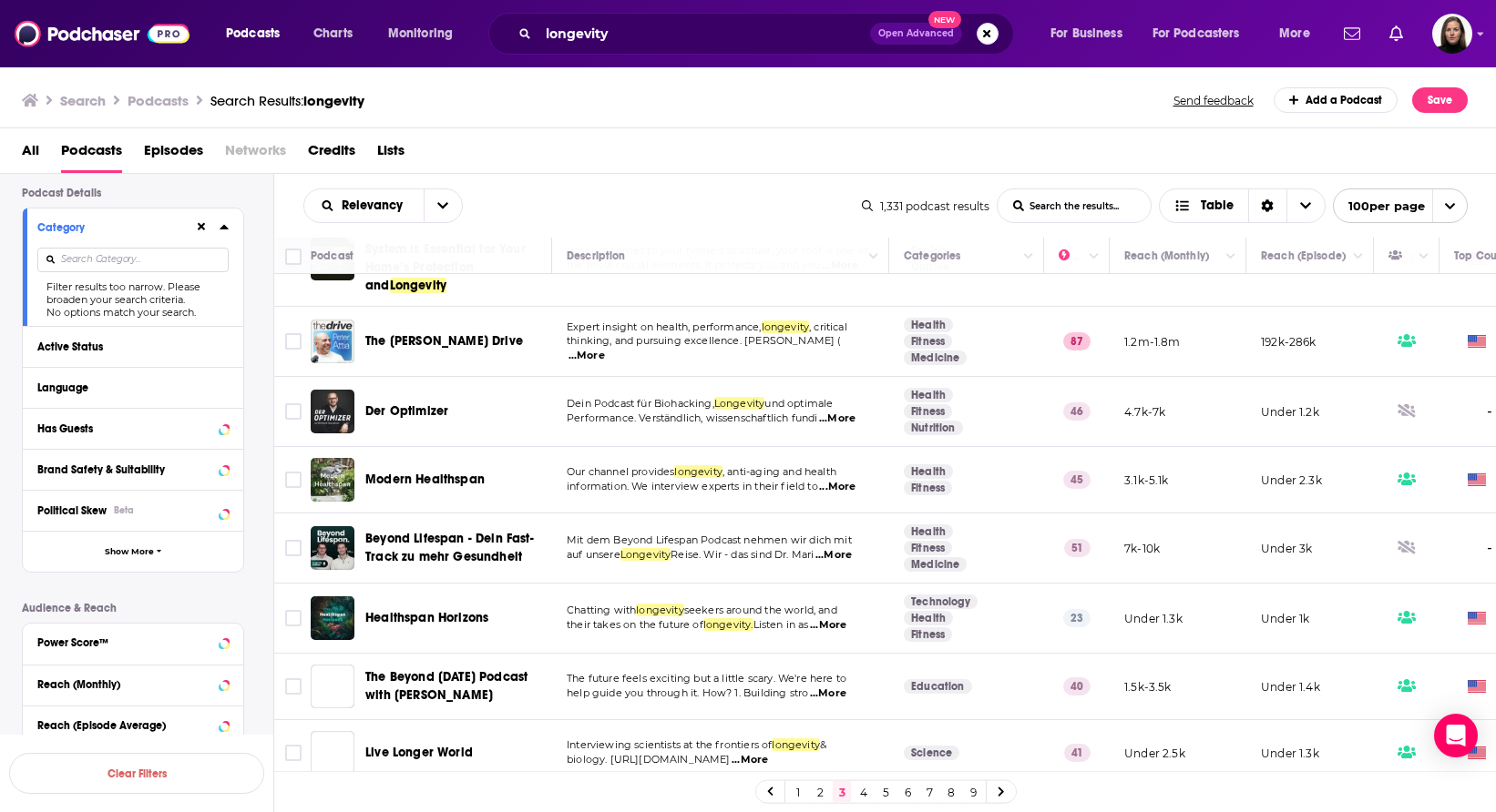
scroll to position [1391, 0]
click at [852, 479] on span "...More" at bounding box center [836, 486] width 36 height 15
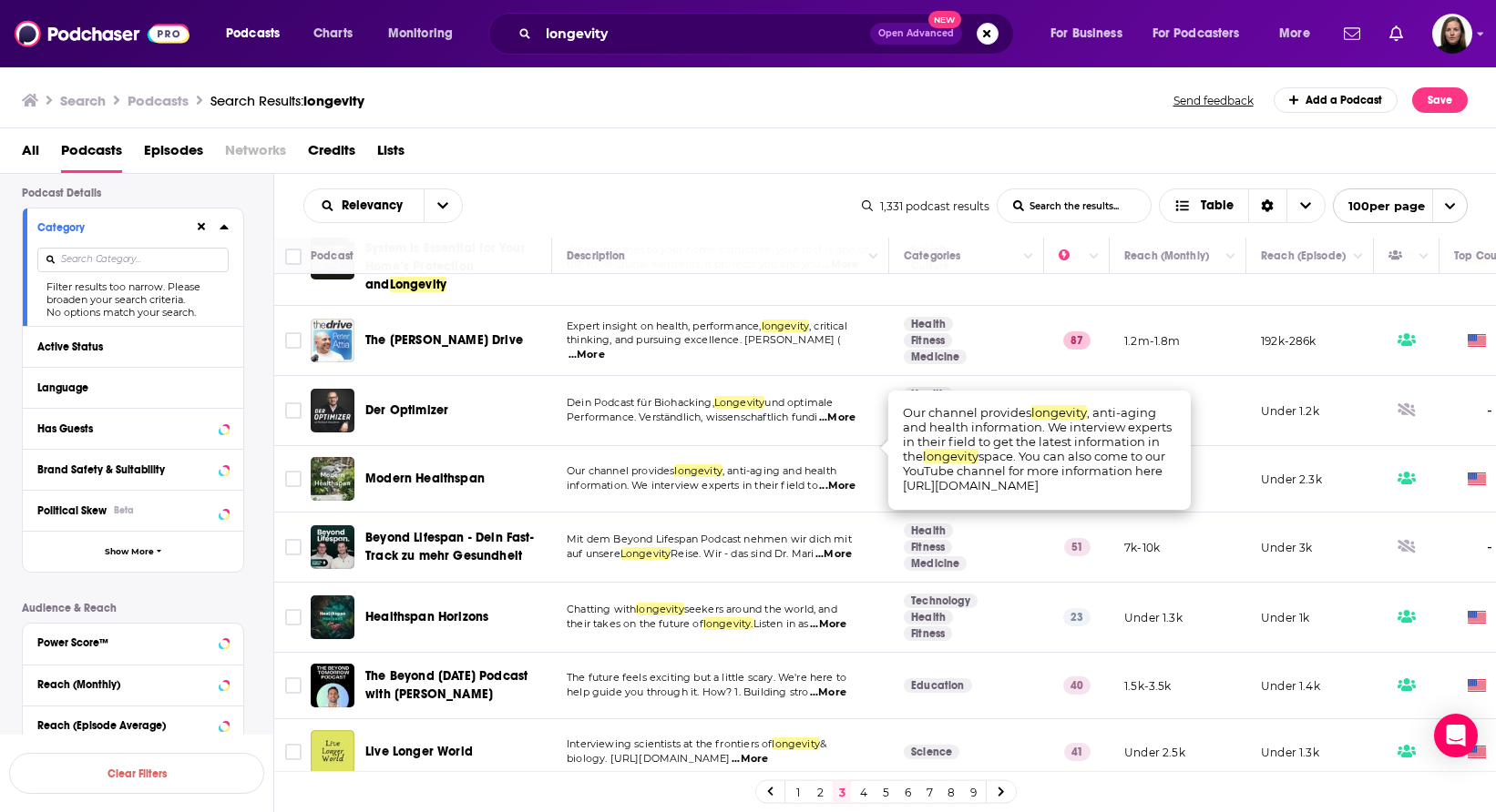
click at [114, 260] on input at bounding box center [133, 260] width 192 height 24
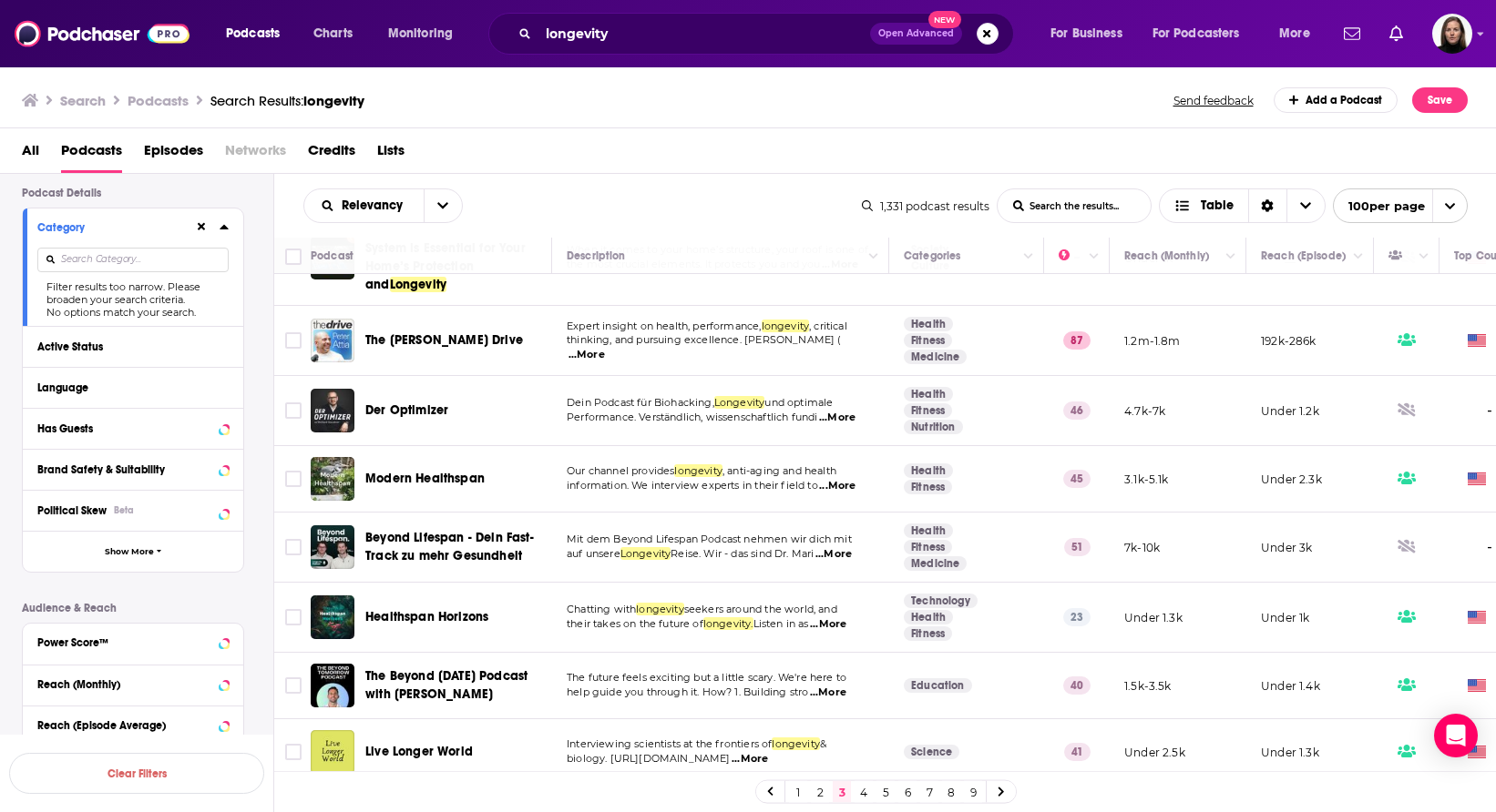
click at [114, 289] on div "Filter results too narrow. Please broaden your search criteria." at bounding box center [133, 293] width 192 height 25
click at [157, 253] on input at bounding box center [133, 260] width 192 height 24
click at [228, 342] on icon at bounding box center [224, 346] width 9 height 15
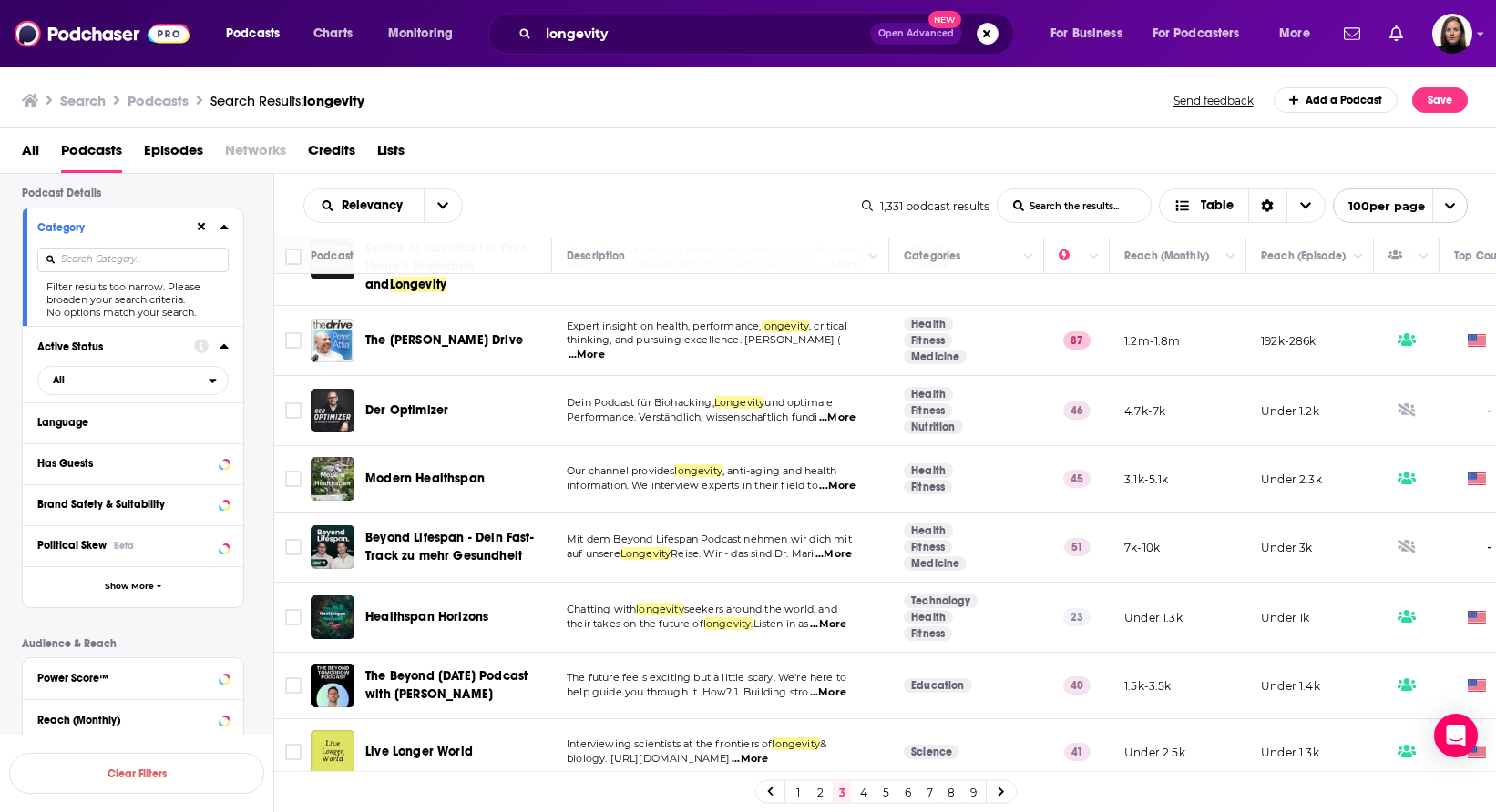
click at [164, 294] on div "Filter results too narrow. Please broaden your search criteria." at bounding box center [133, 293] width 192 height 25
click at [123, 255] on input at bounding box center [133, 260] width 192 height 24
click at [200, 227] on icon at bounding box center [201, 227] width 8 height 8
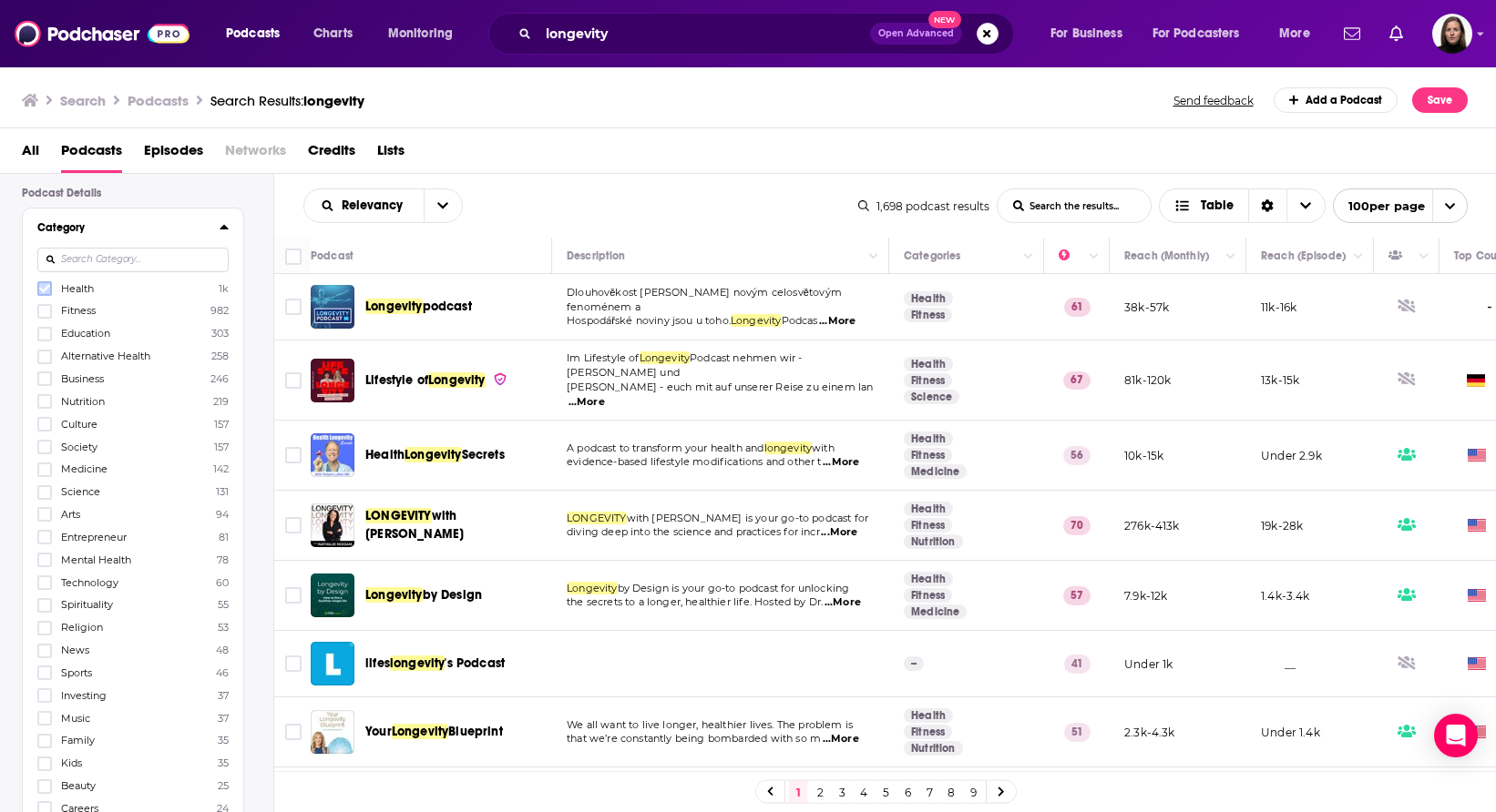
click at [41, 286] on icon at bounding box center [45, 289] width 11 height 11
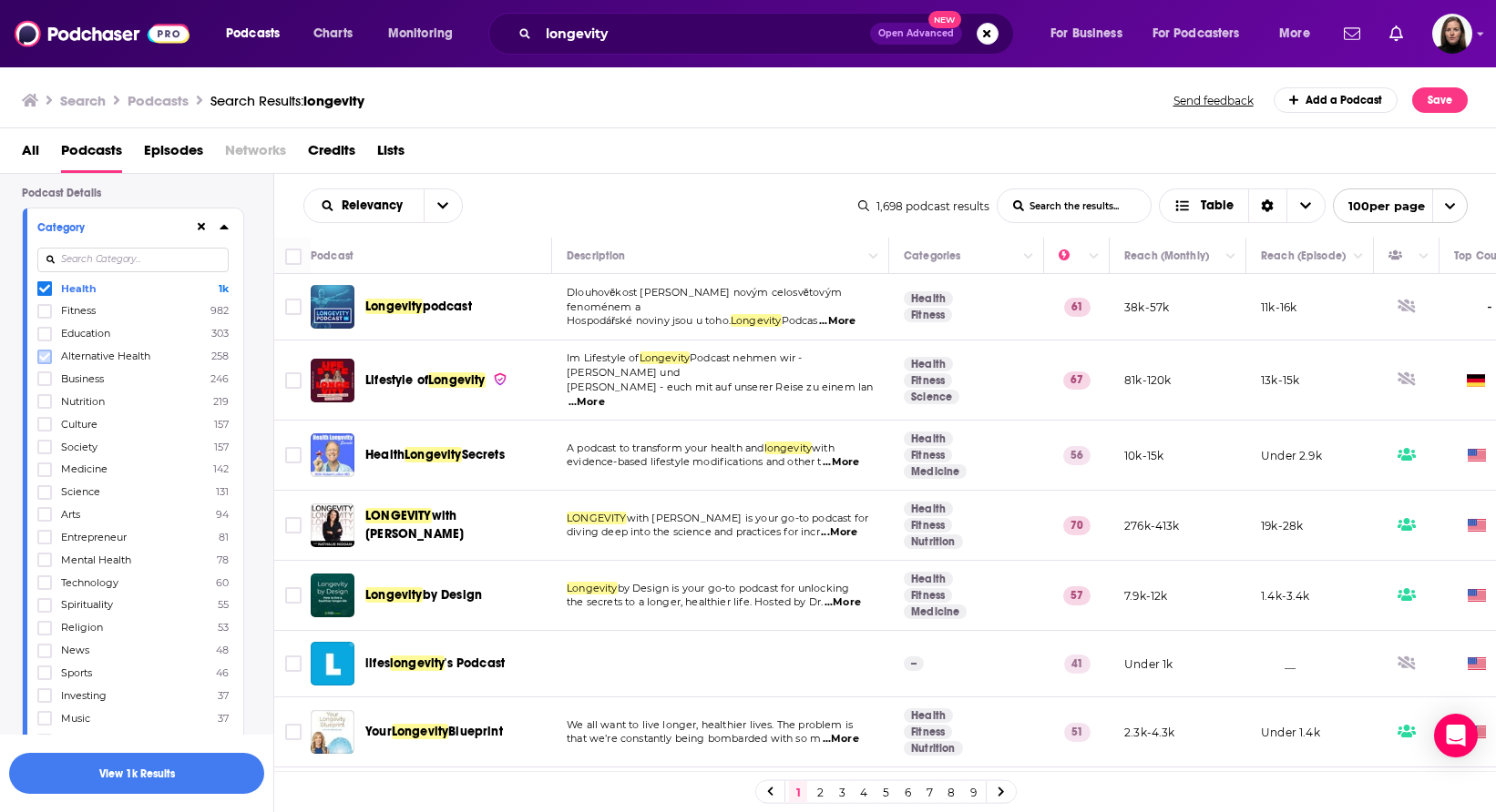
click at [45, 356] on icon at bounding box center [45, 357] width 11 height 11
click at [45, 355] on icon at bounding box center [45, 357] width 11 height 11
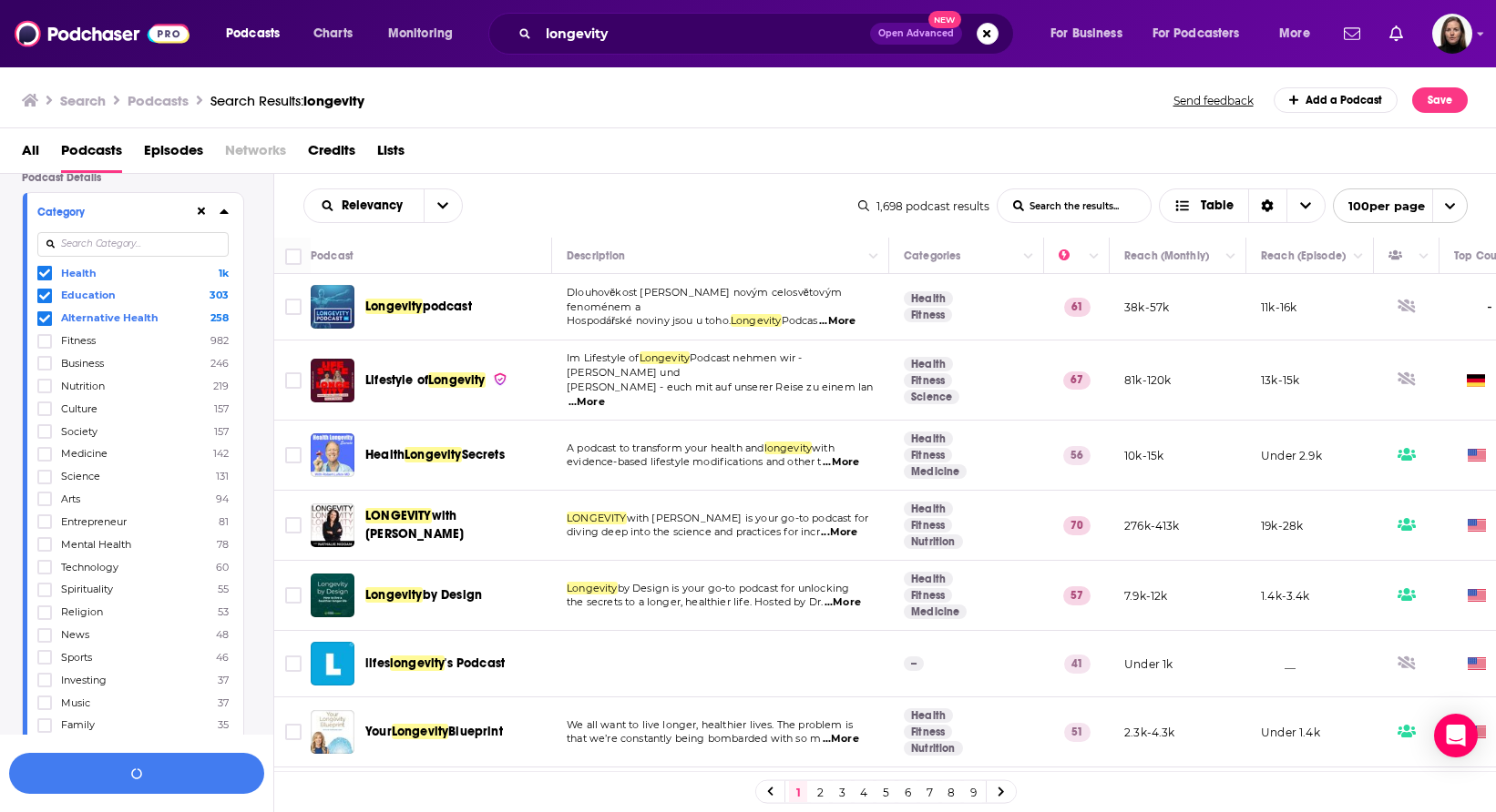
scroll to position [150, 0]
click at [45, 469] on icon at bounding box center [45, 470] width 11 height 11
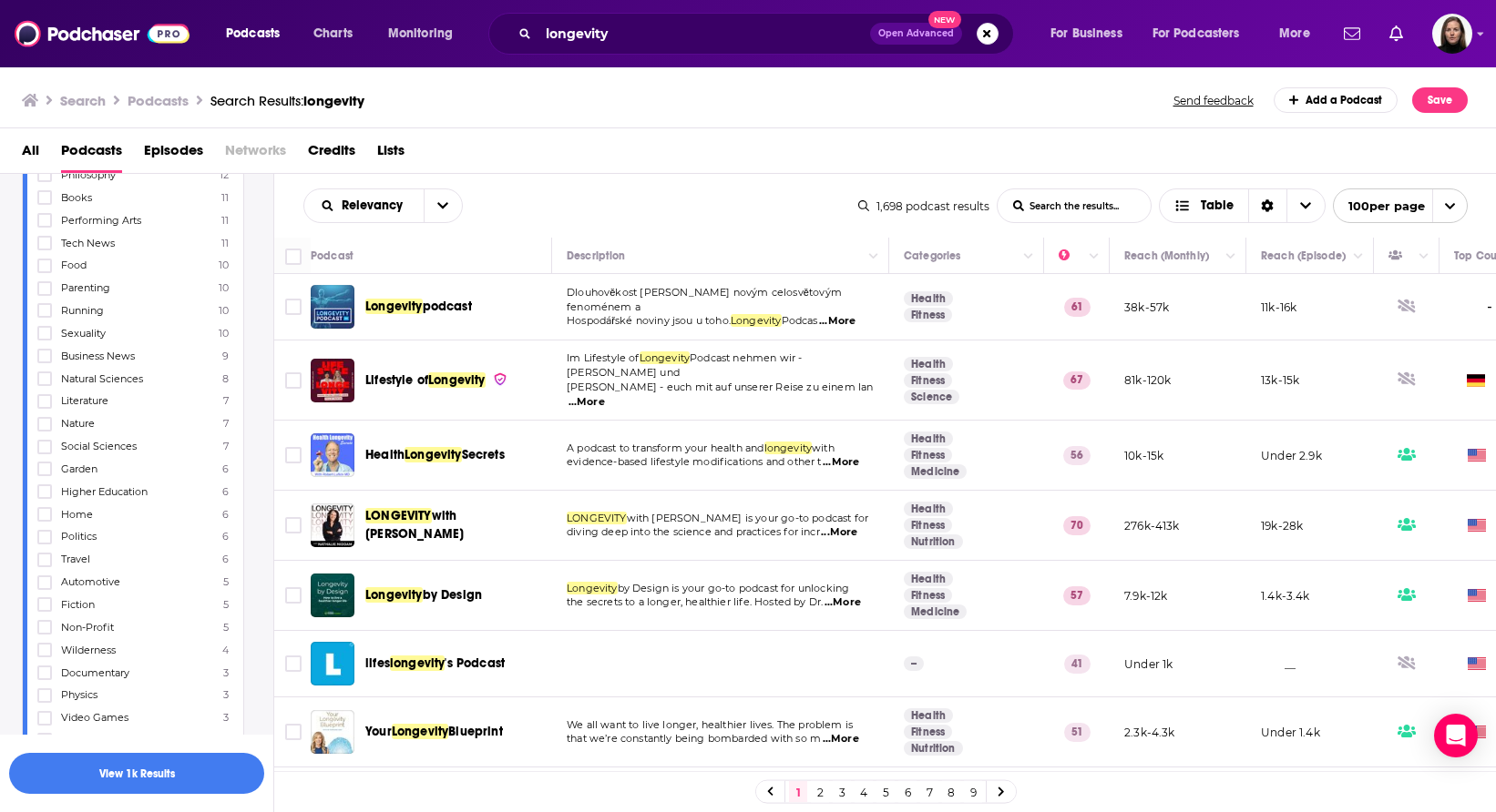
scroll to position [1057, 0]
click at [44, 486] on icon at bounding box center [45, 490] width 11 height 8
click at [47, 607] on label at bounding box center [45, 615] width 15 height 15
click at [48, 609] on icon at bounding box center [45, 615] width 11 height 11
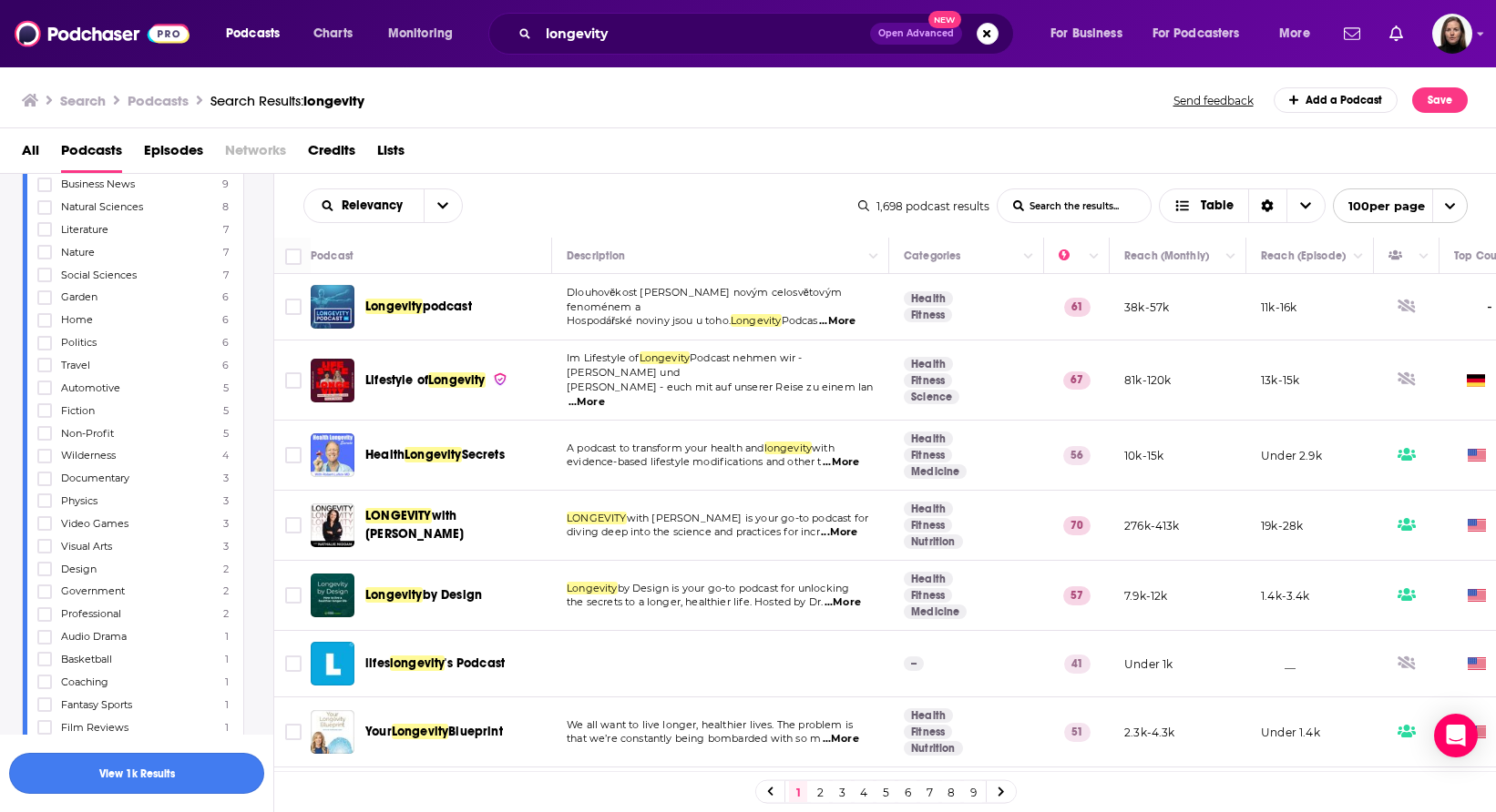
click at [161, 765] on button "View 1k Results" at bounding box center [137, 774] width 255 height 41
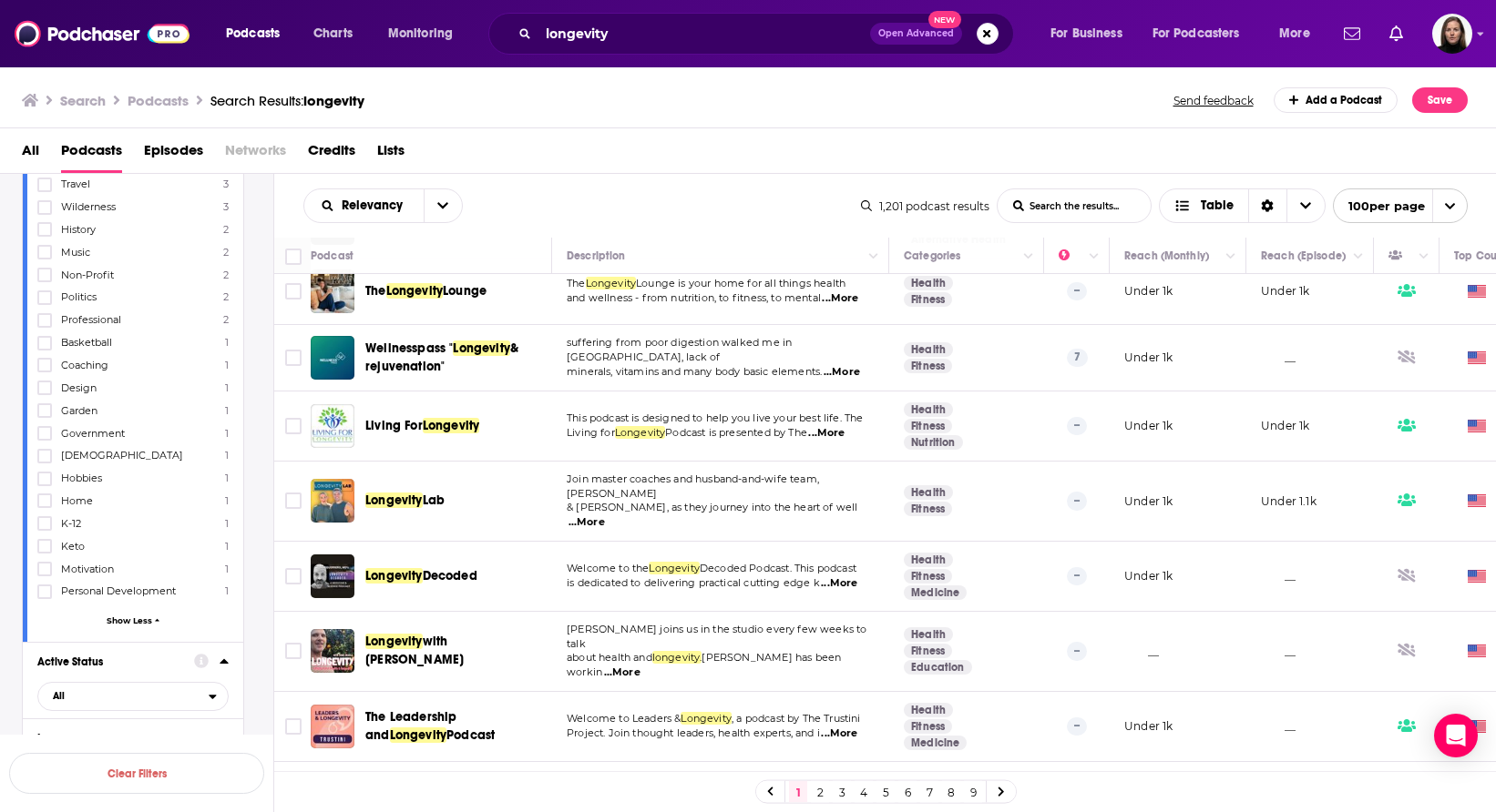
scroll to position [6482, 0]
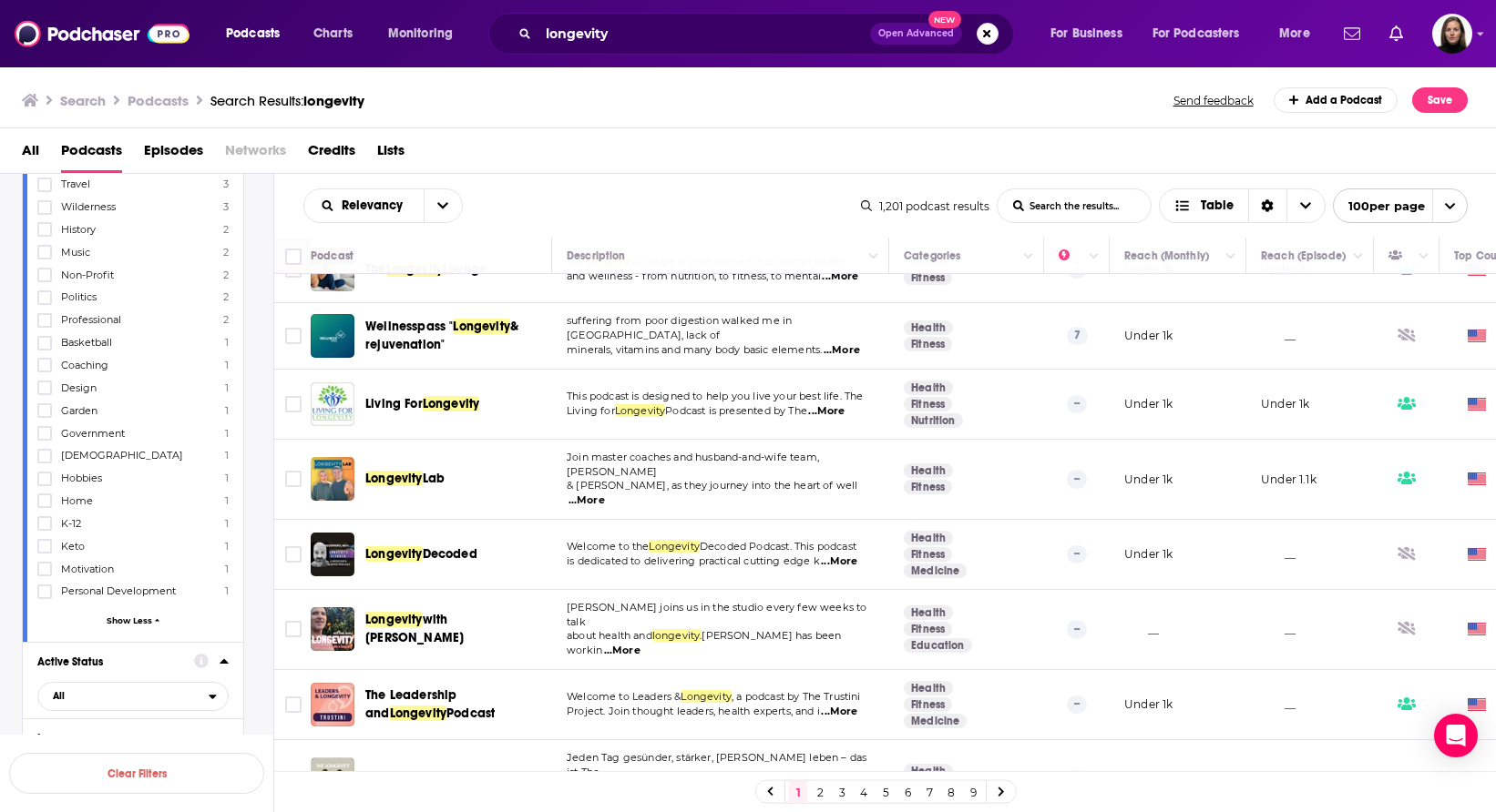
click at [821, 792] on link "2" at bounding box center [820, 792] width 19 height 21
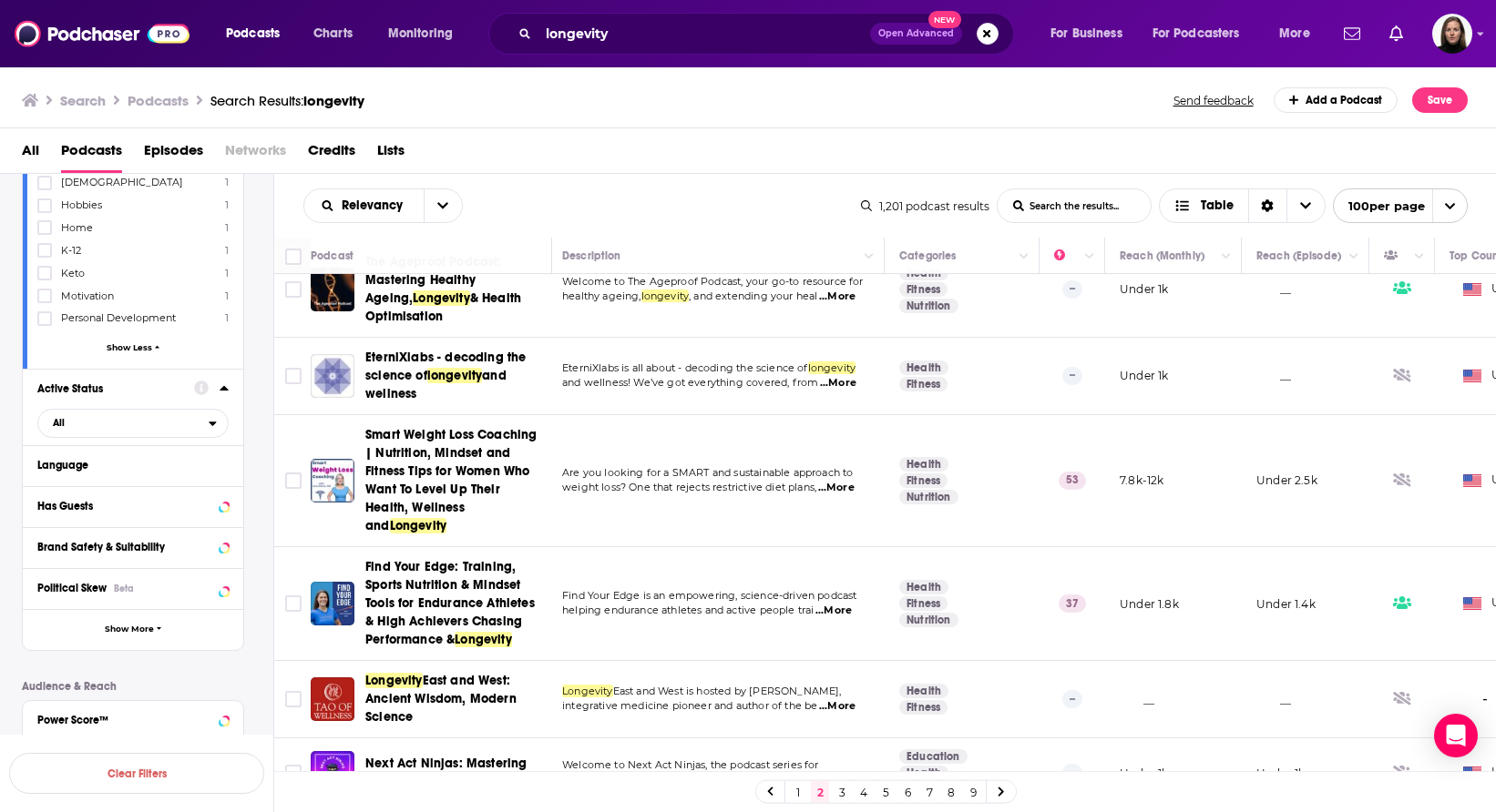
scroll to position [1573, 0]
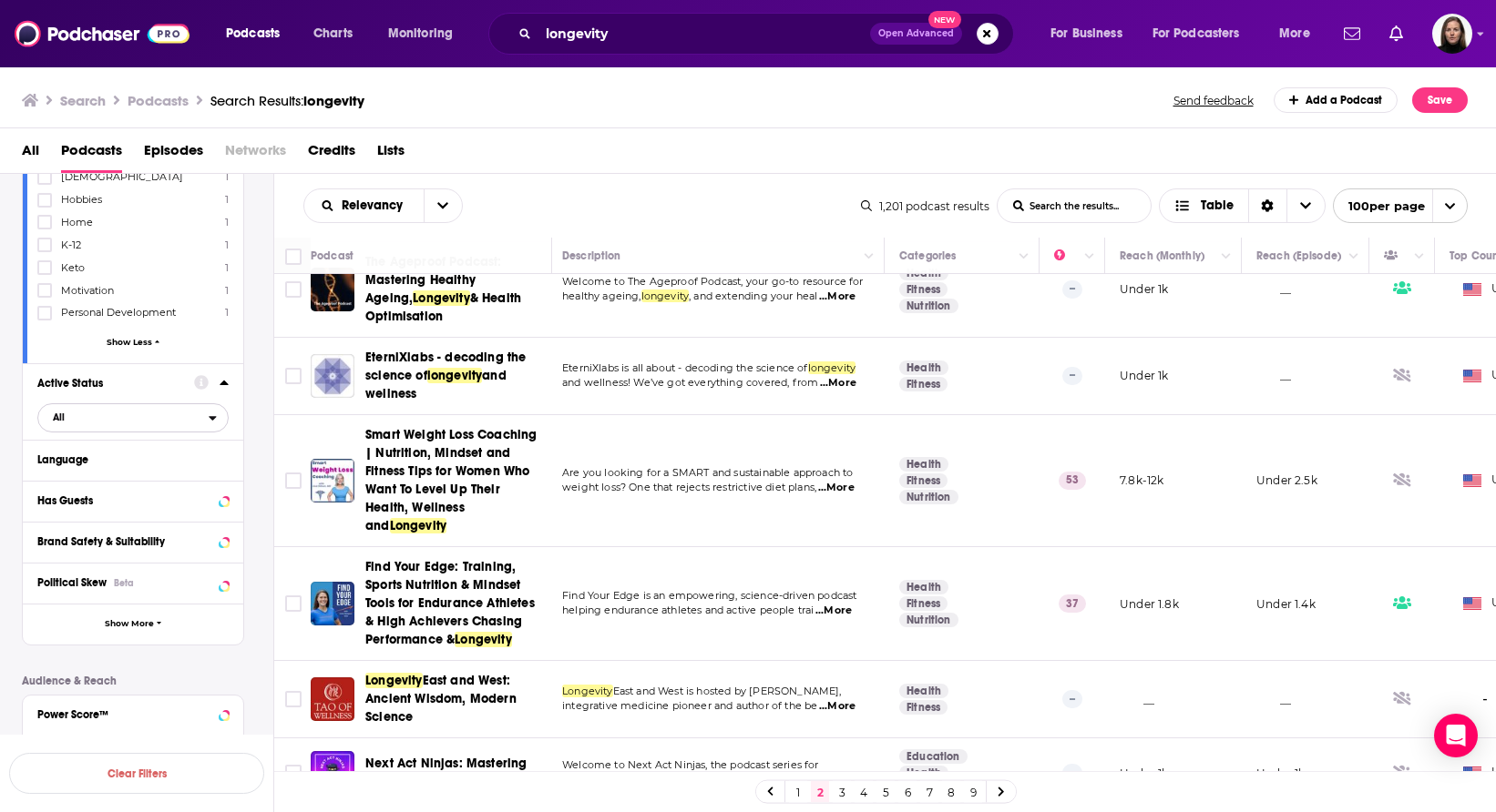
click at [144, 406] on span "All" at bounding box center [123, 417] width 170 height 23
click at [116, 473] on span "Active" at bounding box center [93, 477] width 94 height 10
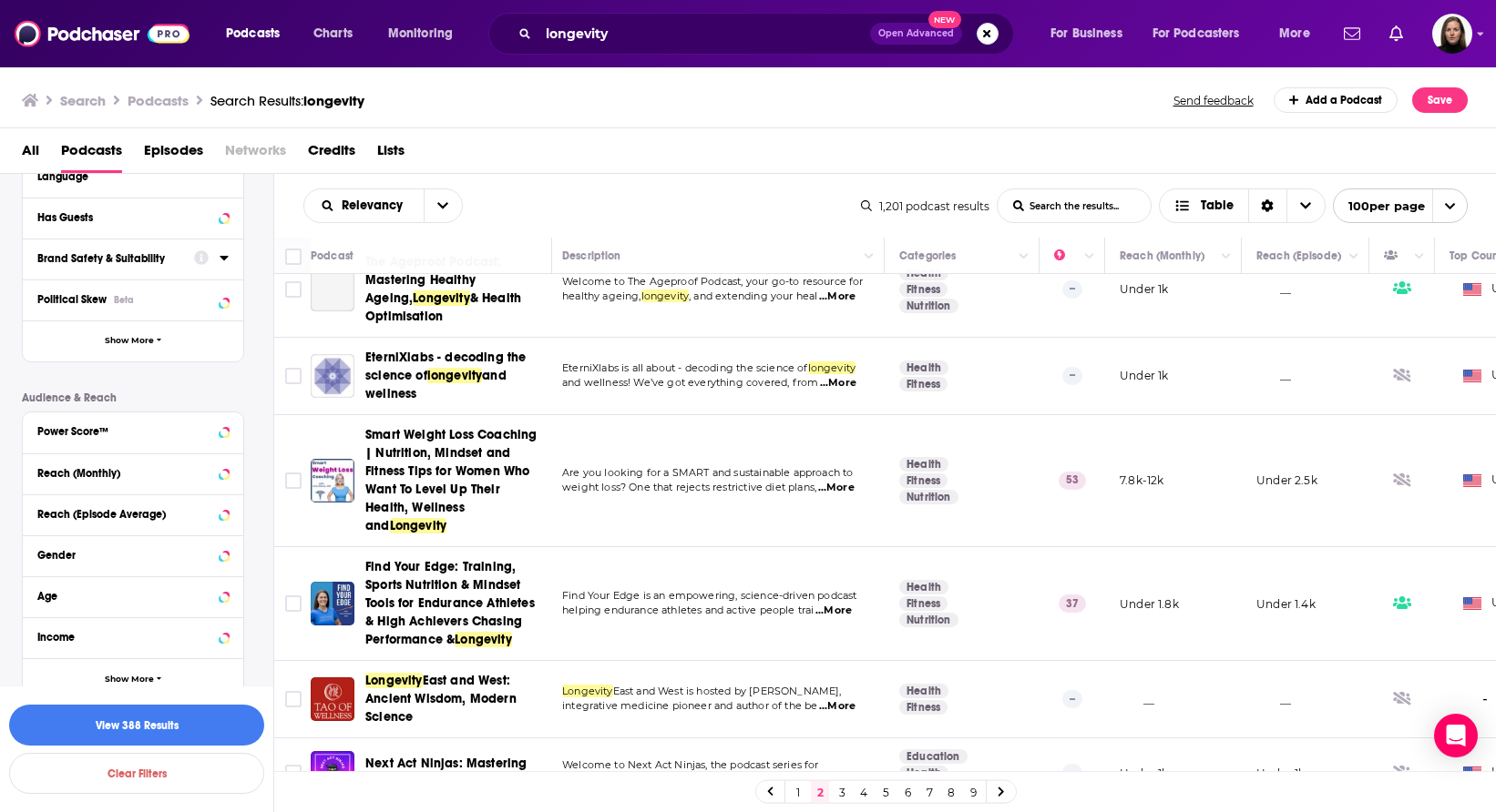
scroll to position [1857, 0]
click at [160, 423] on div "Power Score™" at bounding box center [110, 430] width 145 height 13
click at [50, 587] on label at bounding box center [45, 594] width 15 height 15
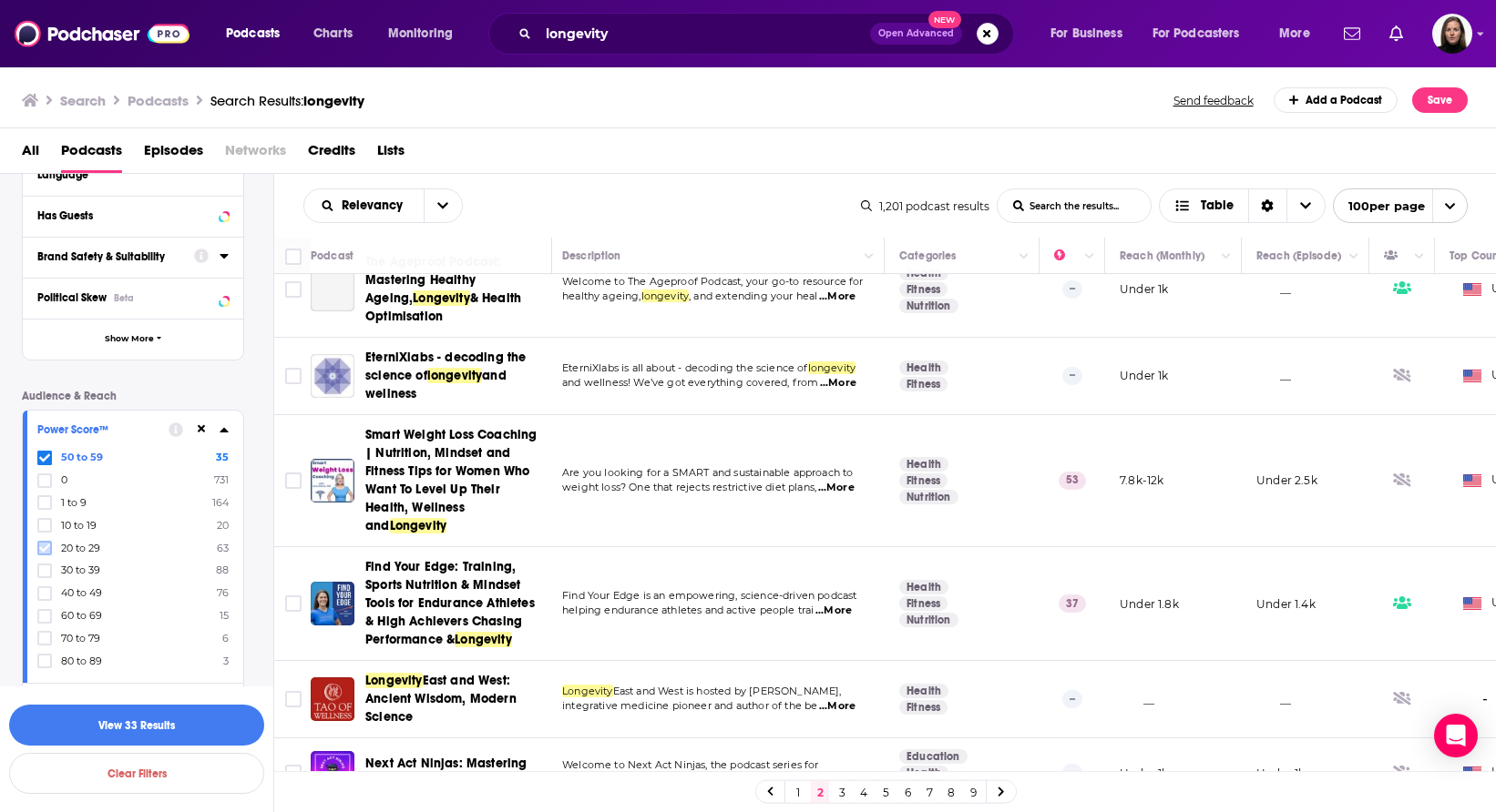
click at [43, 545] on icon at bounding box center [45, 549] width 11 height 8
click at [45, 566] on icon at bounding box center [45, 570] width 11 height 8
click at [46, 590] on icon at bounding box center [45, 593] width 11 height 8
click at [45, 634] on icon at bounding box center [45, 638] width 11 height 8
click at [47, 654] on label at bounding box center [45, 661] width 15 height 15
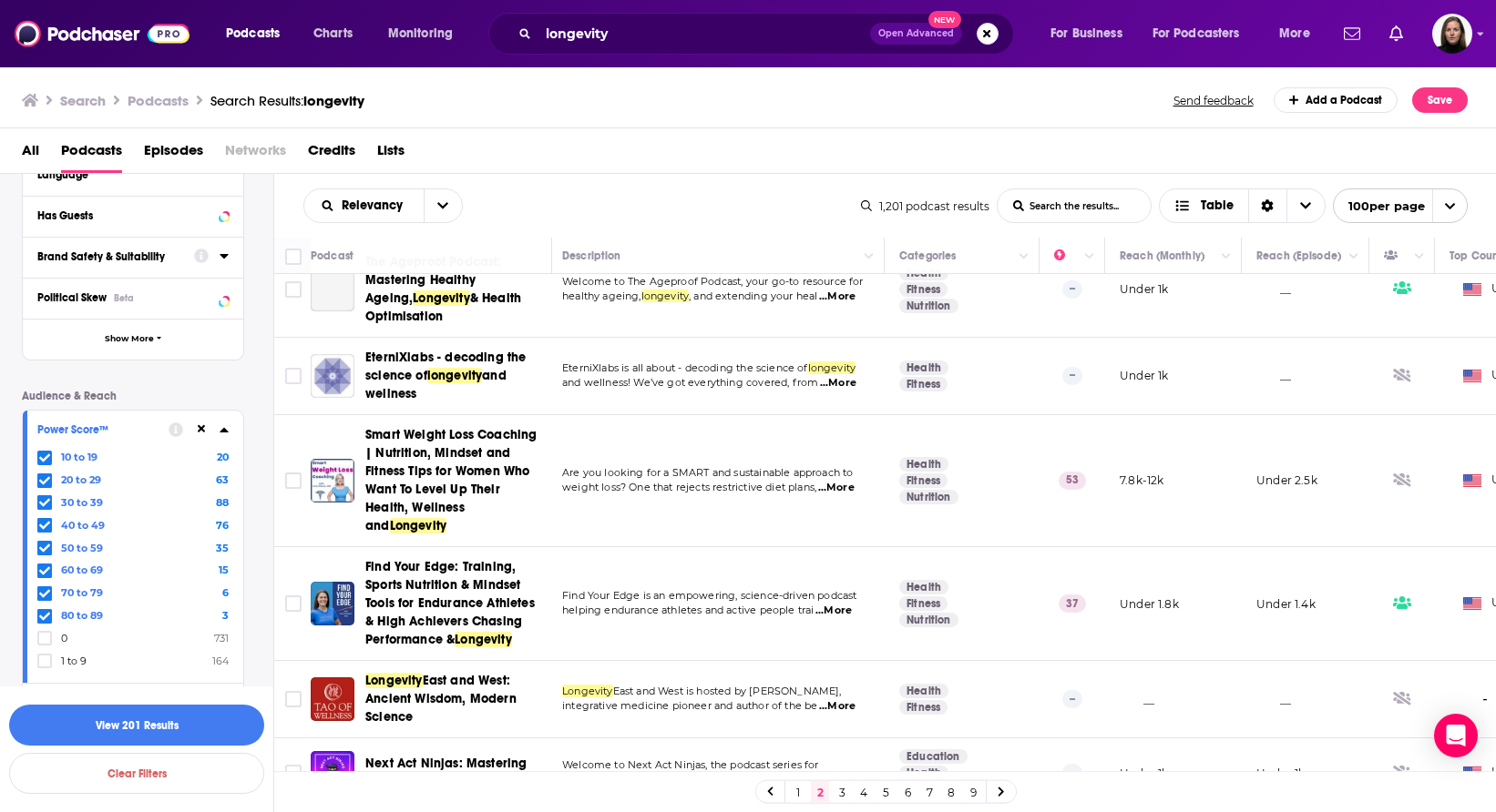
click at [42, 454] on icon at bounding box center [45, 458] width 11 height 8
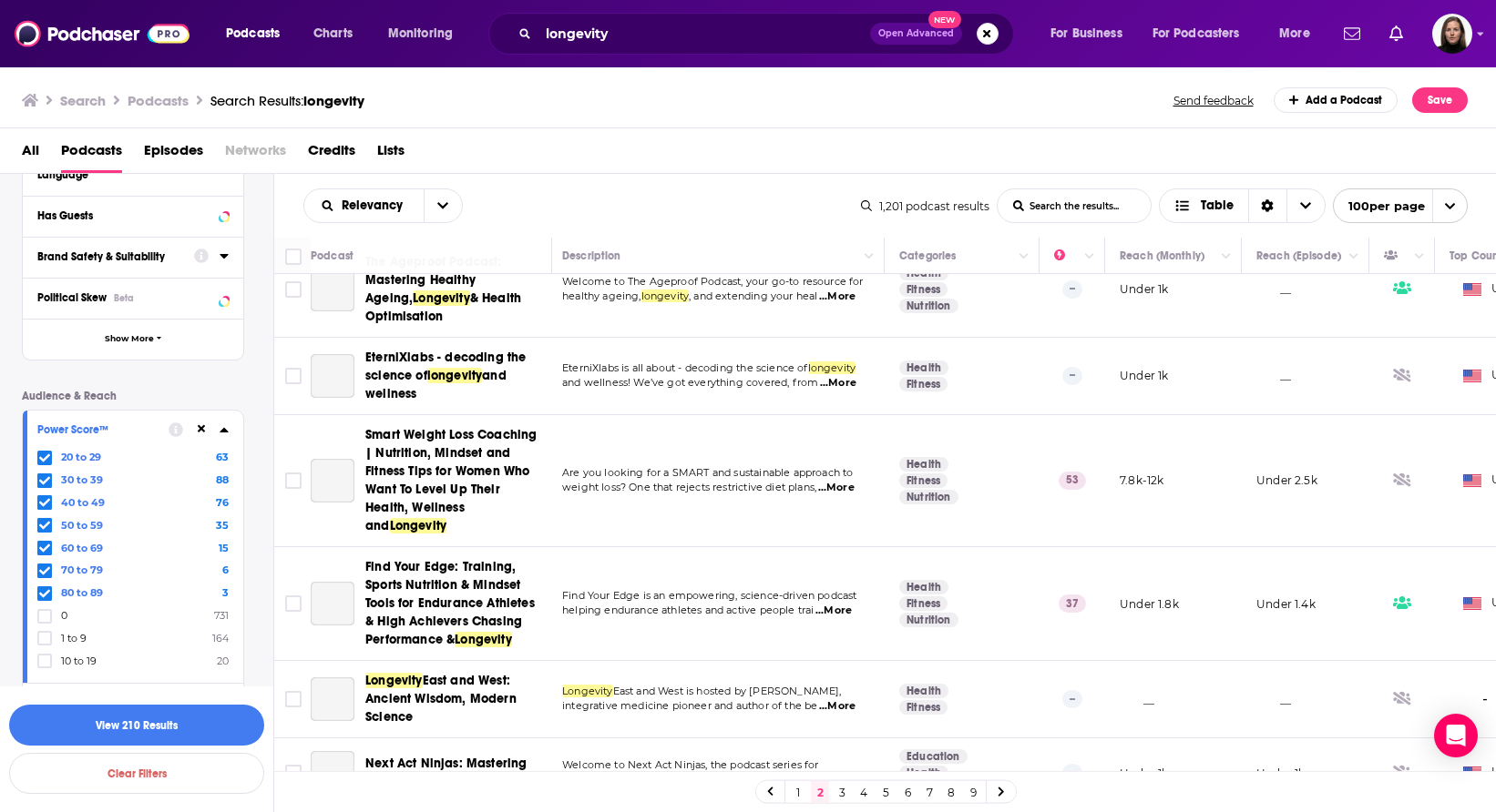
click at [45, 453] on icon at bounding box center [45, 459] width 11 height 11
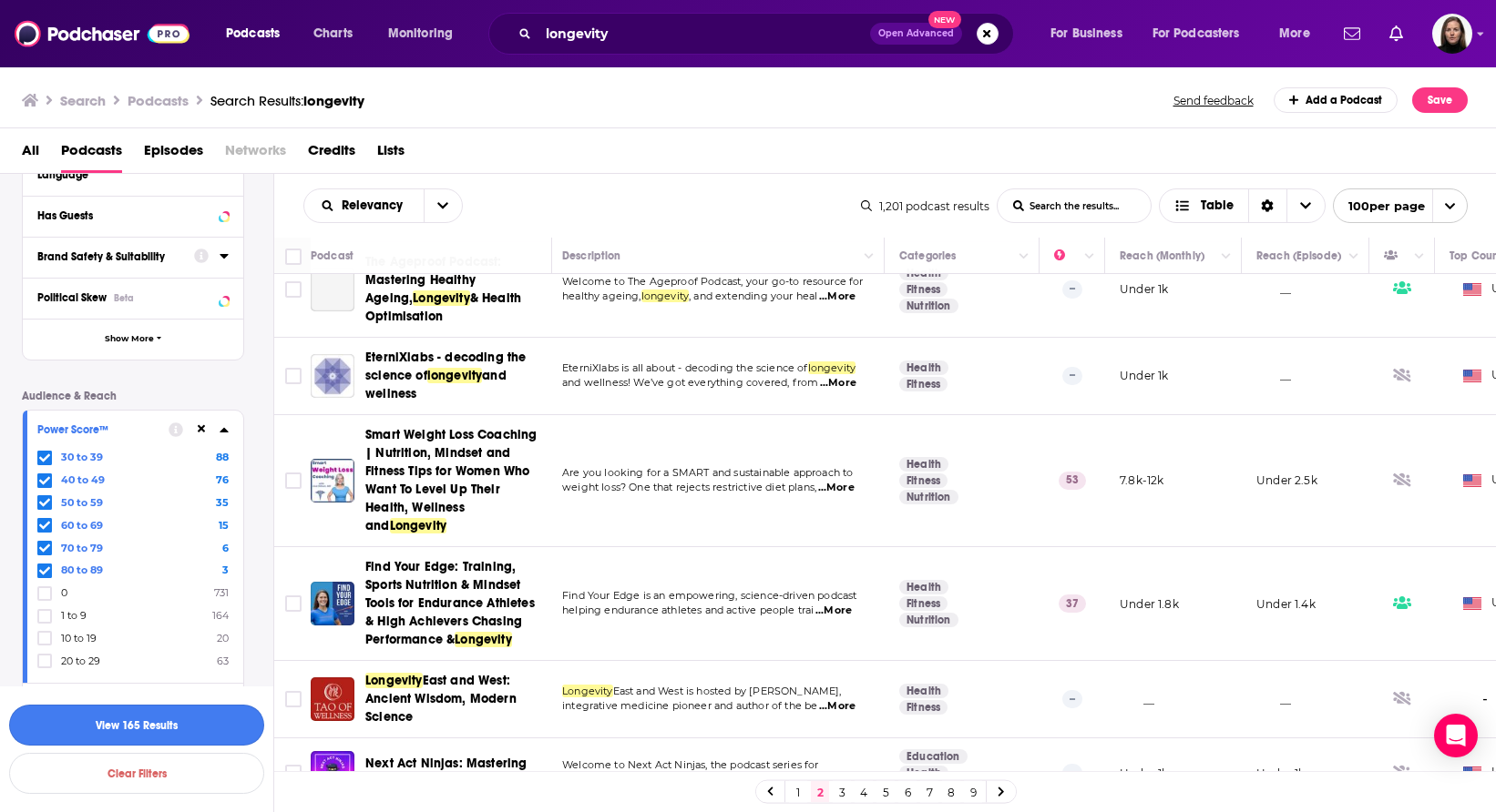
click at [175, 725] on button "View 165 Results" at bounding box center [137, 725] width 255 height 41
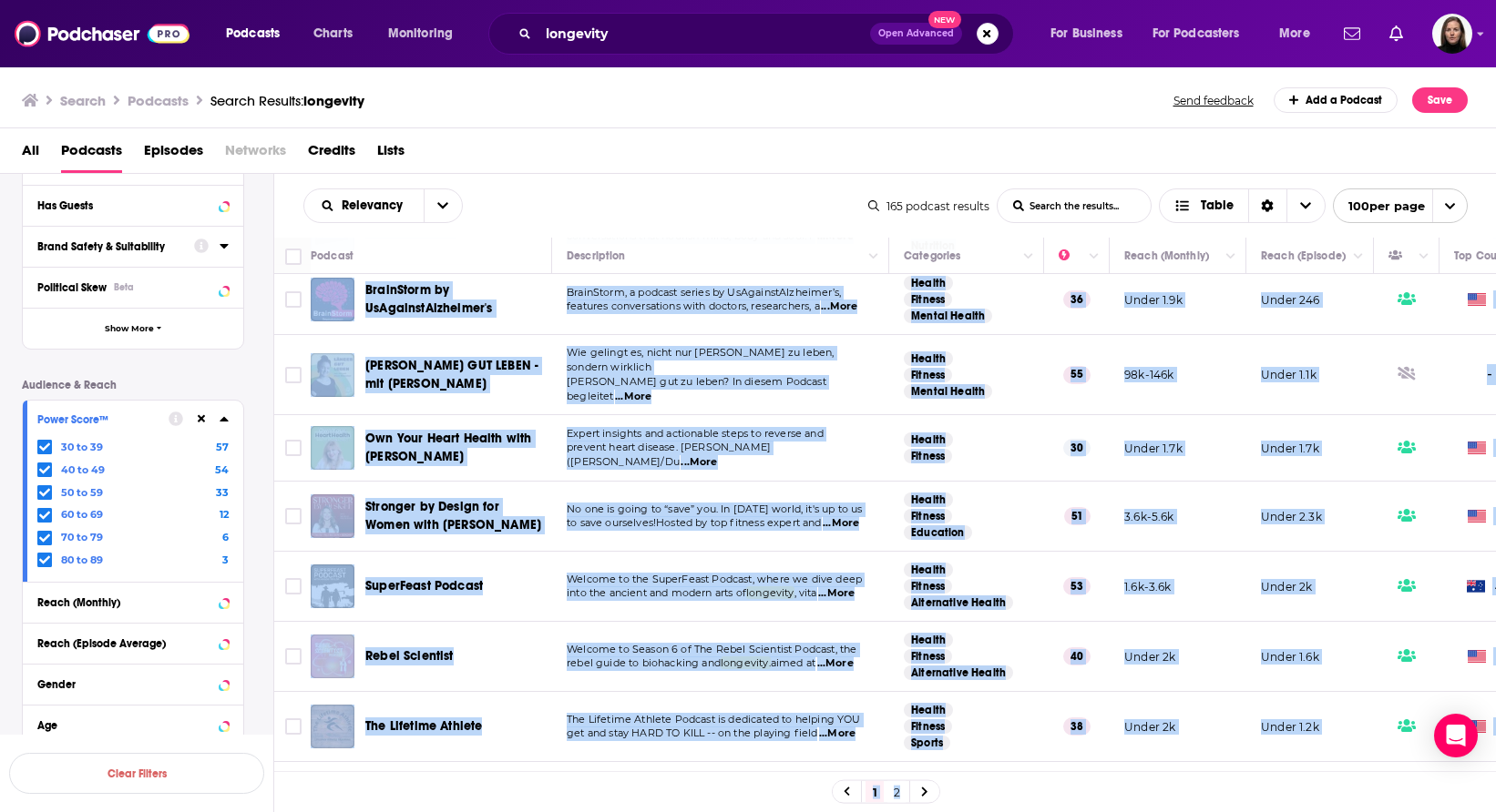
scroll to position [6690, 148]
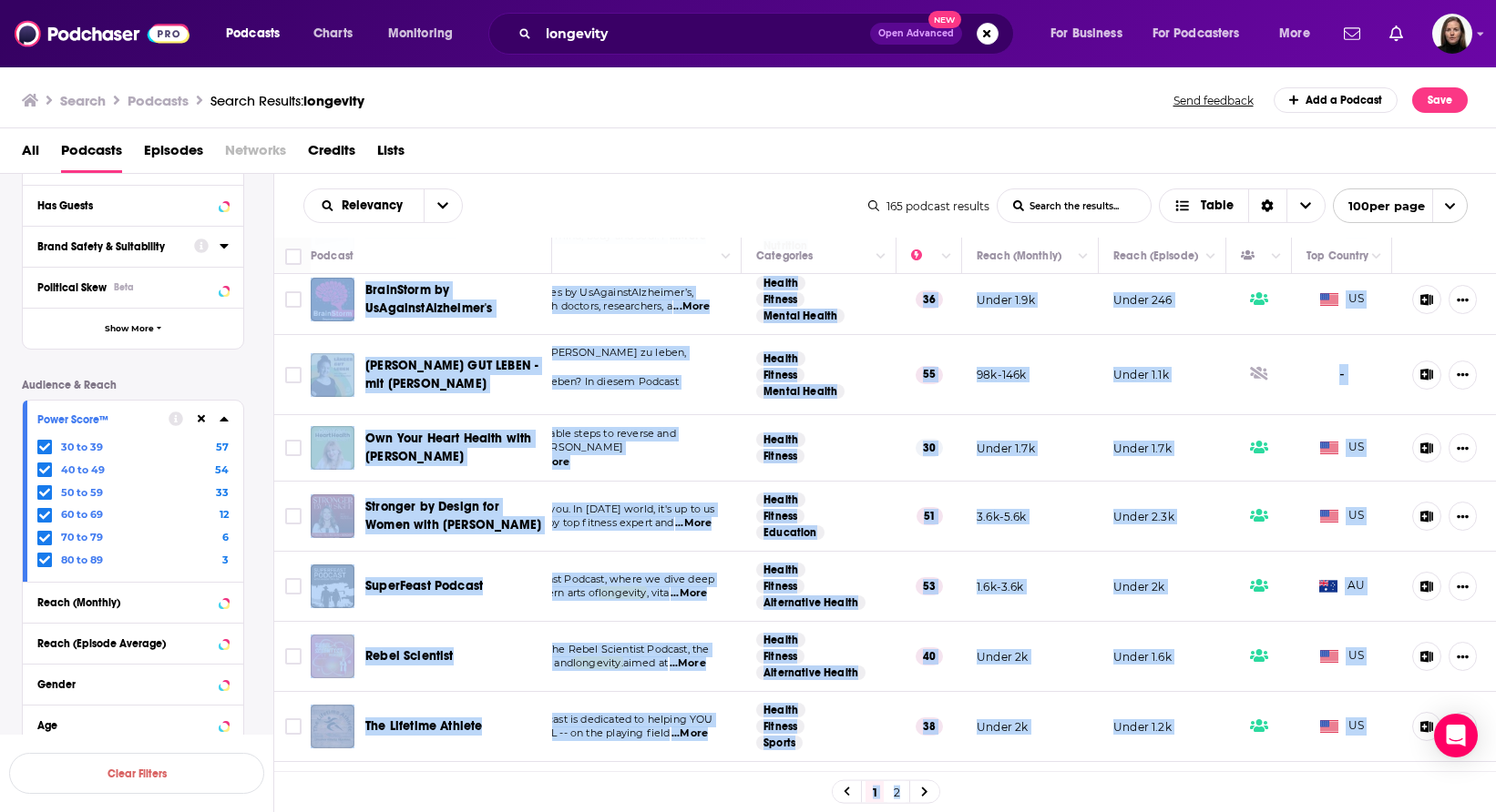
drag, startPoint x: 306, startPoint y: 325, endPoint x: 1527, endPoint y: 780, distance: 1303.0
click at [1495, 780] on html "Podcasts Charts Monitoring longevity Open Advanced New For Business For Podcast…" at bounding box center [748, 406] width 1496 height 812
copy body "Longevity podcast Dlouhověkost se stává novým celosvětovým fenoménem a Hospodář…"
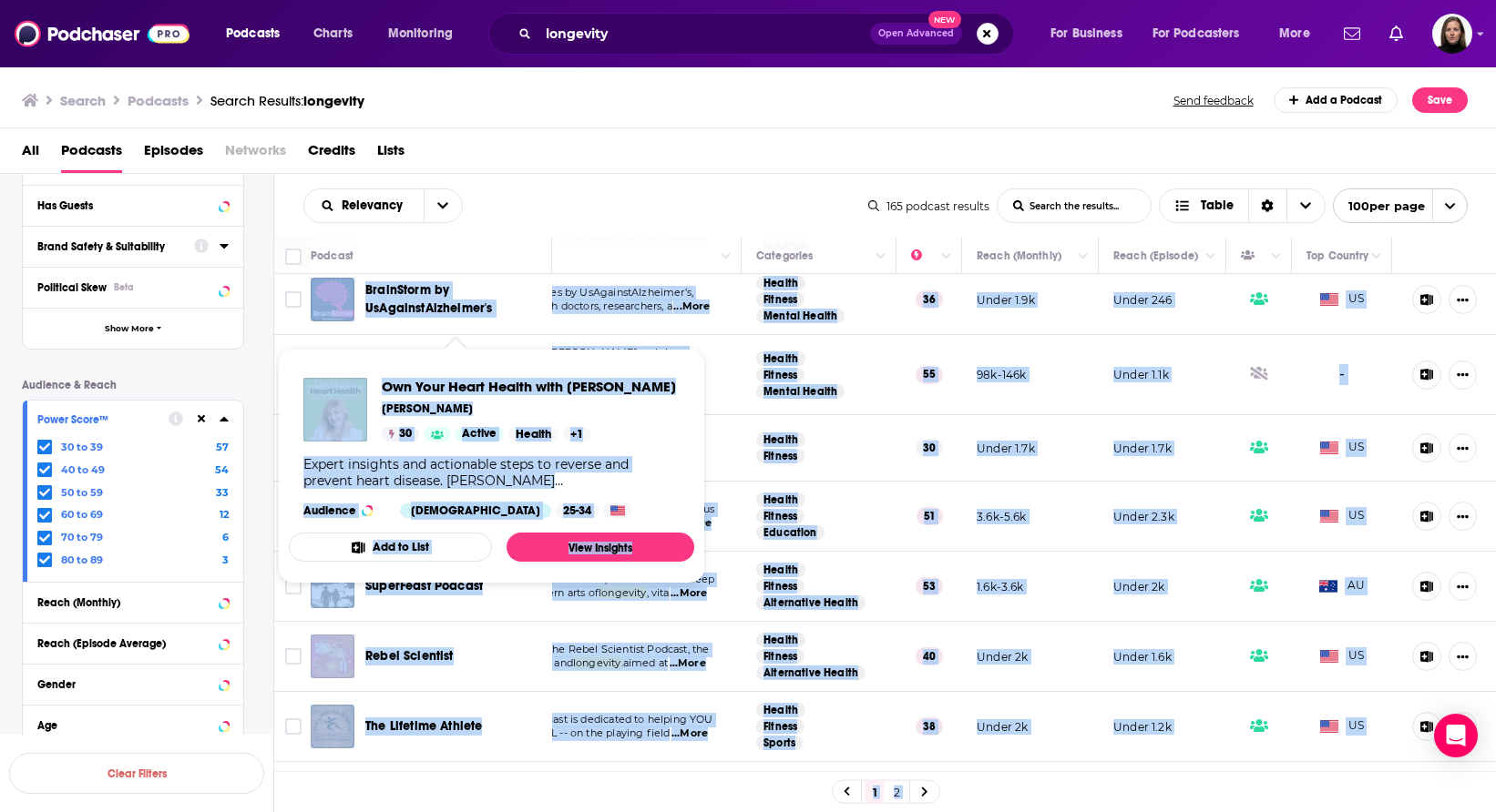
click at [471, 426] on div "Own Your Heart Health with [PERSON_NAME]" at bounding box center [461, 447] width 190 height 44
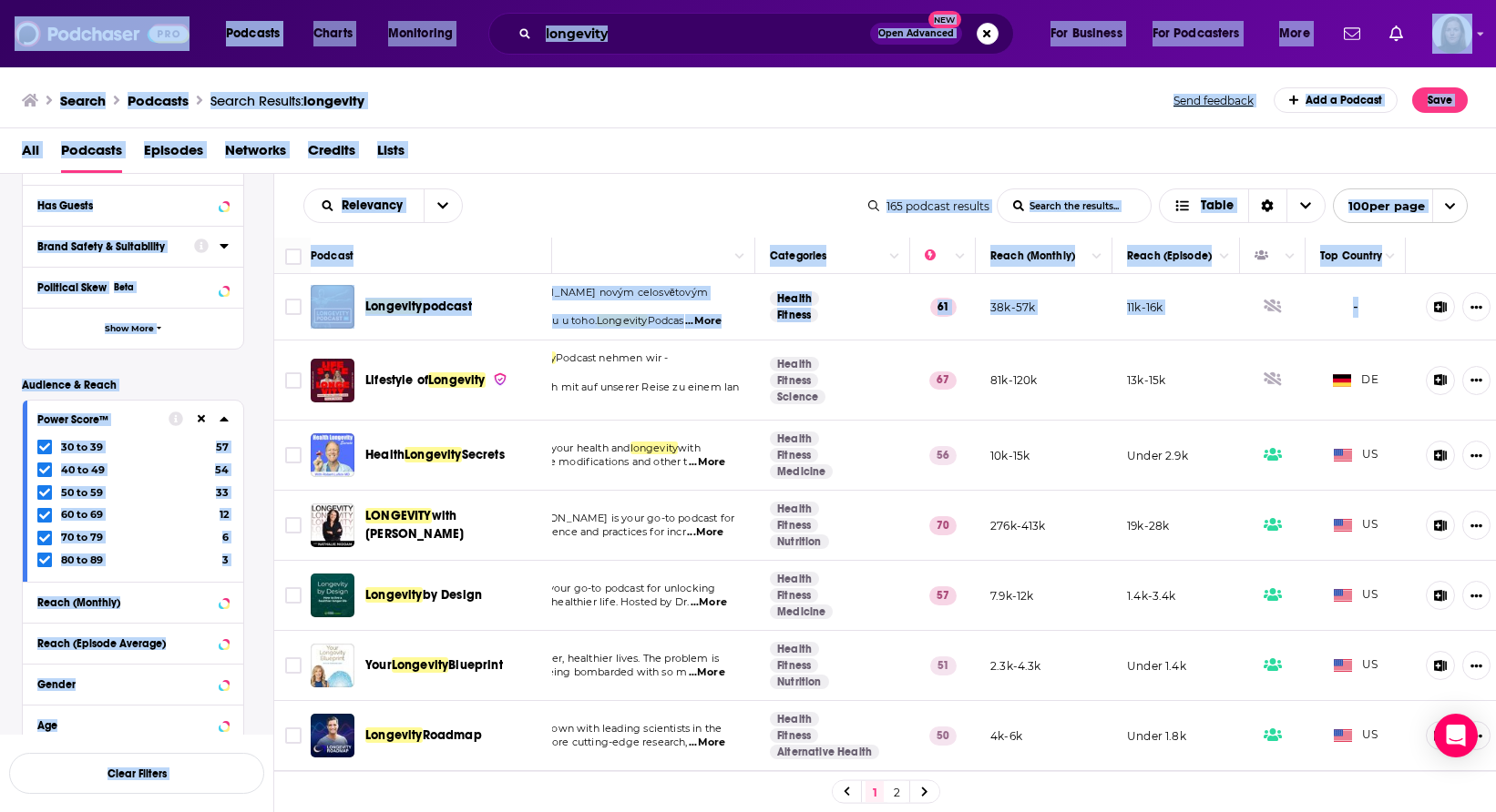
scroll to position [0, 148]
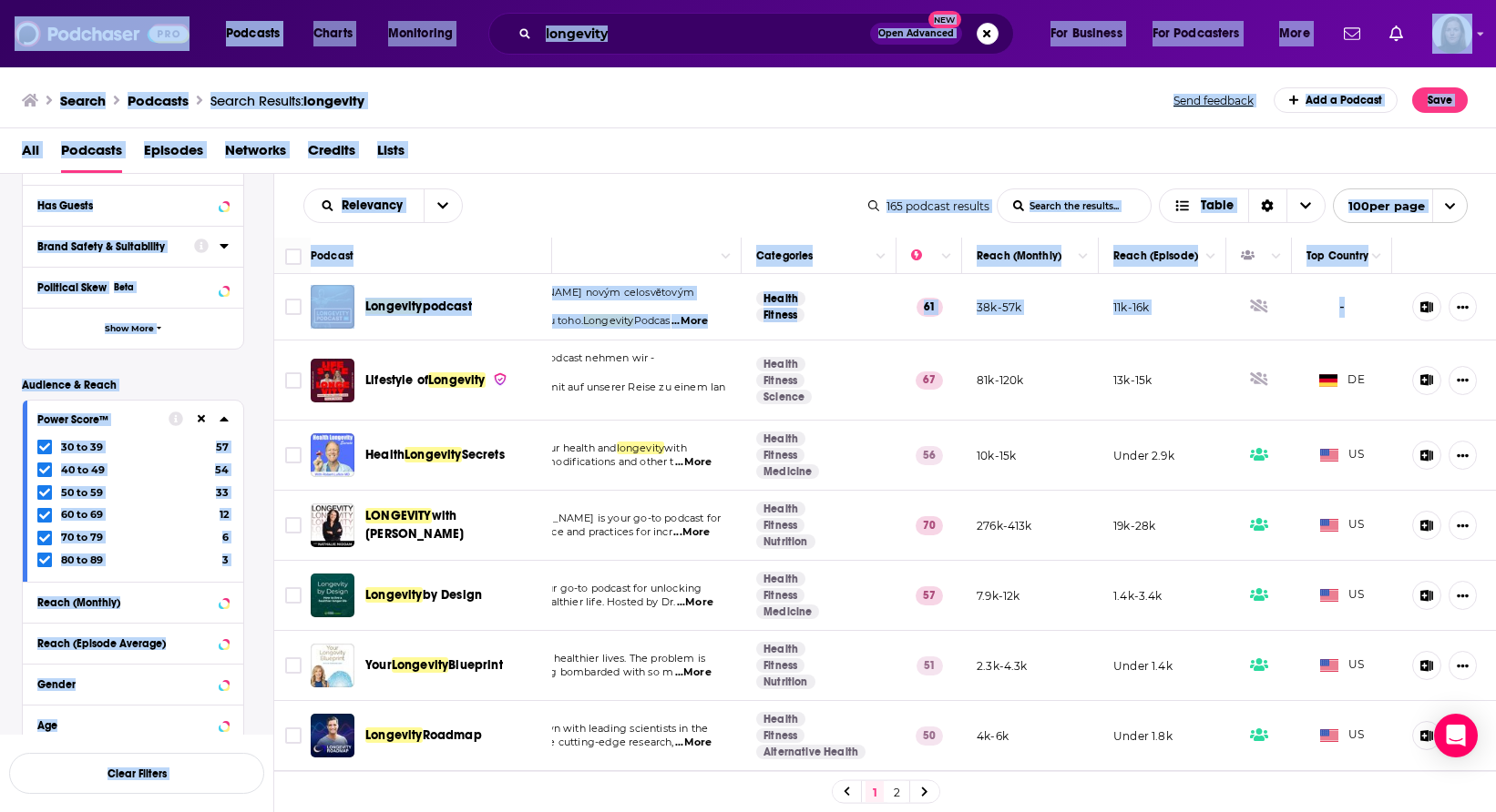
drag, startPoint x: 303, startPoint y: 403, endPoint x: 1527, endPoint y: -148, distance: 1342.3
click at [1495, 0] on html "Podcasts Charts Monitoring longevity Open Advanced New For Business For Podcast…" at bounding box center [748, 406] width 1496 height 812
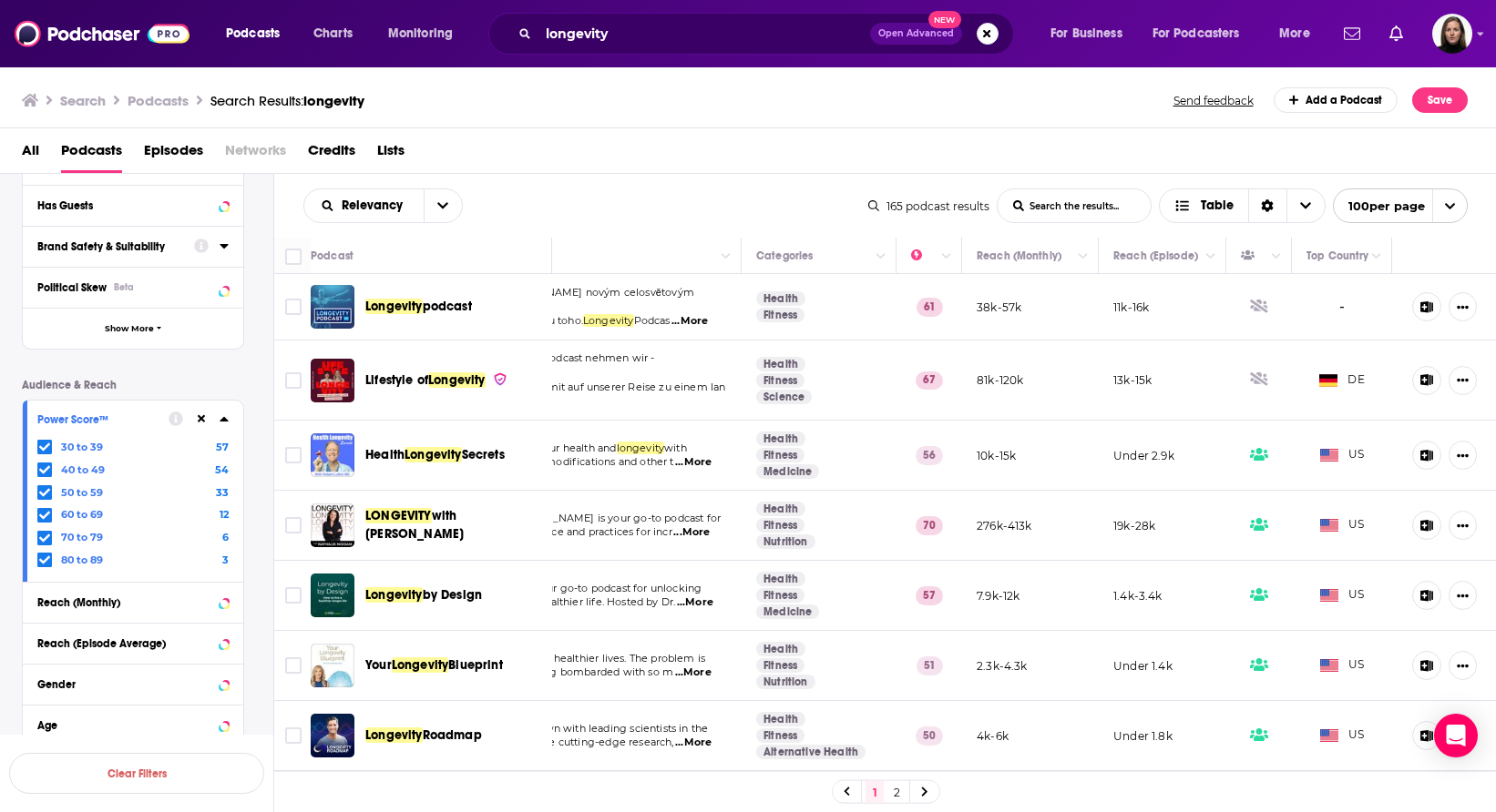
click at [301, 408] on td at bounding box center [292, 380] width 36 height 80
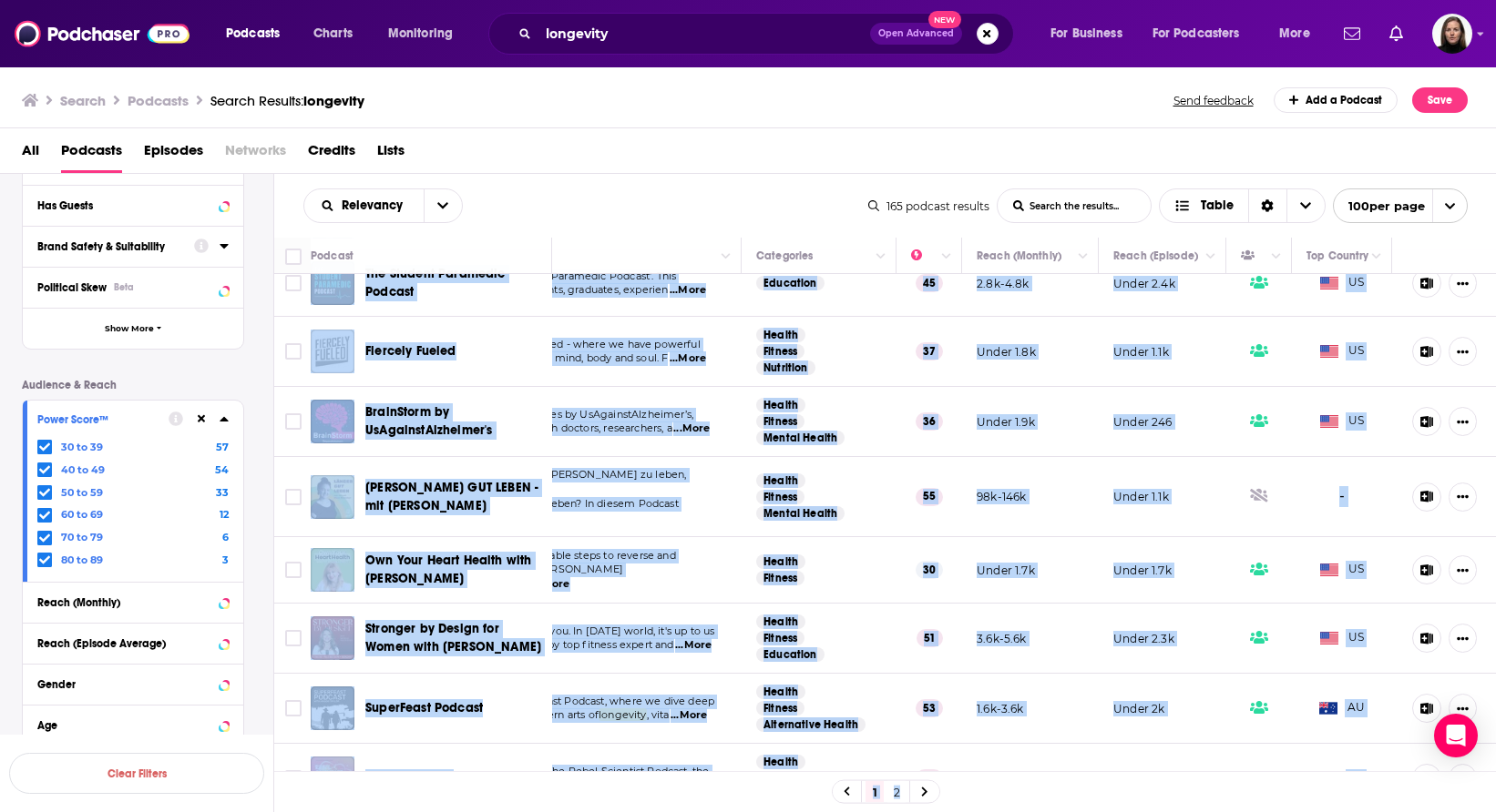
scroll to position [6690, 148]
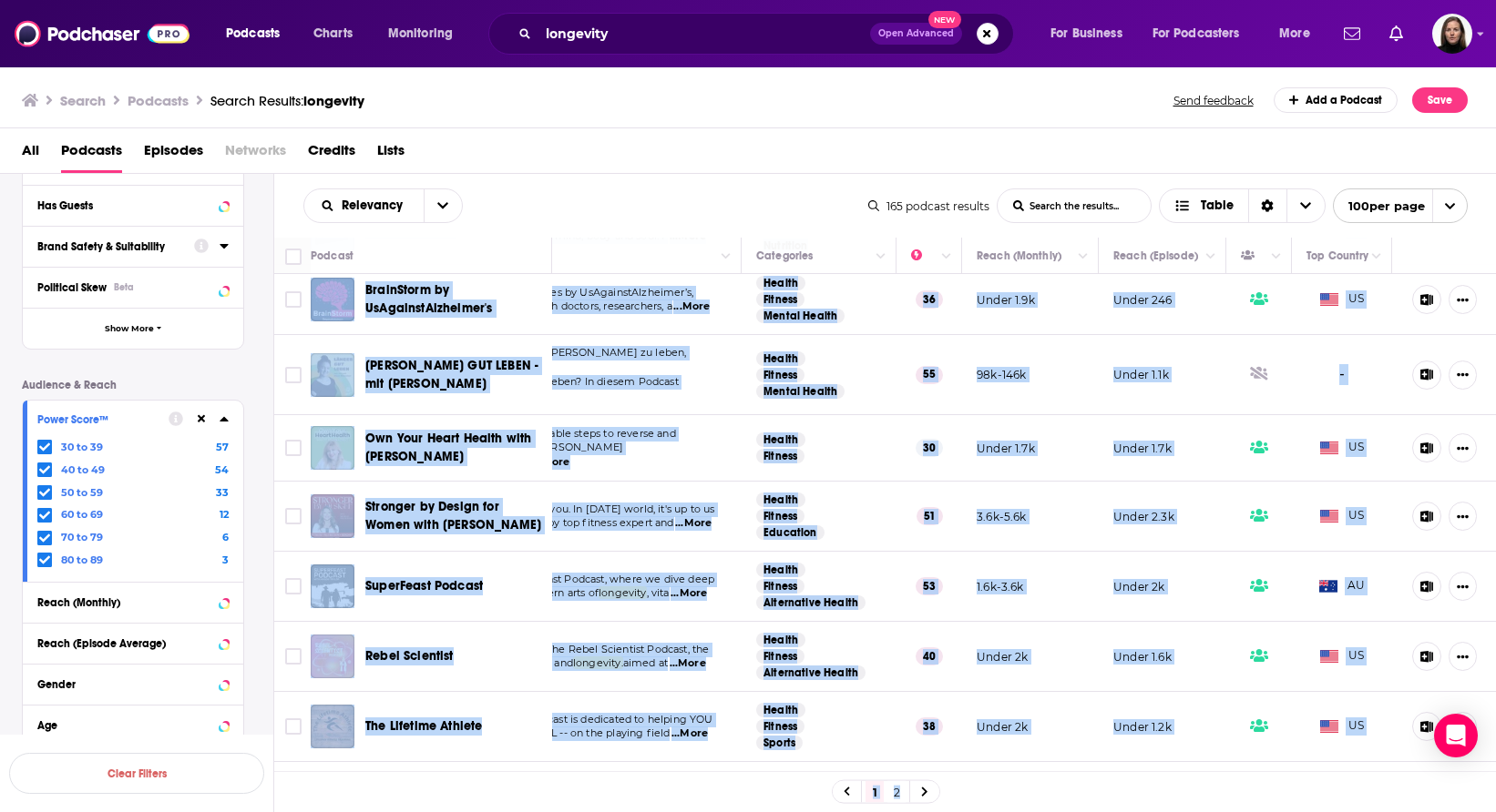
drag, startPoint x: 305, startPoint y: 395, endPoint x: 1275, endPoint y: 774, distance: 1041.4
click at [1276, 777] on div "Podcast Description Categories Reach (Monthly) Reach (Episode) Top Country Long…" at bounding box center [886, 526] width 1222 height 576
copy body "Lifestyle of Longevity Im Lifestyle of Longevity Podcast nehmen wir - Kati und …"
click at [719, 587] on p "into the ancient and modern arts of longevity , vita ...More" at bounding box center [572, 594] width 307 height 15
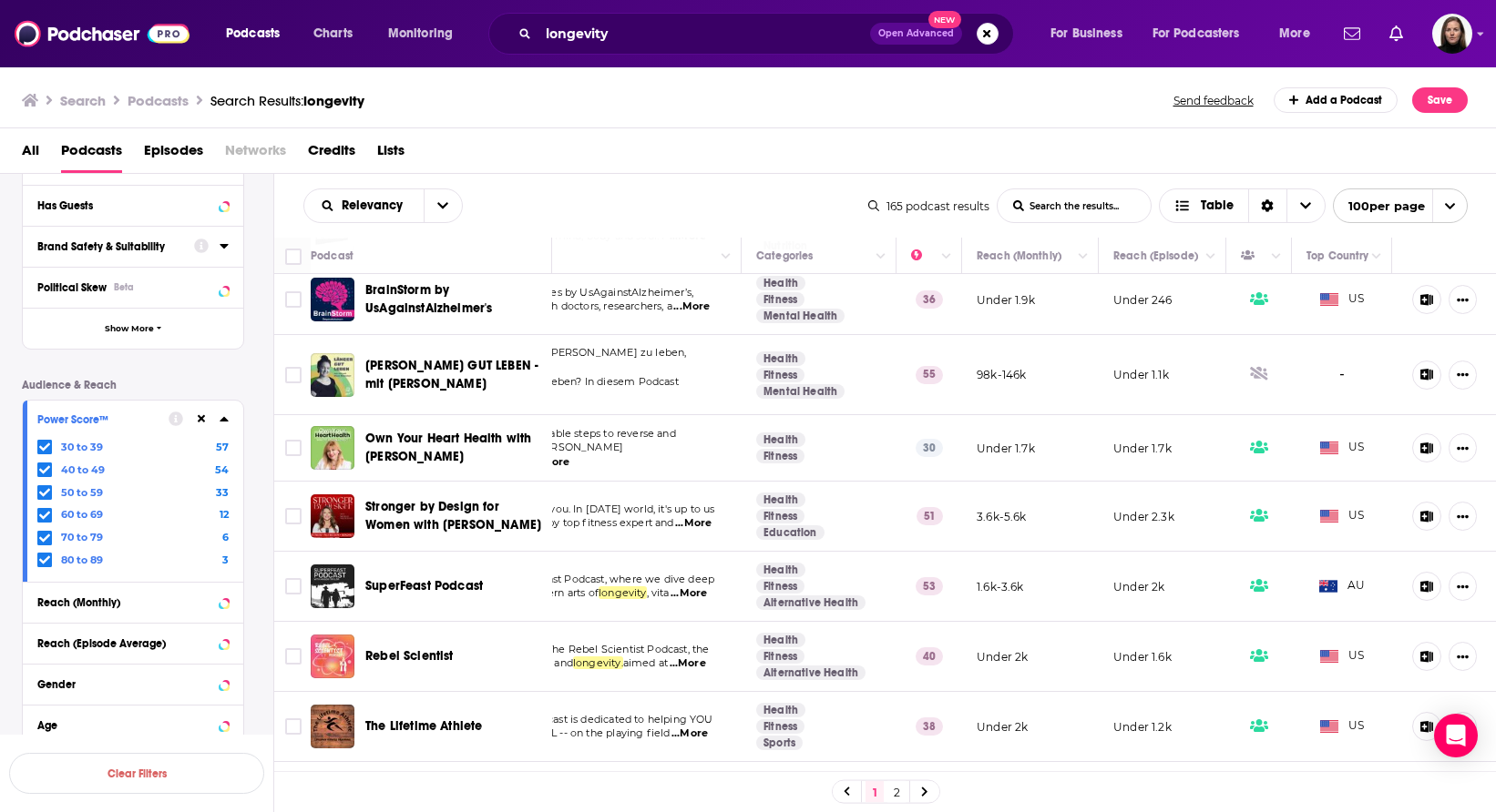
scroll to position [6689, 148]
click at [892, 792] on link "2" at bounding box center [897, 792] width 19 height 21
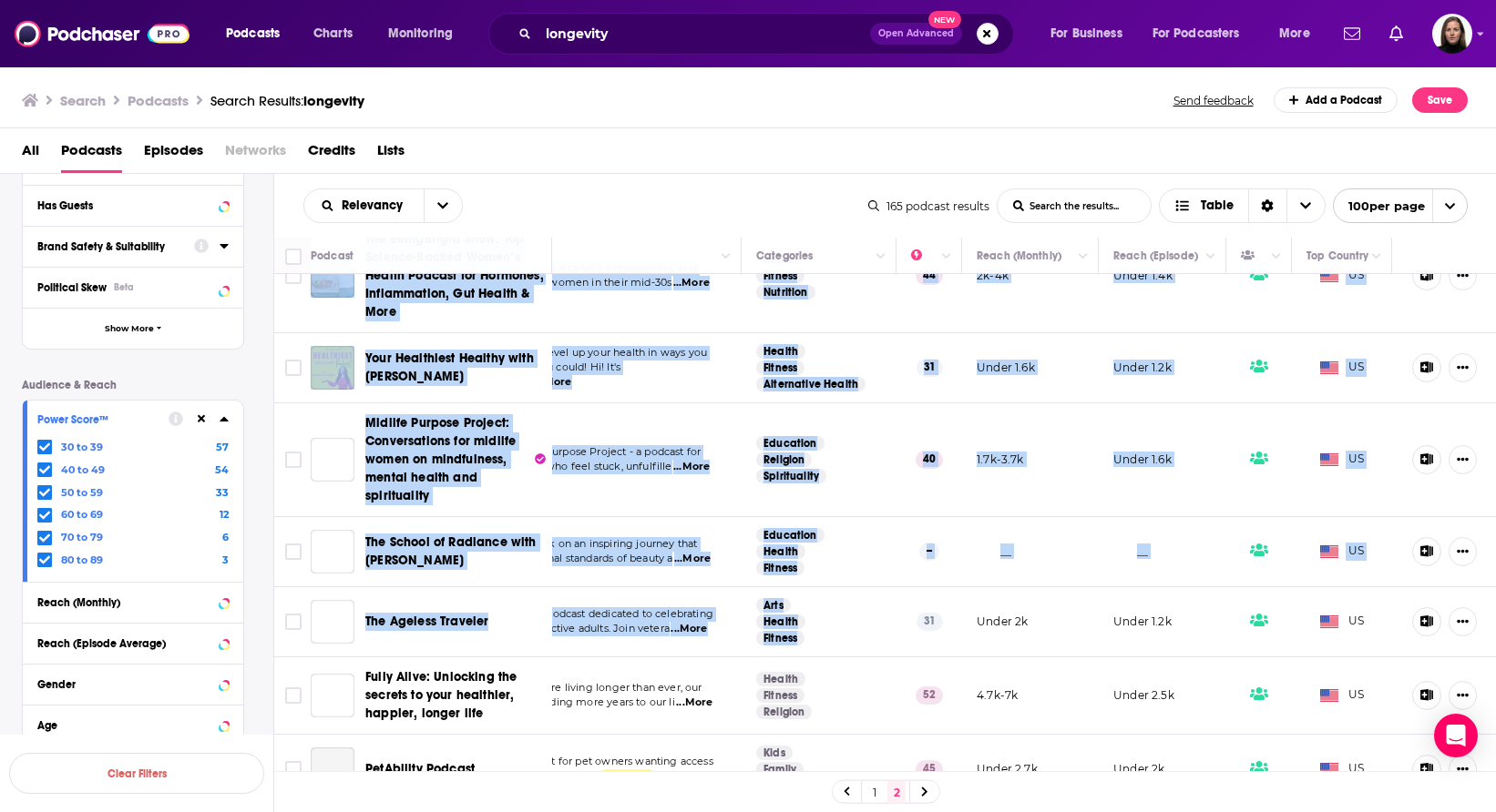
scroll to position [4239, 148]
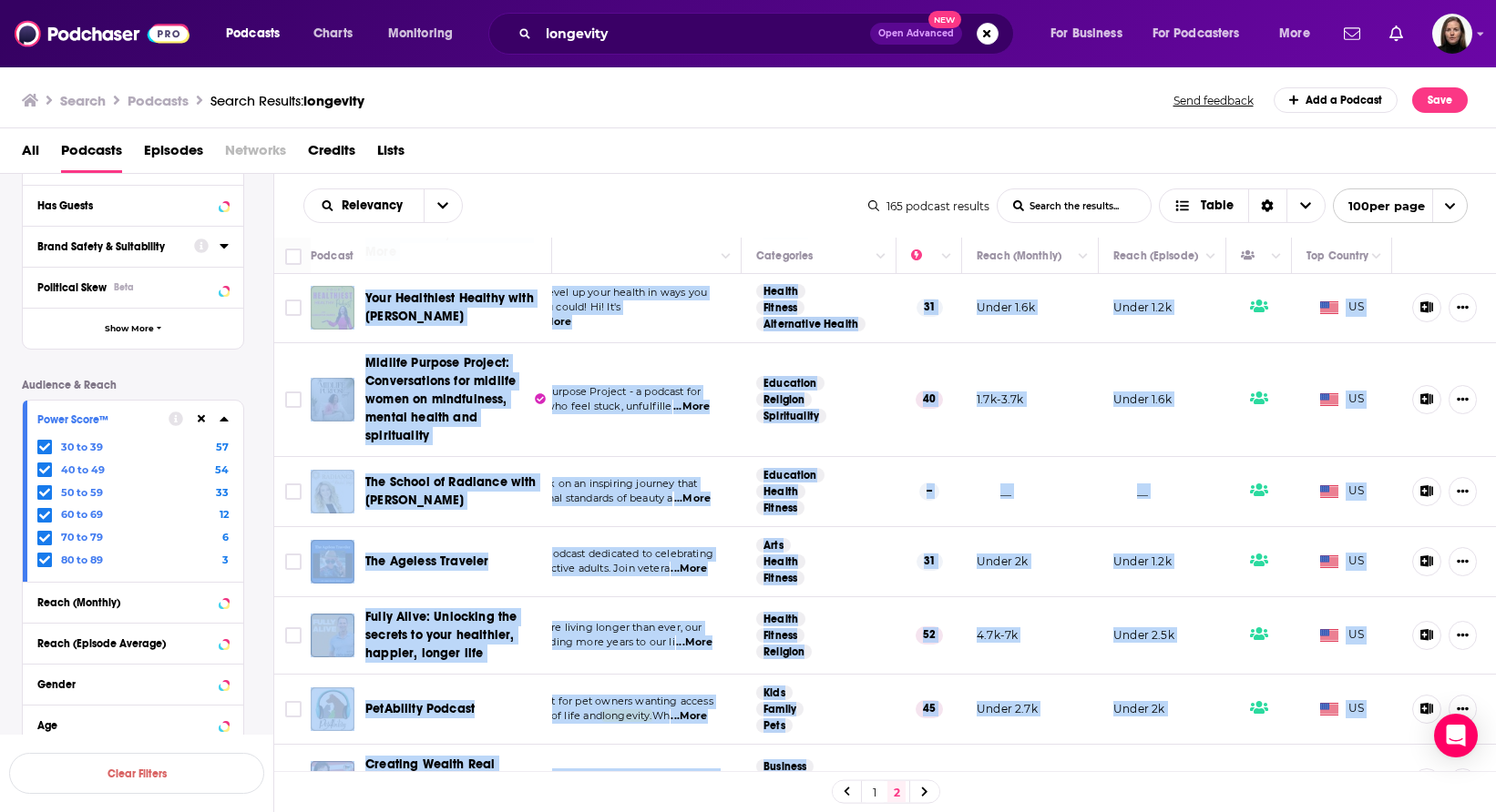
drag, startPoint x: 305, startPoint y: 326, endPoint x: 1200, endPoint y: 741, distance: 986.5
copy table "The Revital Health Podcast Hosted by Jodi Duval, a leading naturopath and integ…"
click at [664, 383] on td "Welcome to The Midlife Purpose Project - a podcast for spiritual women over 40 …" at bounding box center [573, 400] width 337 height 113
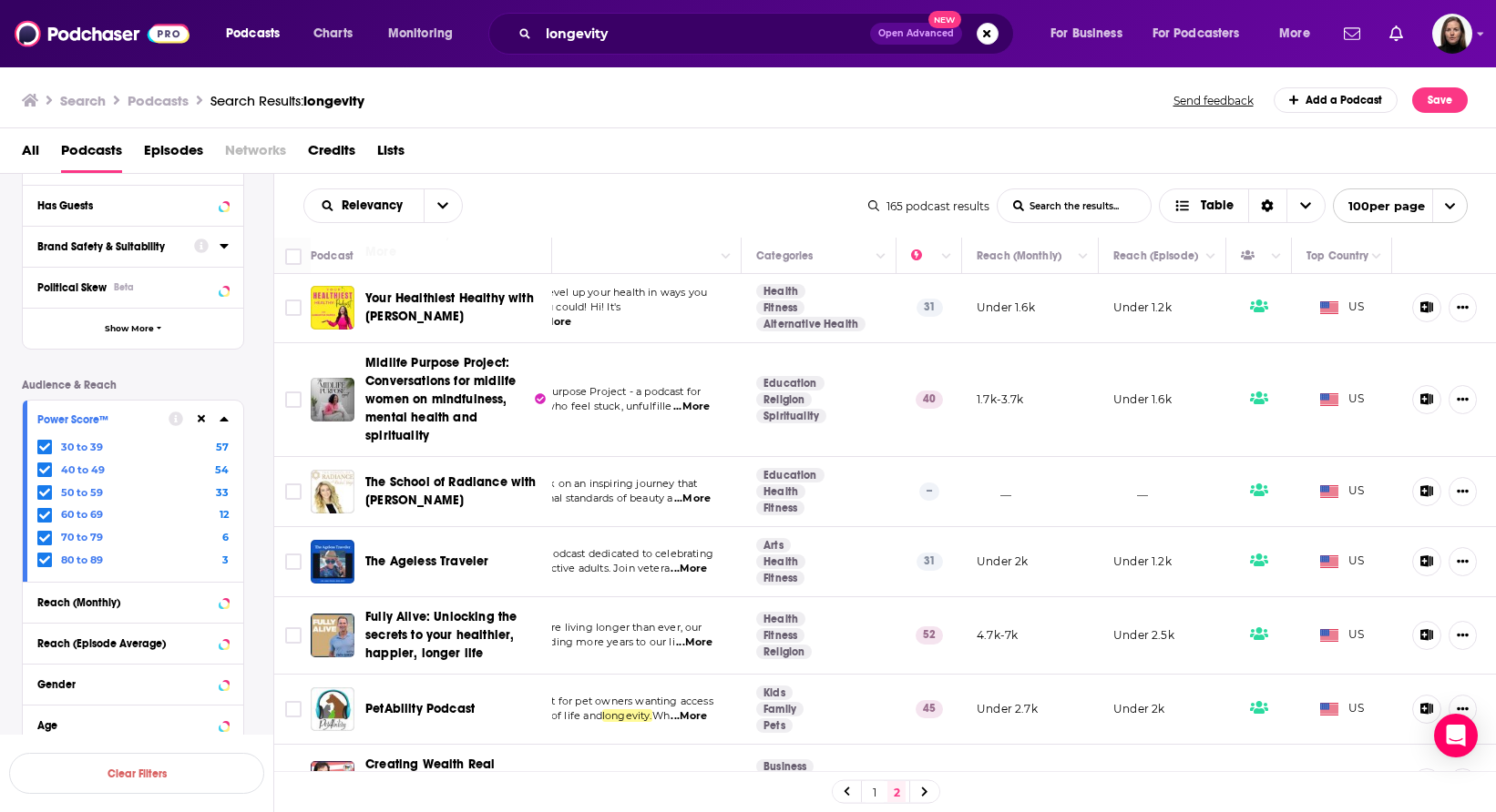
click at [697, 400] on span "...More" at bounding box center [691, 407] width 36 height 15
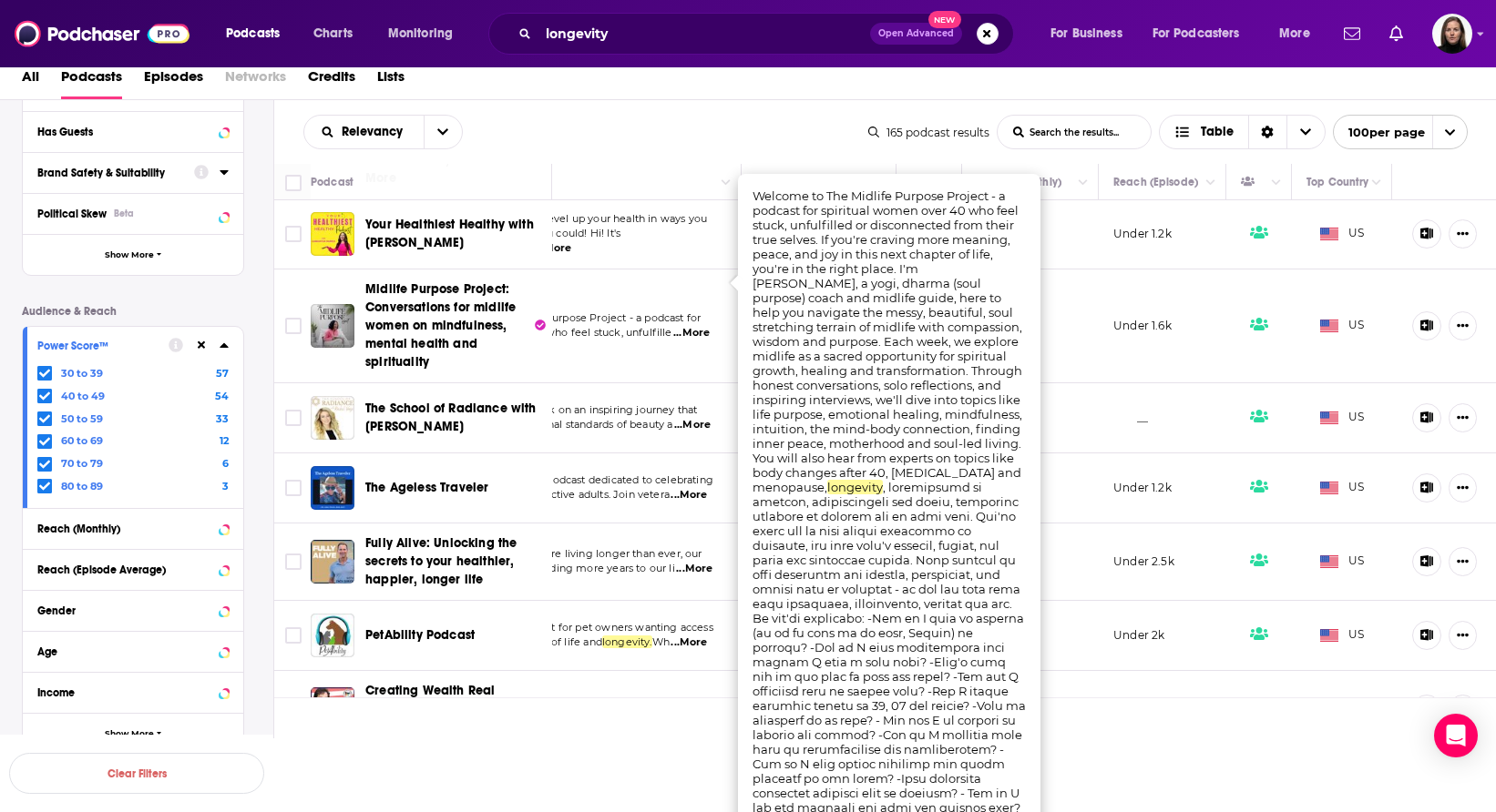
scroll to position [0, 0]
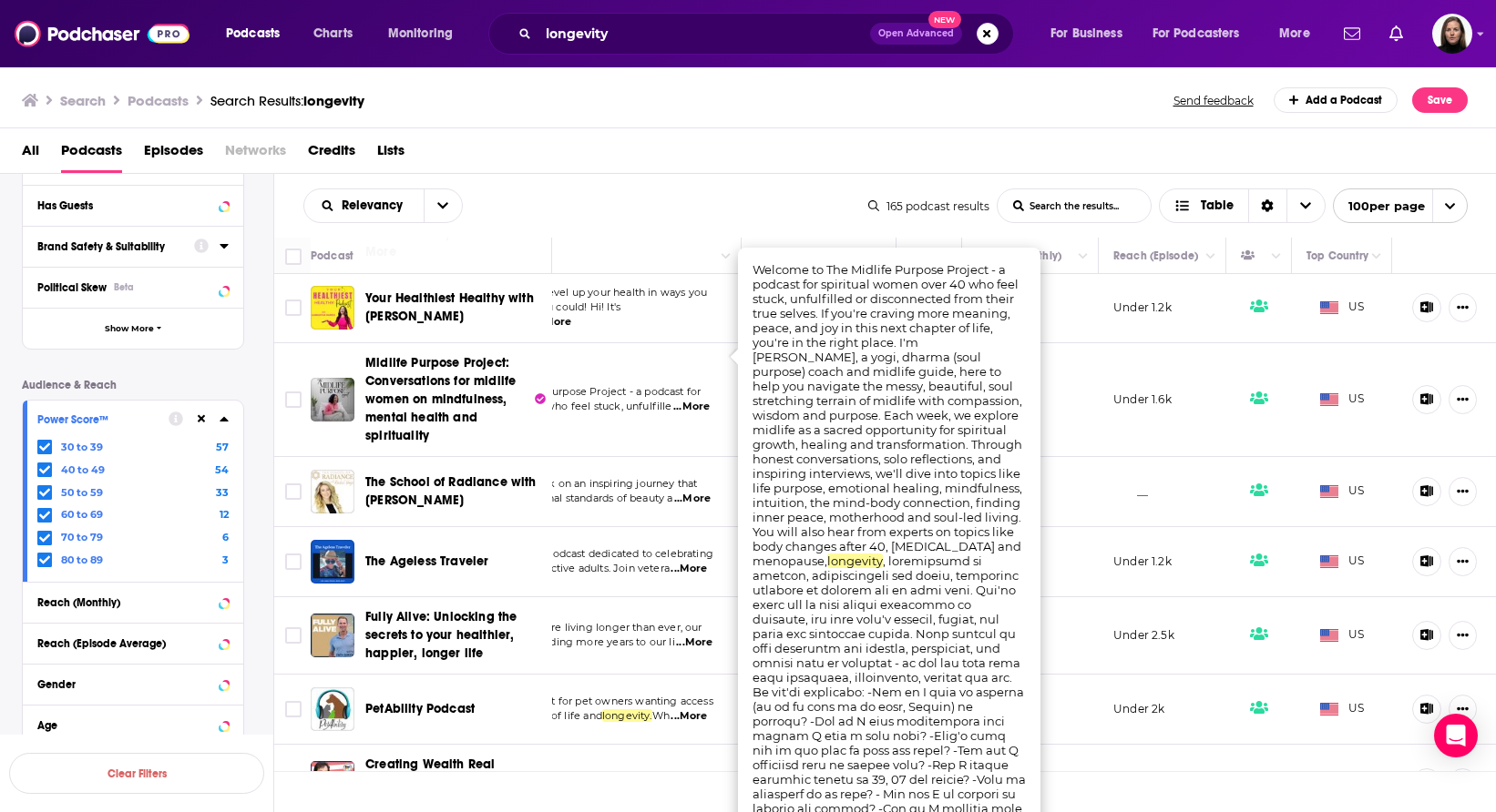
click at [701, 492] on span "...More" at bounding box center [692, 499] width 36 height 15
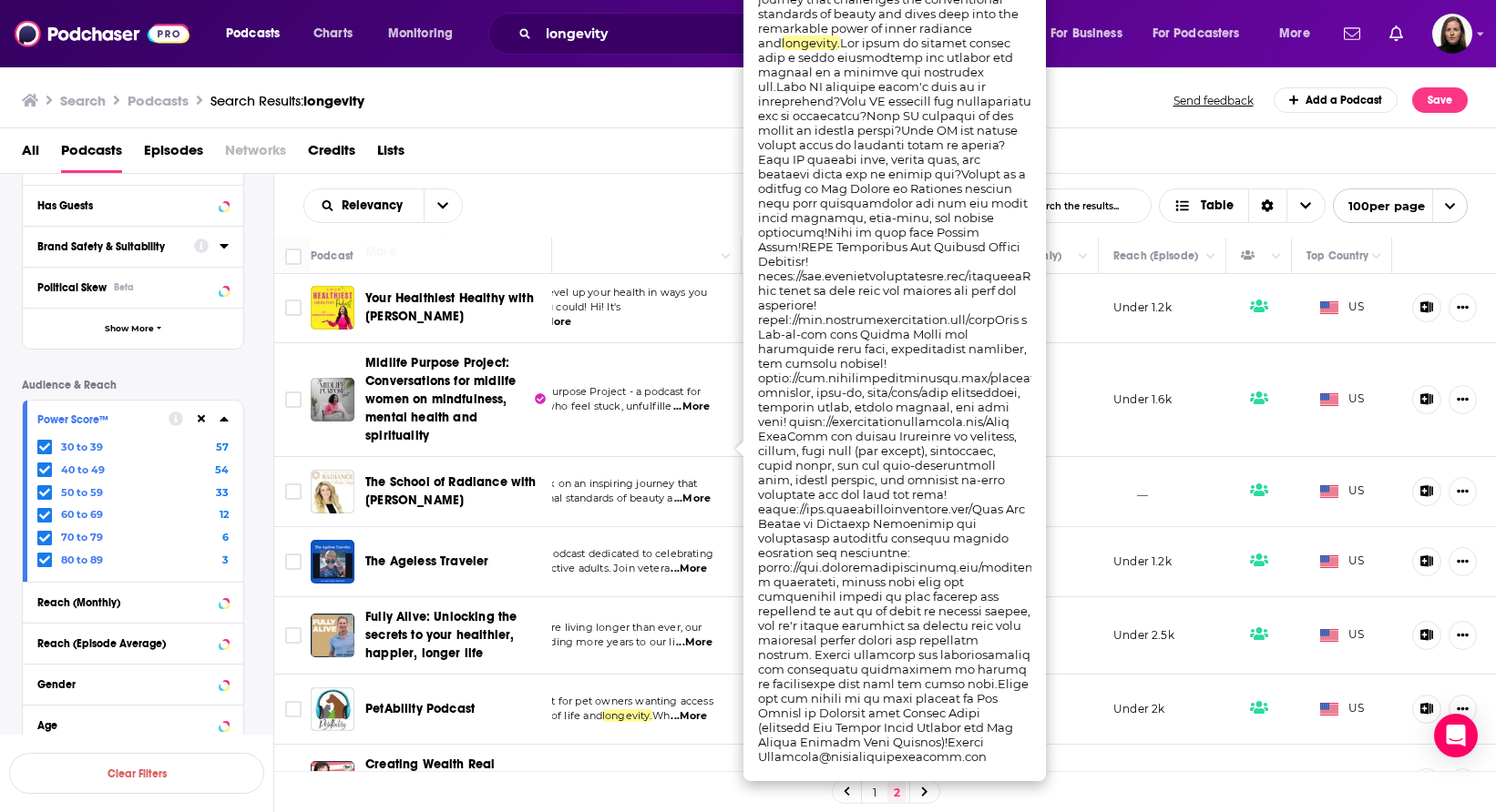
click at [703, 562] on span "...More" at bounding box center [688, 569] width 36 height 15
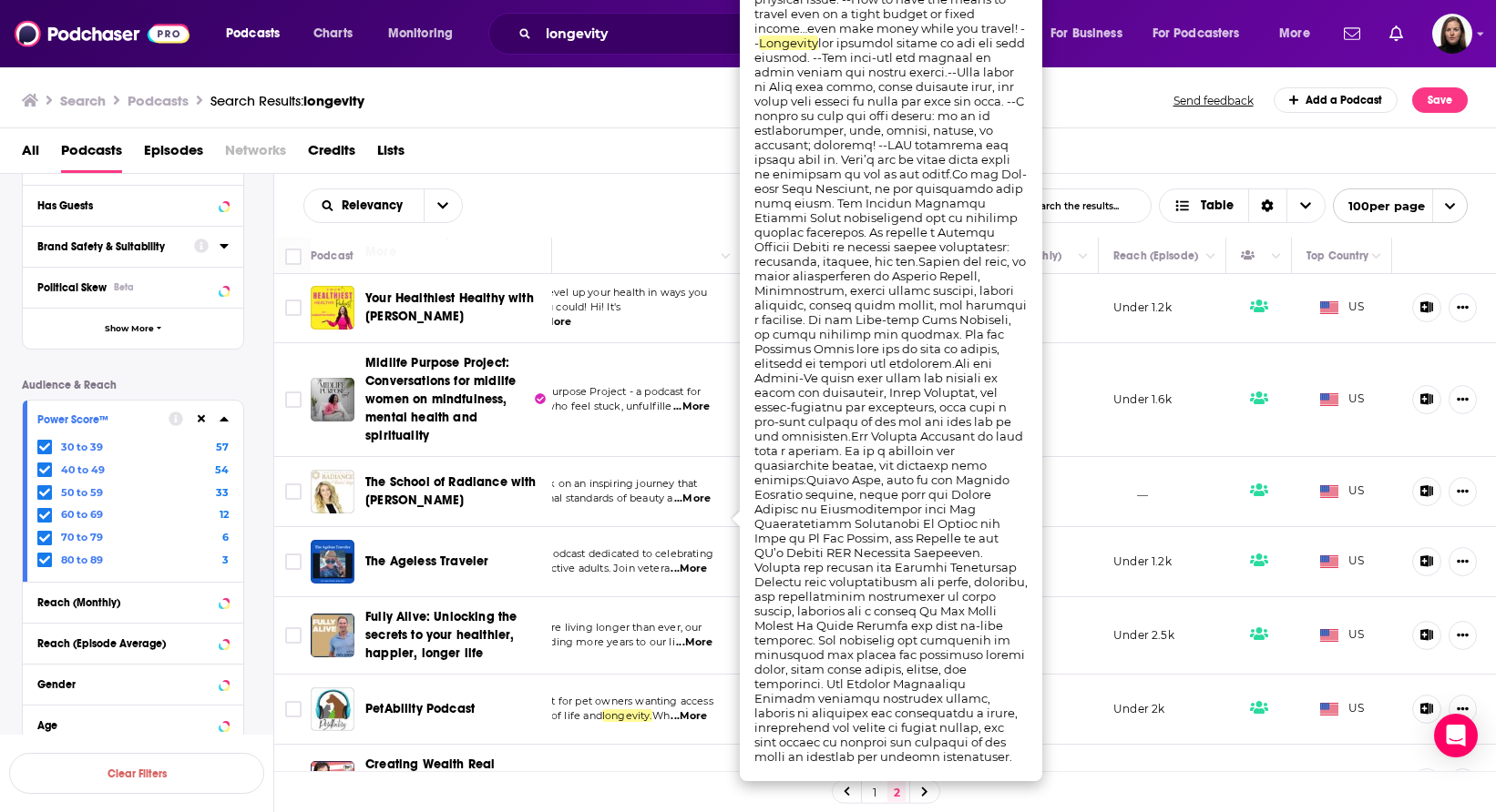
click at [702, 635] on span "...More" at bounding box center [694, 643] width 36 height 15
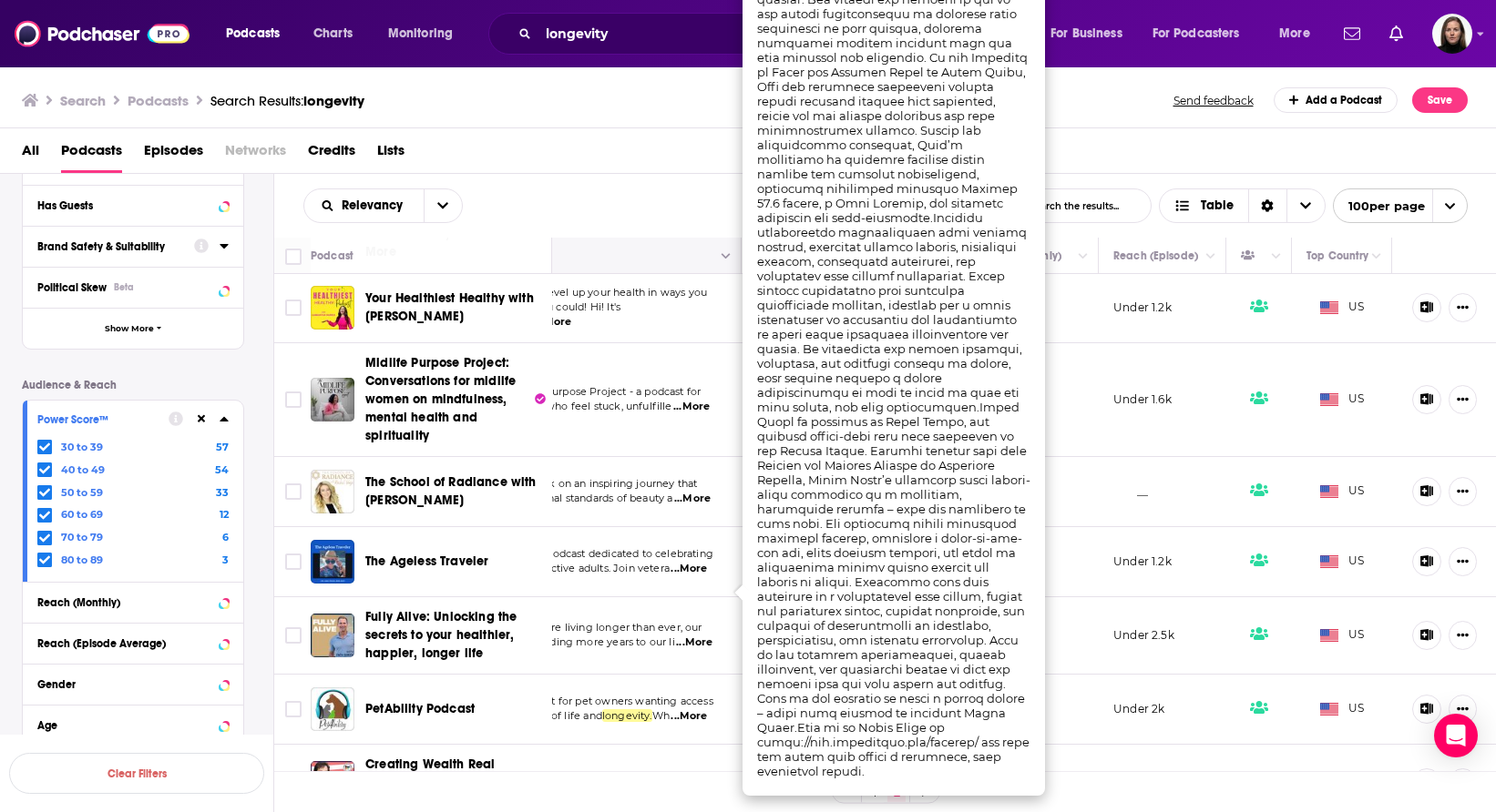
click at [681, 259] on button "Move" at bounding box center [570, 255] width 307 height 21
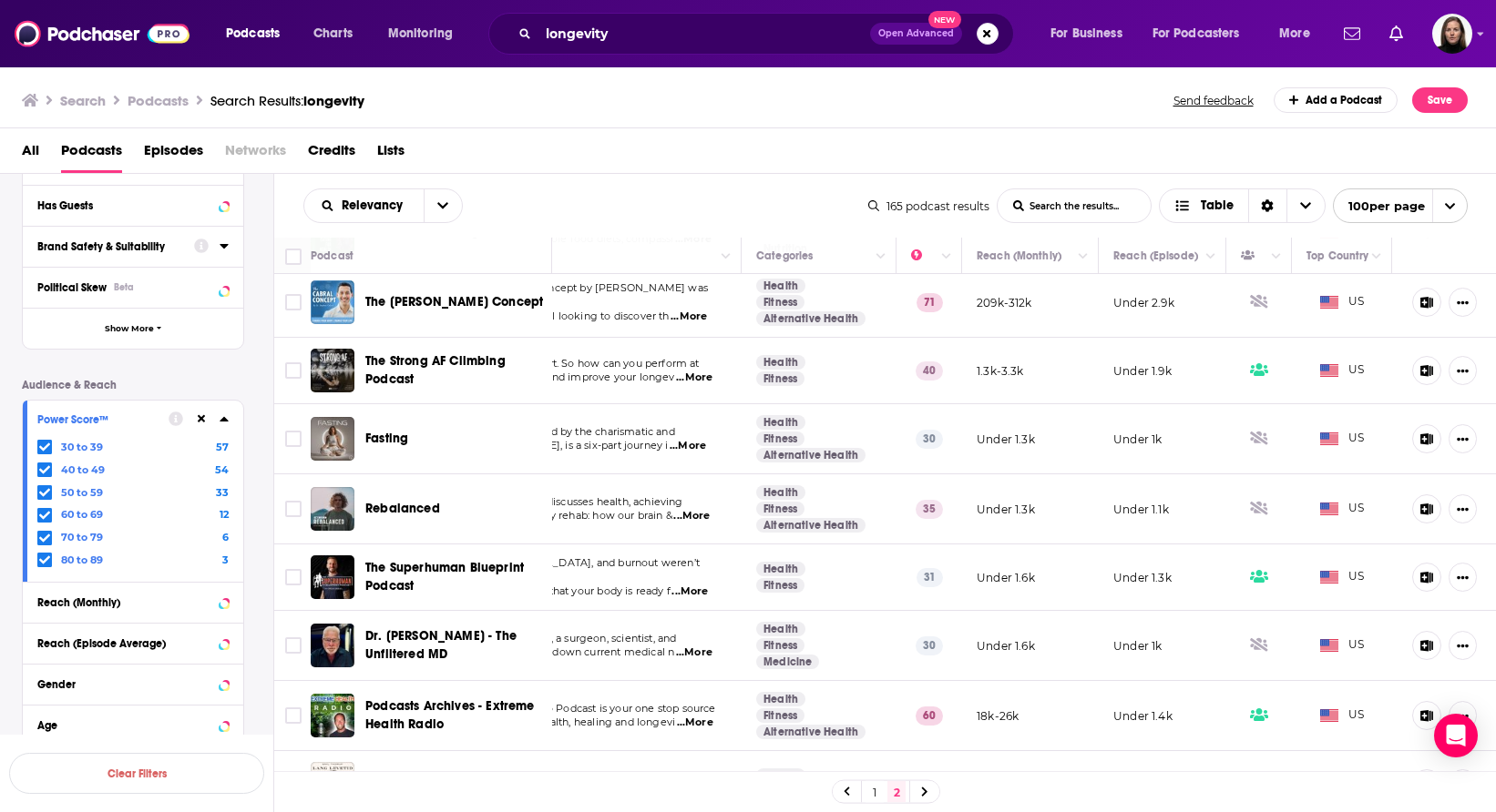
scroll to position [0, 148]
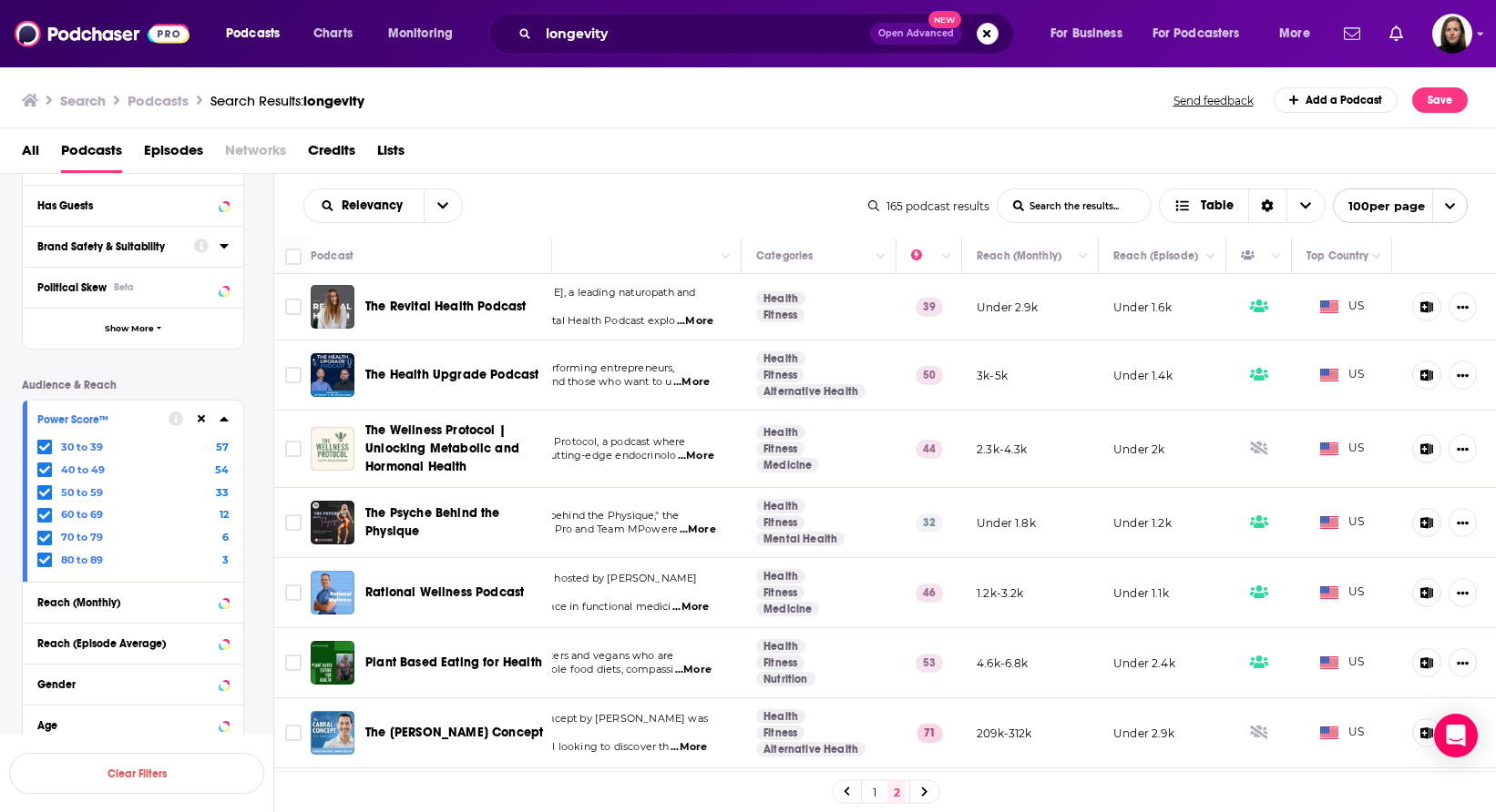
click at [872, 792] on link "1" at bounding box center [875, 792] width 19 height 21
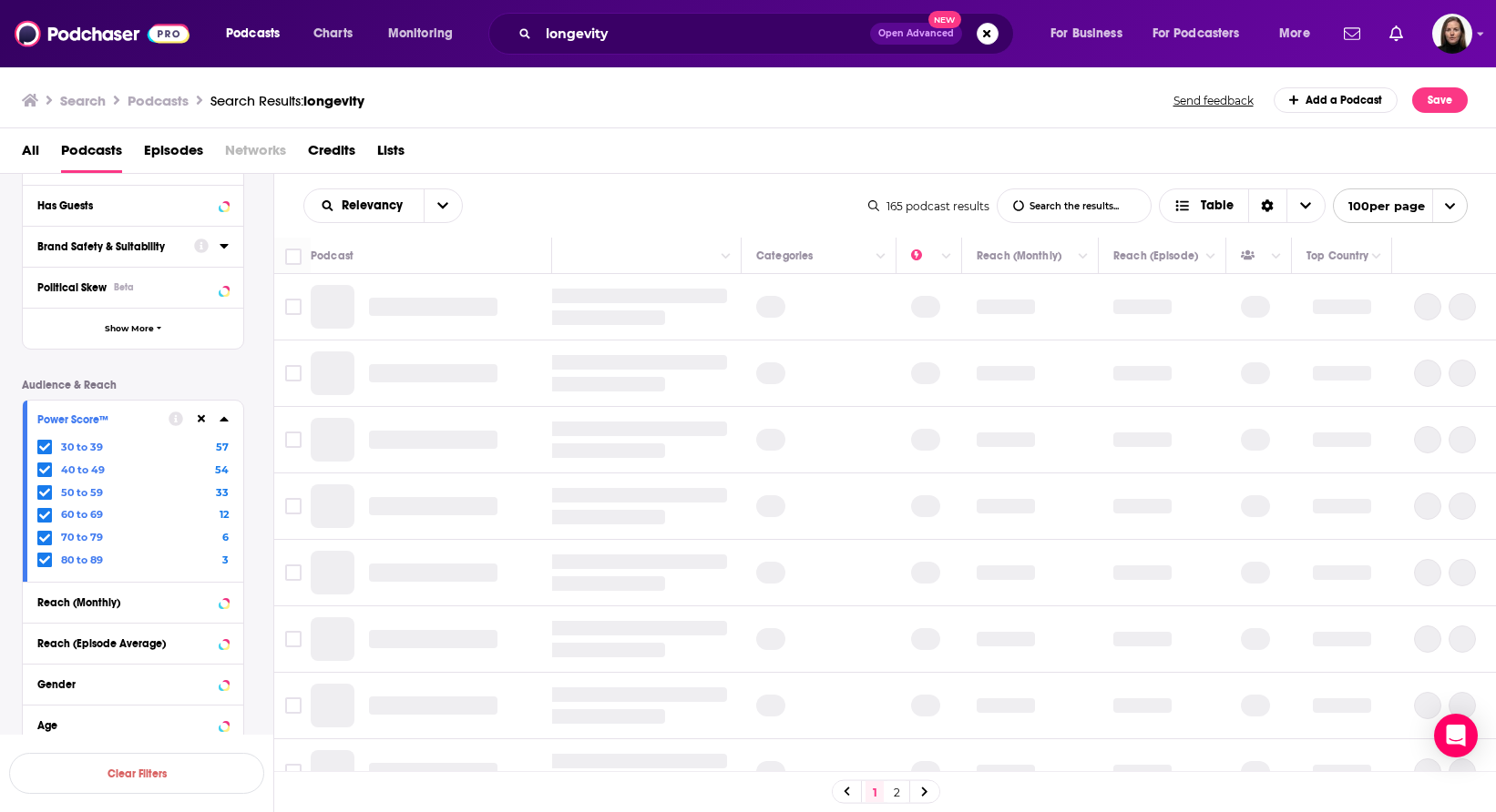
click at [876, 545] on td at bounding box center [819, 573] width 154 height 66
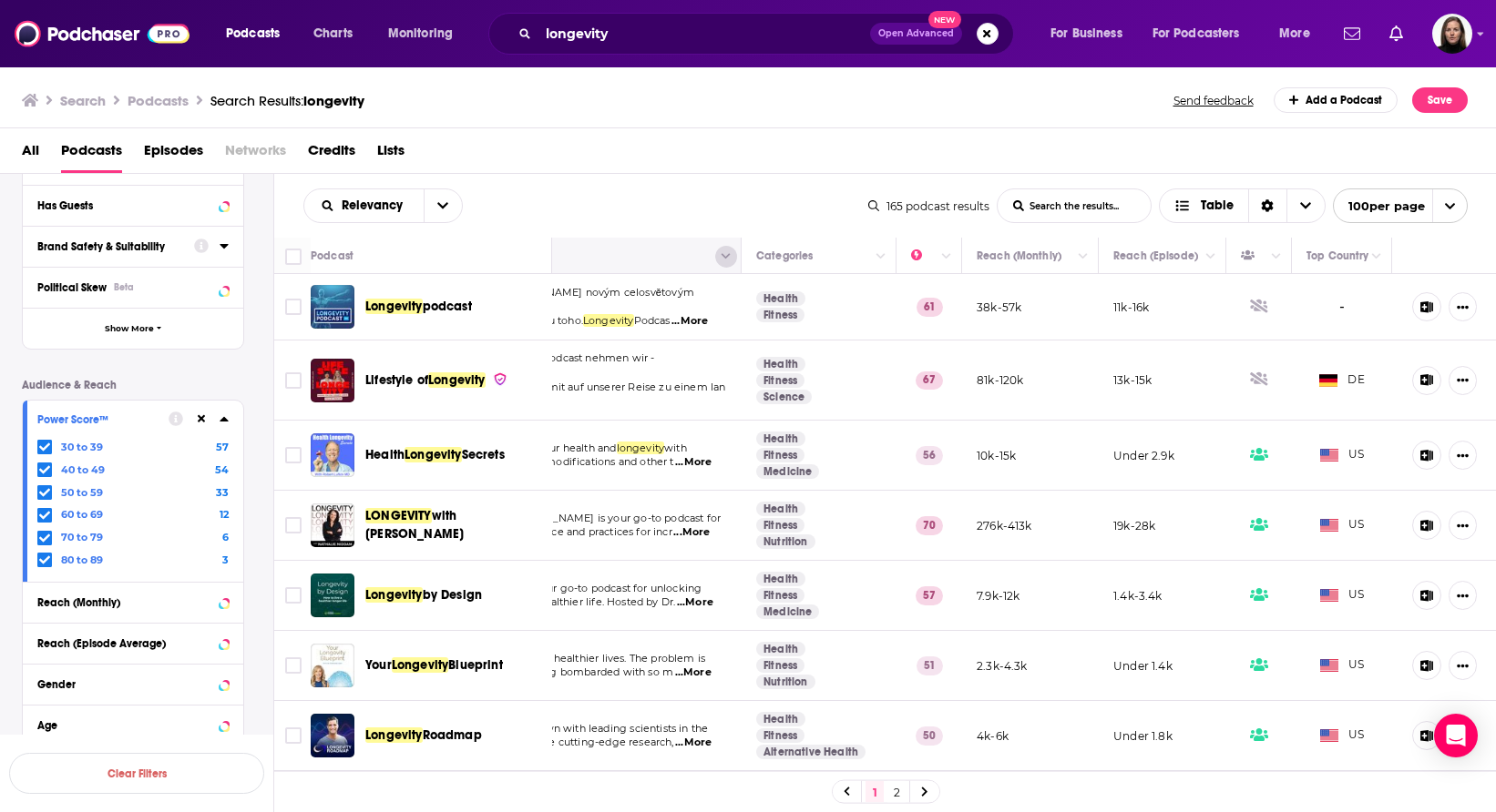
click at [720, 260] on button "Column Actions" at bounding box center [726, 256] width 21 height 21
click at [771, 320] on div "Show all columns" at bounding box center [790, 320] width 121 height 19
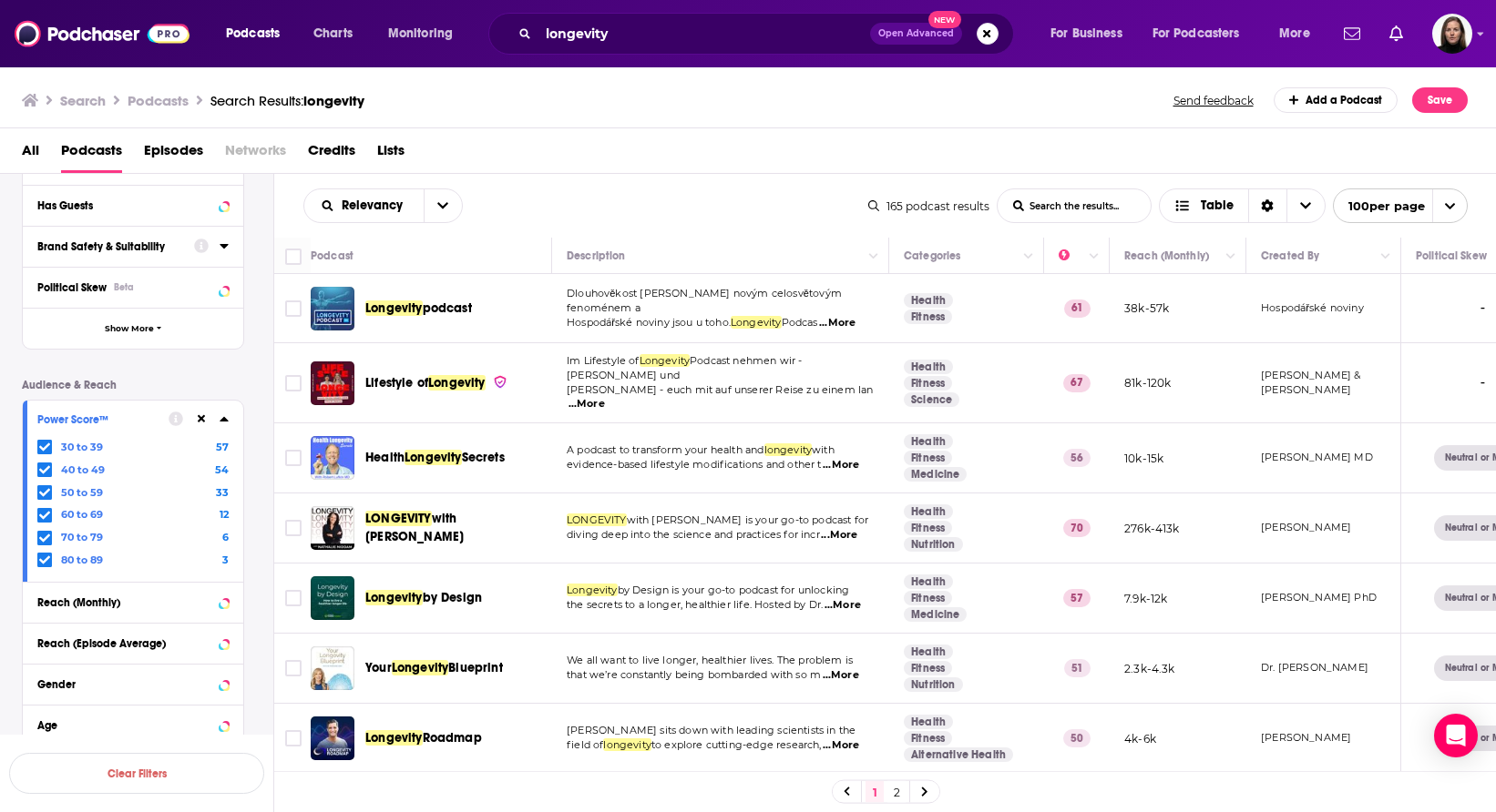
click at [1246, 423] on td "[PERSON_NAME] MD" at bounding box center [1323, 458] width 154 height 70
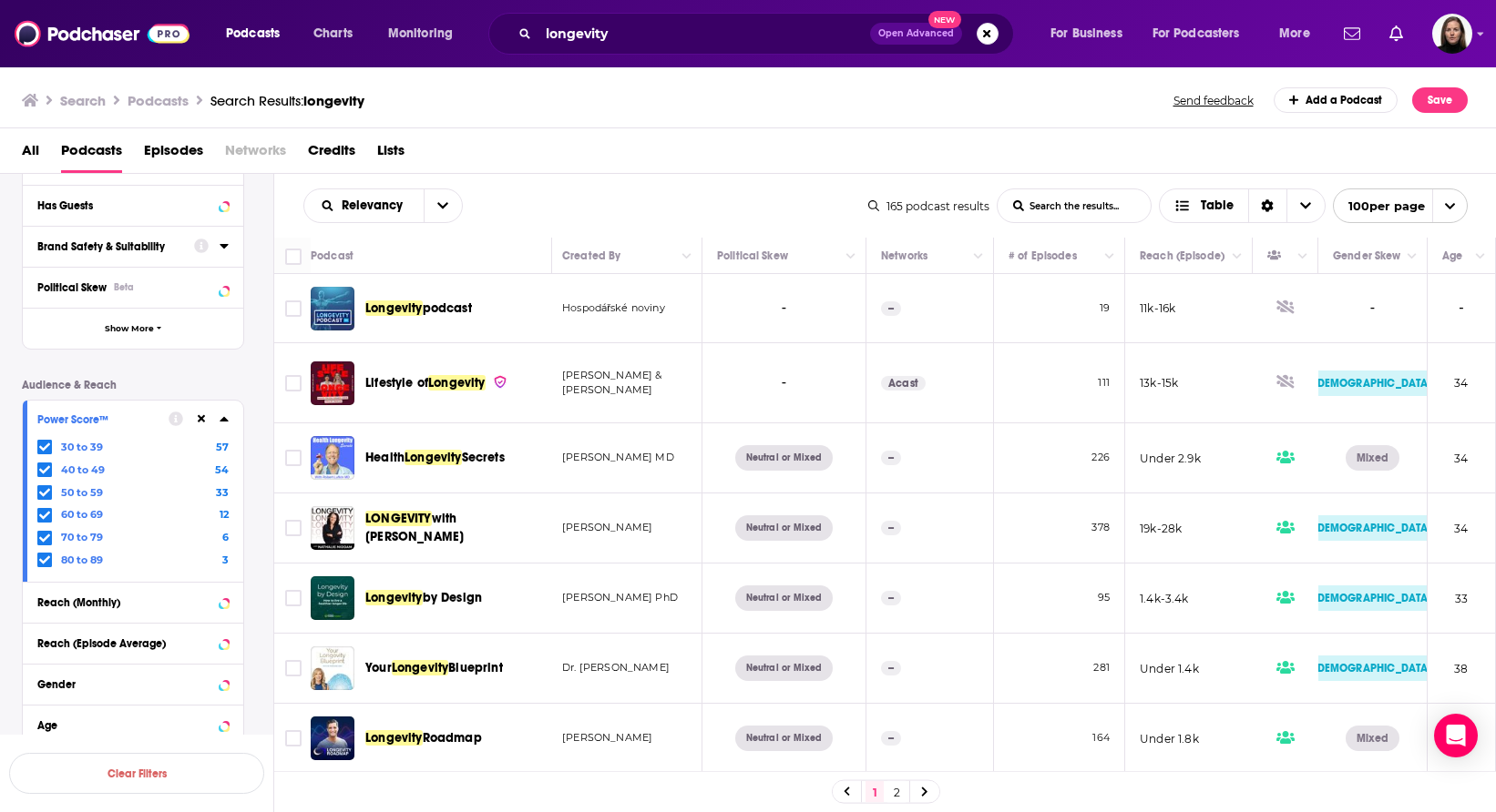
scroll to position [0, 700]
